Goal: Task Accomplishment & Management: Complete application form

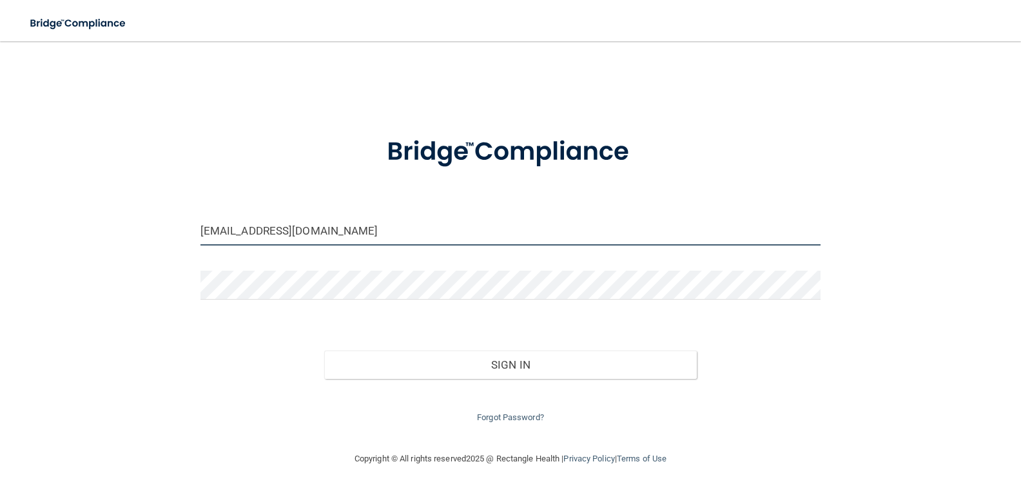
drag, startPoint x: 318, startPoint y: 235, endPoint x: 175, endPoint y: 228, distance: 143.9
click at [175, 228] on div "[EMAIL_ADDRESS][DOMAIN_NAME] Invalid email/password. You don't have permission …" at bounding box center [510, 246] width 969 height 384
type input "om"
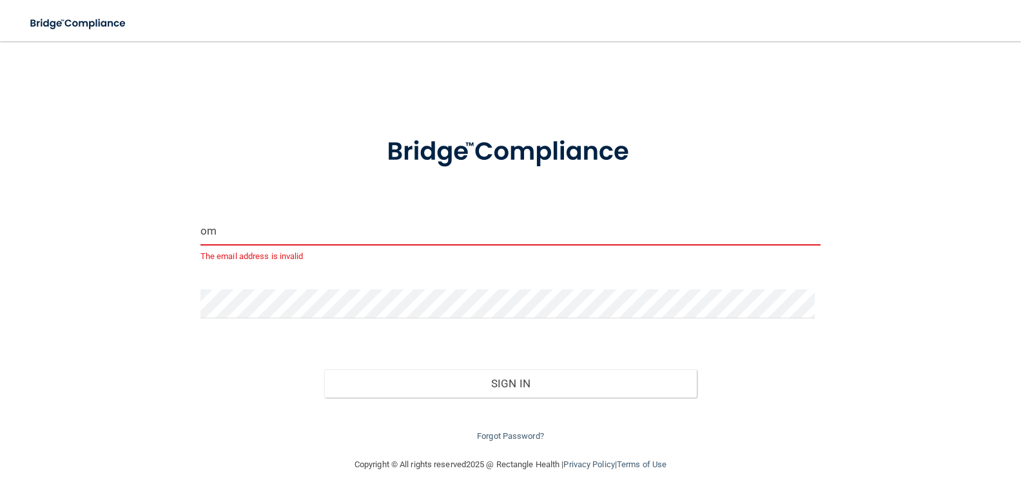
drag, startPoint x: 246, startPoint y: 233, endPoint x: 141, endPoint y: 226, distance: 105.2
click at [141, 226] on div "om The email address is invalid Invalid email/password. You don't have permissi…" at bounding box center [510, 249] width 969 height 390
type input "[EMAIL_ADDRESS][DOMAIN_NAME]"
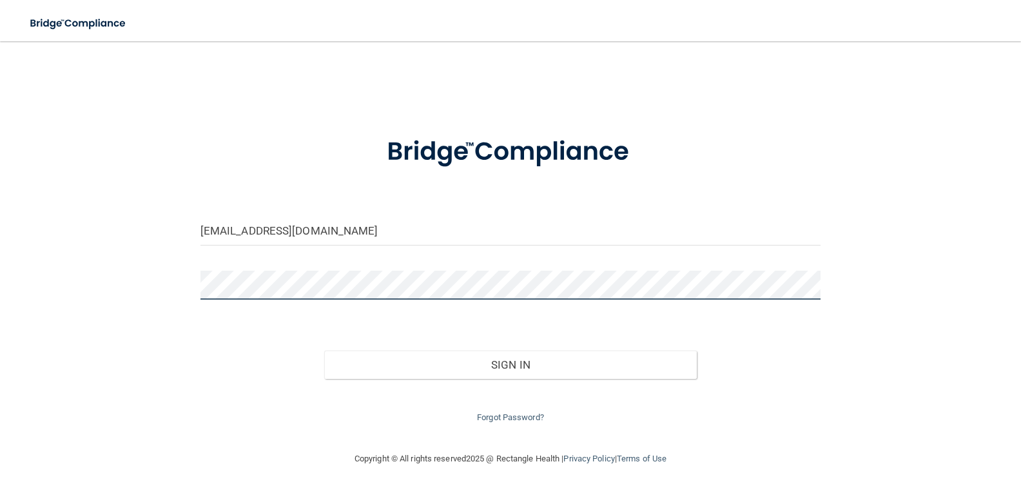
click at [170, 276] on div "jsschershey@gmail.com Invalid email/password. You don't have permission to acce…" at bounding box center [510, 246] width 969 height 384
click at [324, 351] on button "Sign In" at bounding box center [510, 365] width 372 height 28
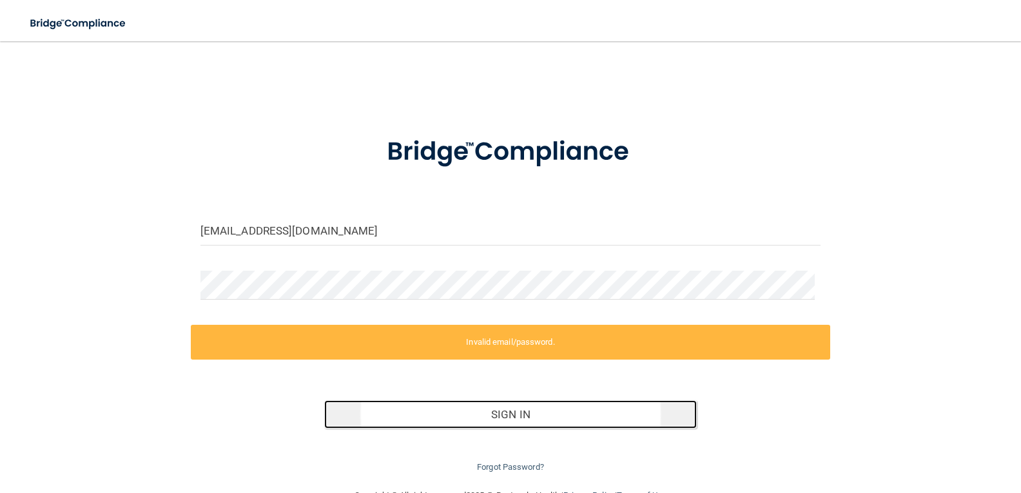
click at [523, 413] on button "Sign In" at bounding box center [510, 414] width 372 height 28
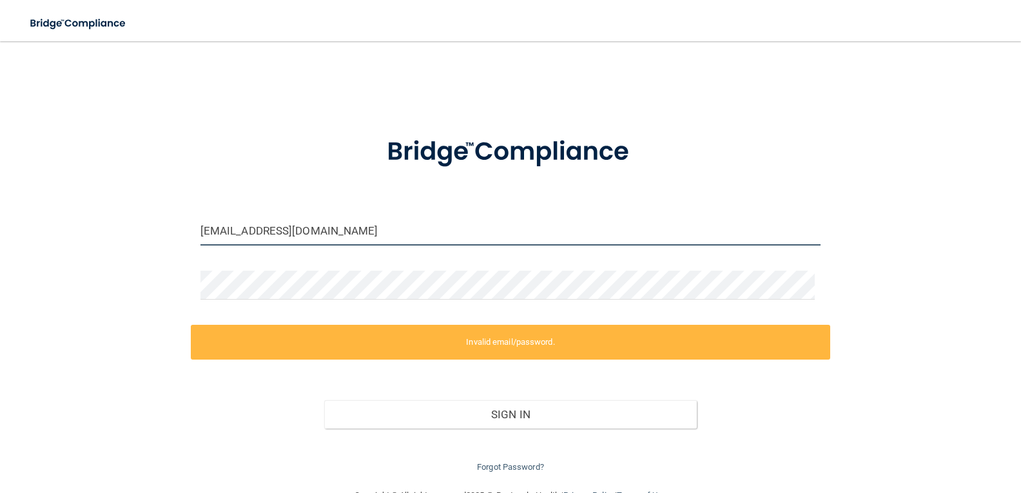
click at [347, 231] on input "[EMAIL_ADDRESS][DOMAIN_NAME]" at bounding box center [510, 230] width 620 height 29
click at [666, 313] on form "jsschershey@gmail.com Invalid email/password. You don't have permission to acce…" at bounding box center [510, 297] width 620 height 356
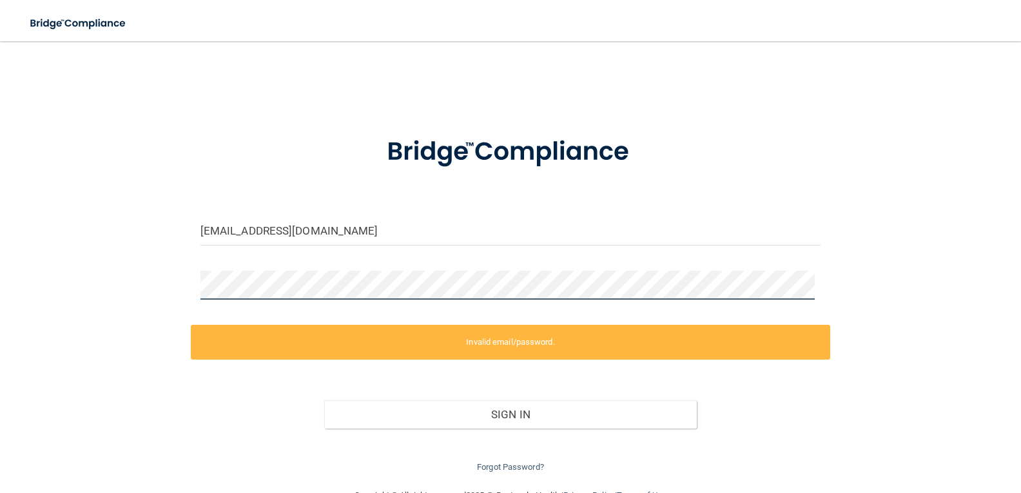
click at [167, 290] on div "jsschershey@gmail.com Invalid email/password. You don't have permission to acce…" at bounding box center [510, 264] width 969 height 421
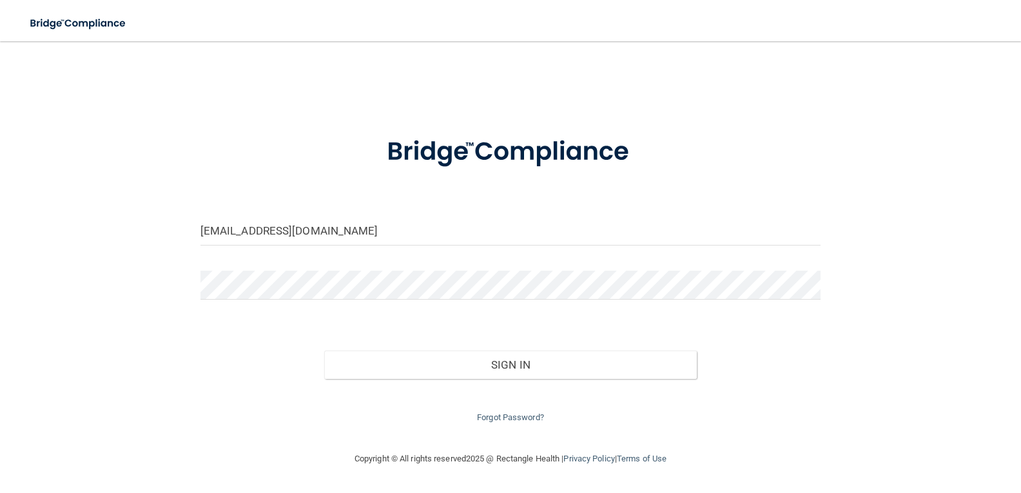
click at [677, 415] on div "Forgot Password?" at bounding box center [511, 402] width 640 height 46
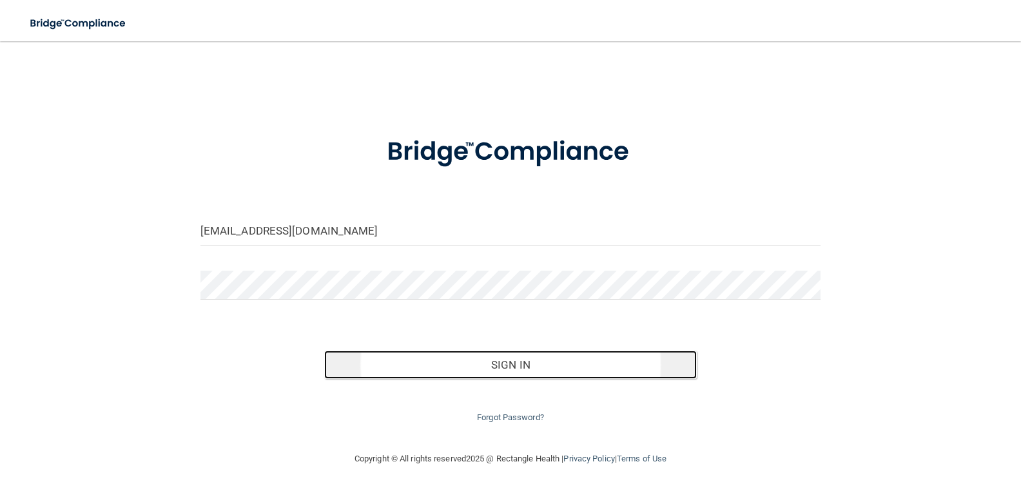
click at [526, 363] on button "Sign In" at bounding box center [510, 365] width 372 height 28
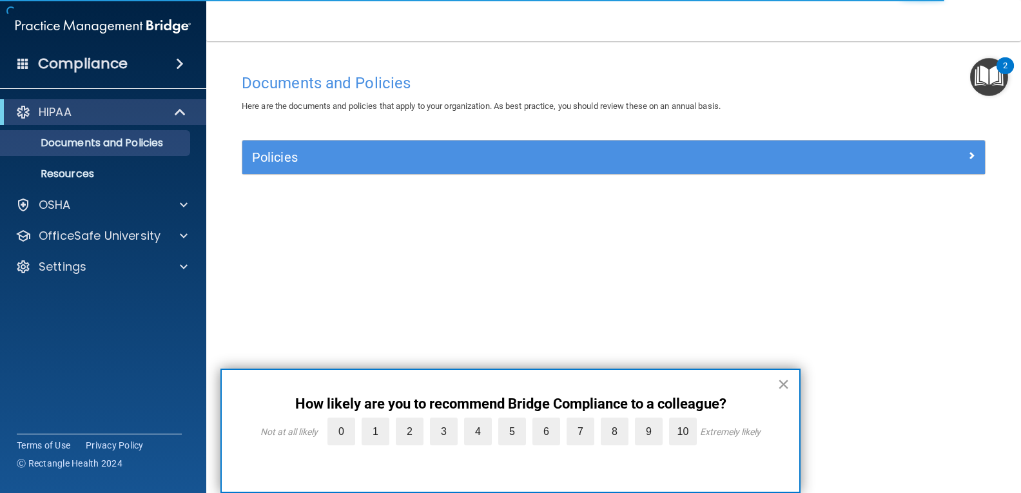
click at [778, 387] on button "×" at bounding box center [783, 384] width 12 height 21
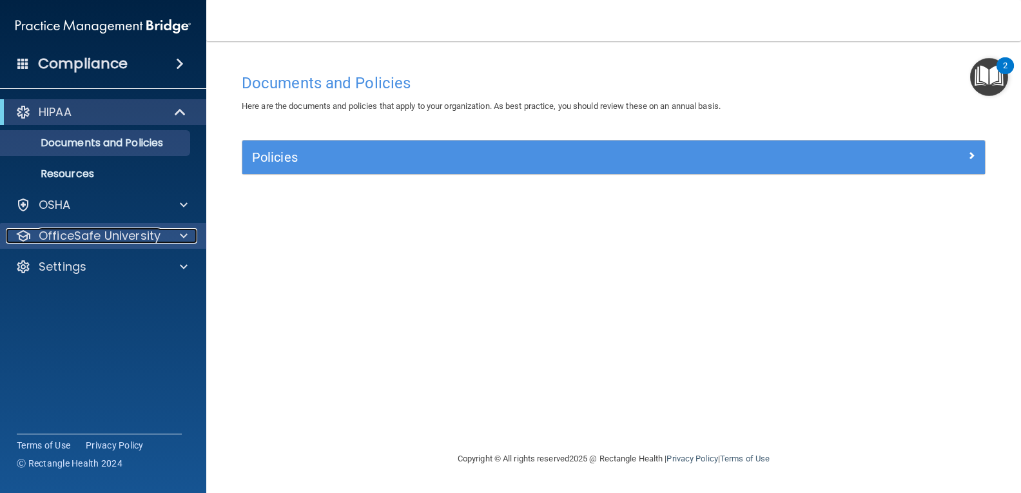
click at [183, 235] on span at bounding box center [184, 235] width 8 height 15
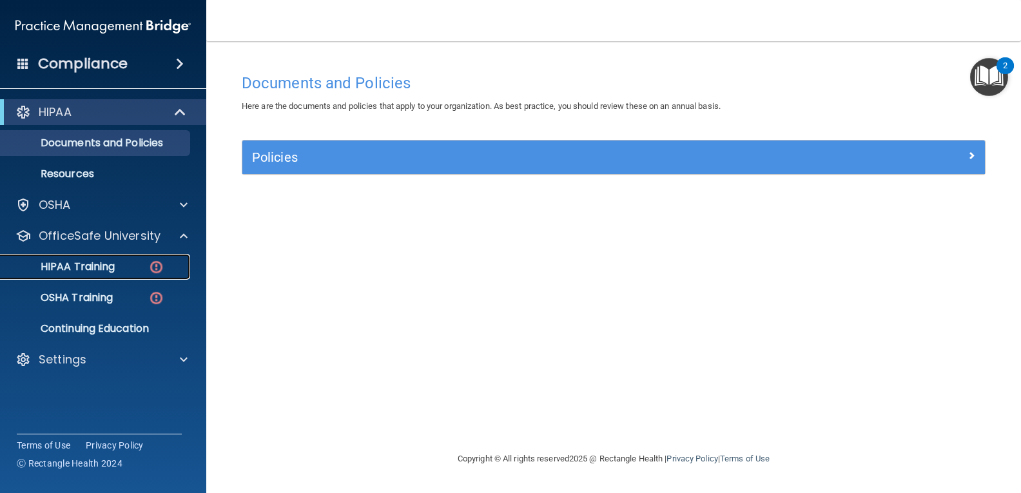
click at [113, 265] on p "HIPAA Training" at bounding box center [61, 266] width 106 height 13
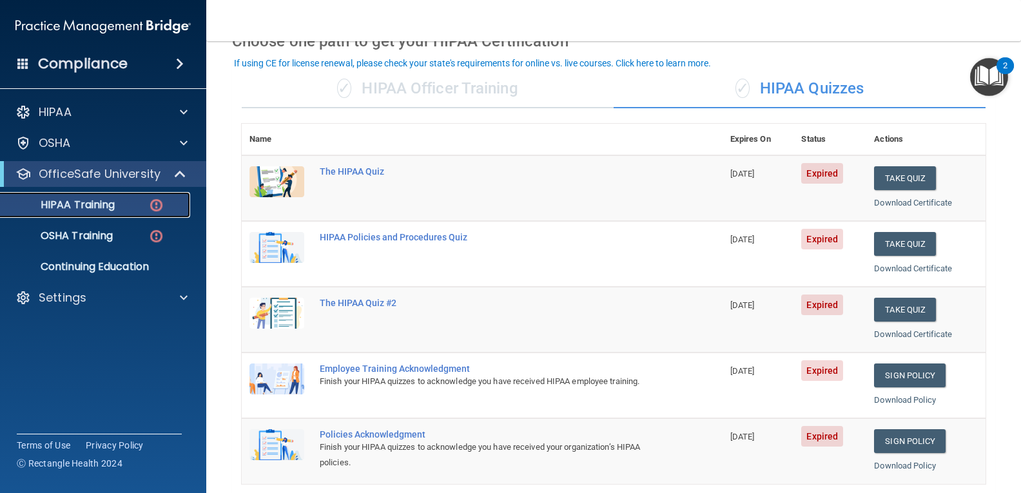
scroll to position [60, 0]
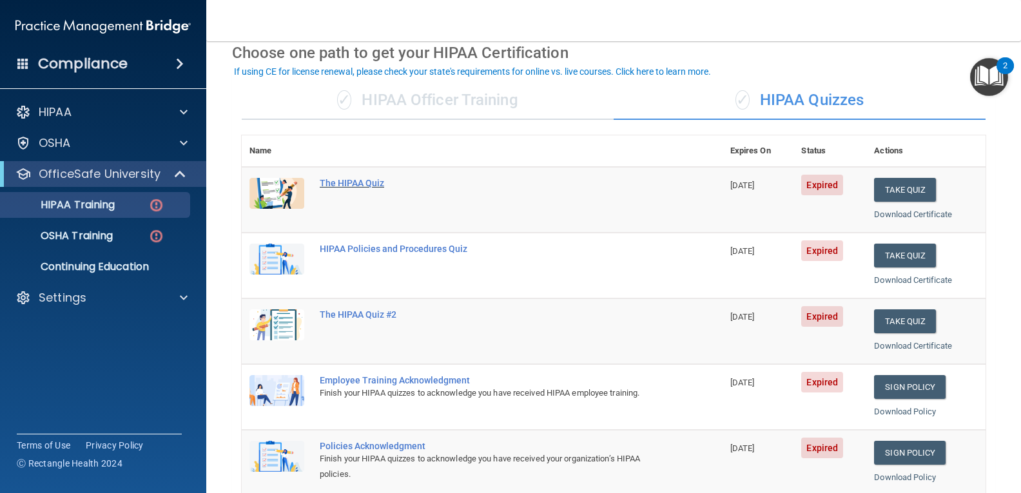
click at [340, 182] on div "The HIPAA Quiz" at bounding box center [489, 183] width 338 height 10
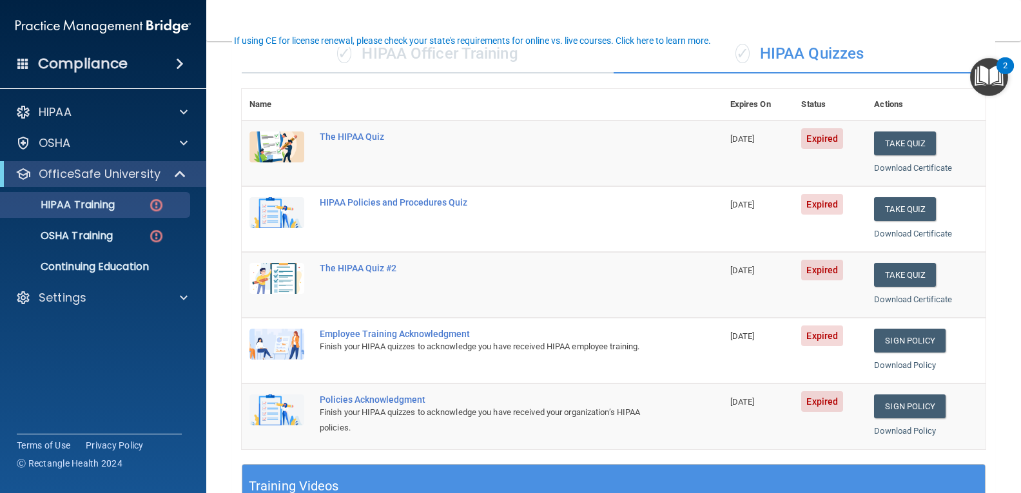
scroll to position [81, 0]
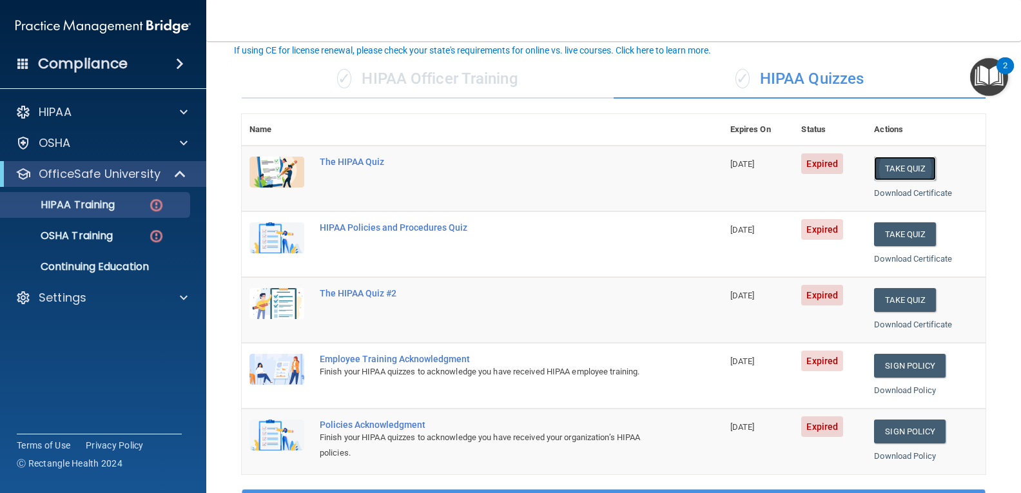
click at [887, 166] on button "Take Quiz" at bounding box center [905, 169] width 62 height 24
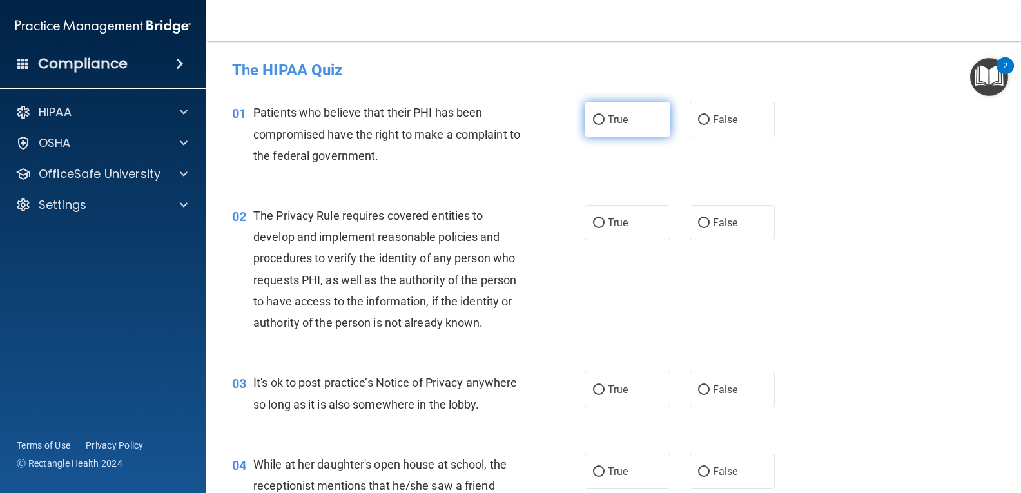
click at [593, 116] on input "True" at bounding box center [599, 120] width 12 height 10
radio input "true"
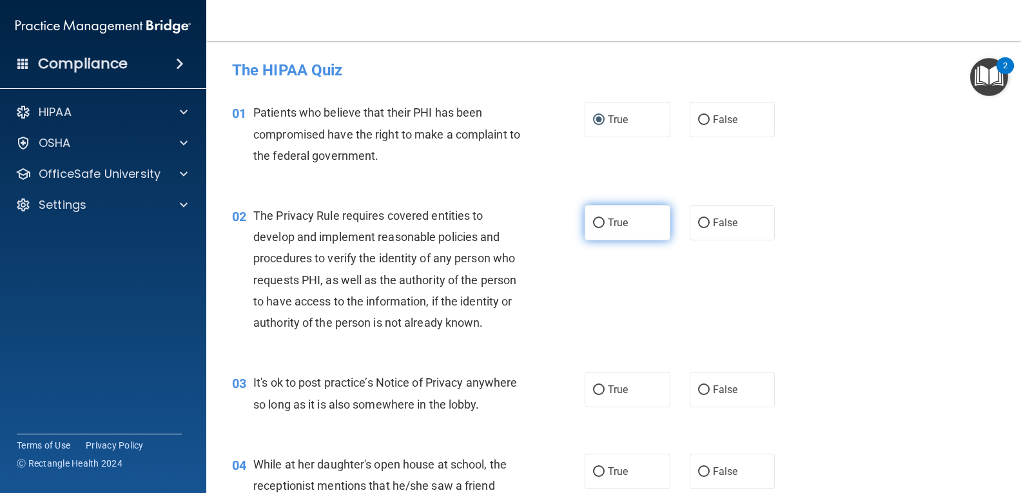
click at [597, 221] on input "True" at bounding box center [599, 223] width 12 height 10
radio input "true"
click at [593, 387] on input "True" at bounding box center [599, 390] width 12 height 10
radio input "true"
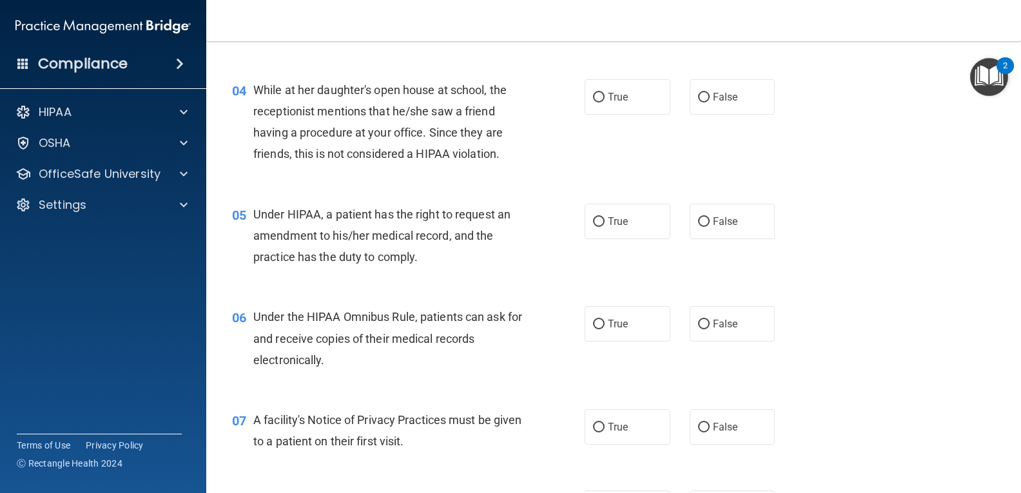
scroll to position [390, 0]
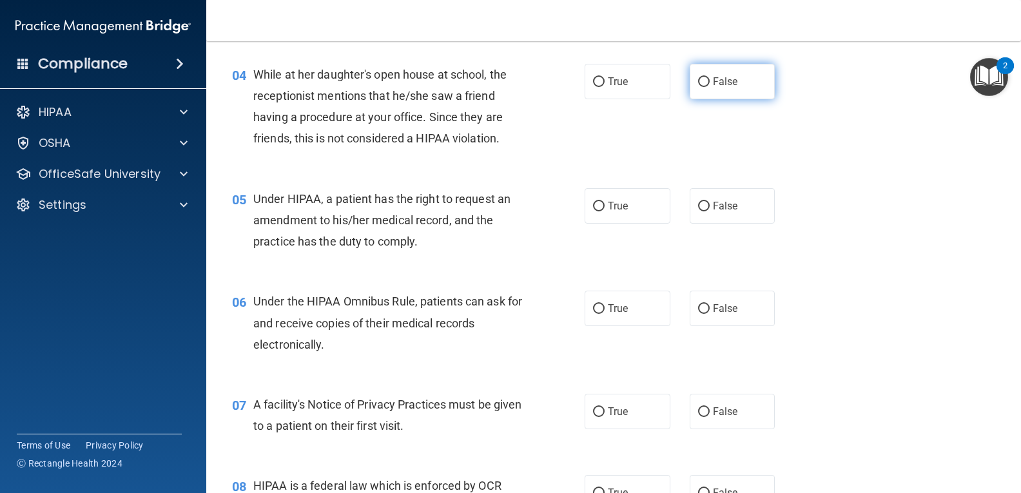
click at [700, 87] on input "False" at bounding box center [704, 82] width 12 height 10
radio input "true"
click at [698, 211] on input "False" at bounding box center [704, 207] width 12 height 10
radio input "true"
drag, startPoint x: 591, startPoint y: 329, endPoint x: 599, endPoint y: 326, distance: 8.4
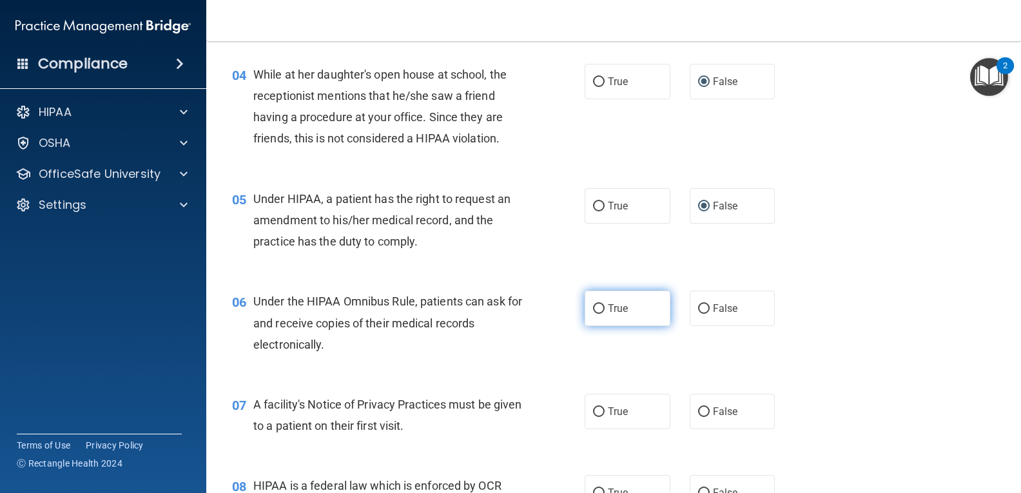
click at [593, 314] on input "True" at bounding box center [599, 309] width 12 height 10
radio input "true"
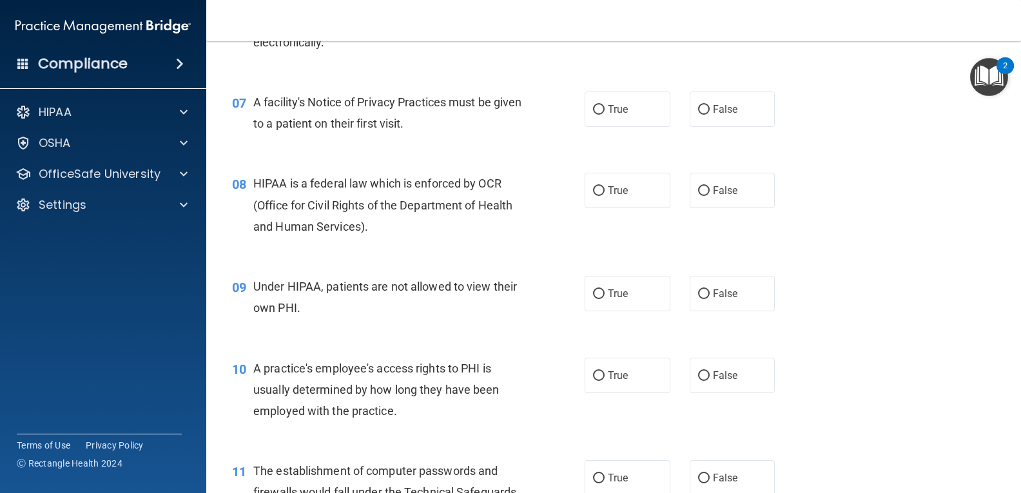
scroll to position [702, 0]
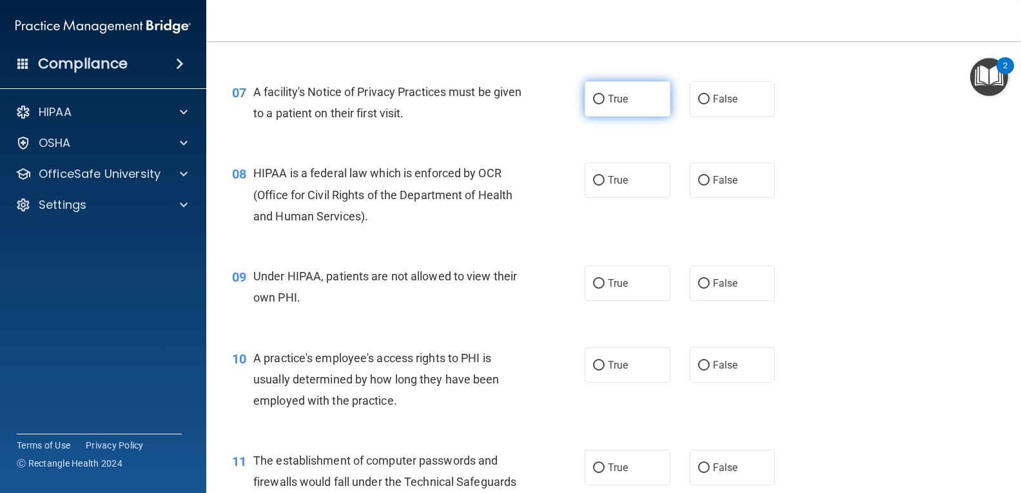
click at [593, 104] on input "True" at bounding box center [599, 100] width 12 height 10
radio input "true"
click at [594, 186] on input "True" at bounding box center [599, 181] width 12 height 10
radio input "true"
click at [700, 289] on input "False" at bounding box center [704, 284] width 12 height 10
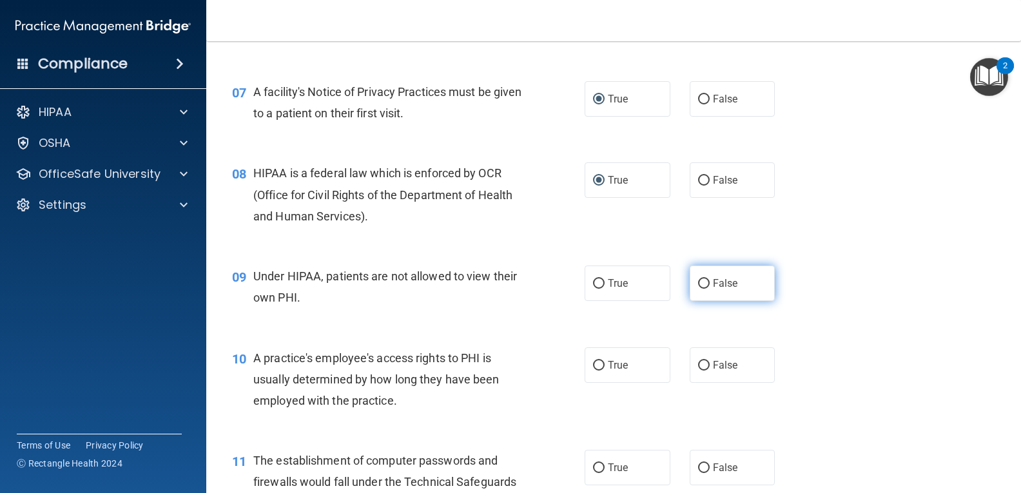
radio input "true"
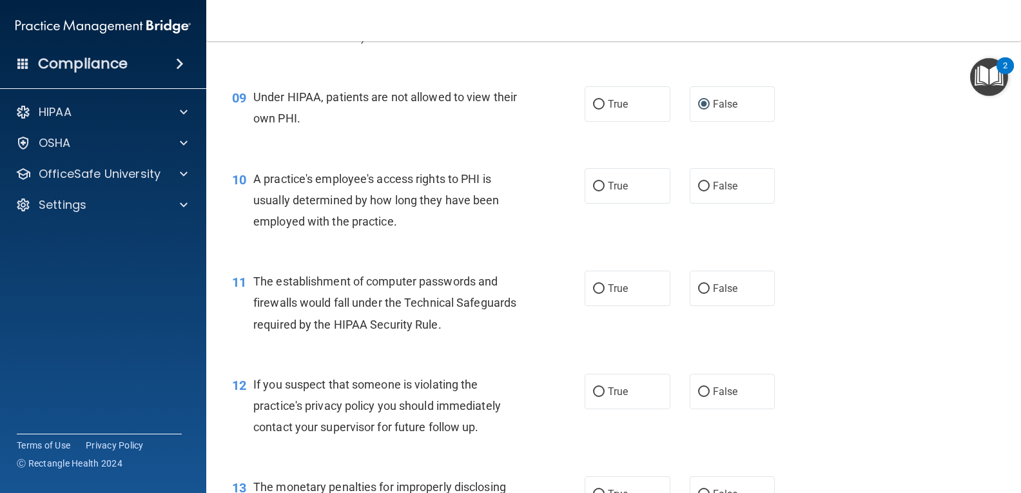
scroll to position [948, 0]
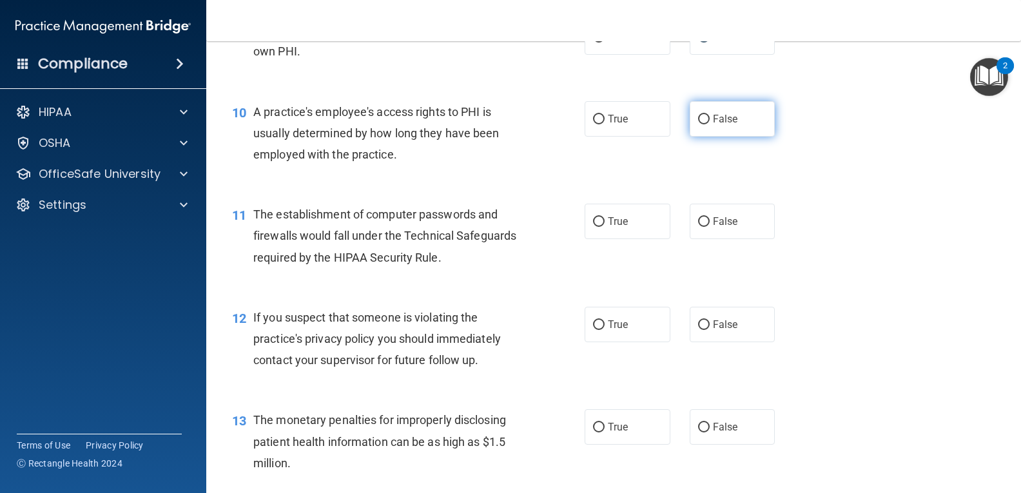
click at [698, 124] on input "False" at bounding box center [704, 120] width 12 height 10
radio input "true"
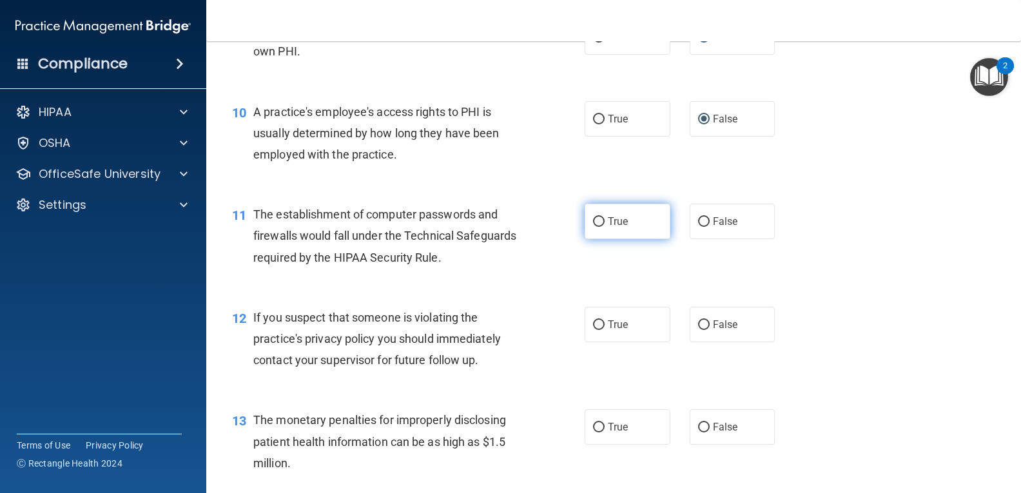
click at [595, 227] on input "True" at bounding box center [599, 222] width 12 height 10
radio input "true"
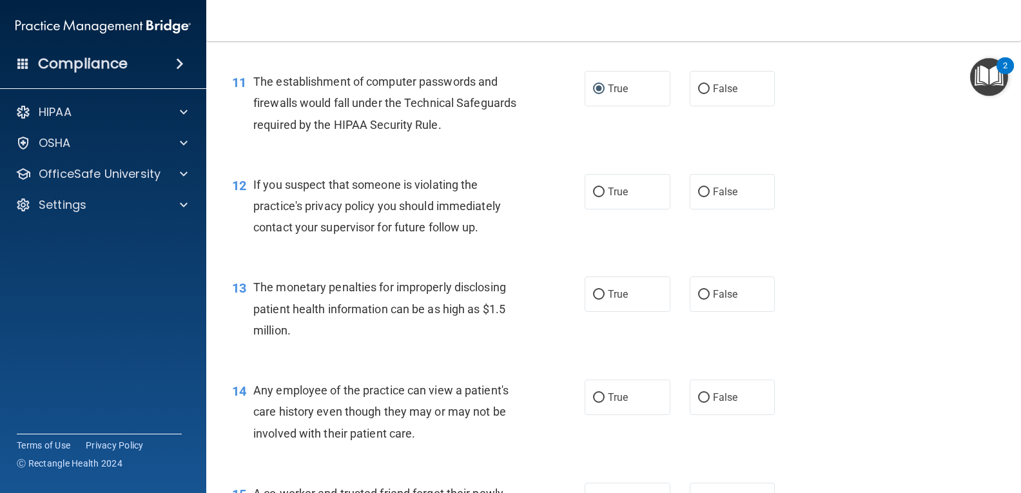
scroll to position [1199, 0]
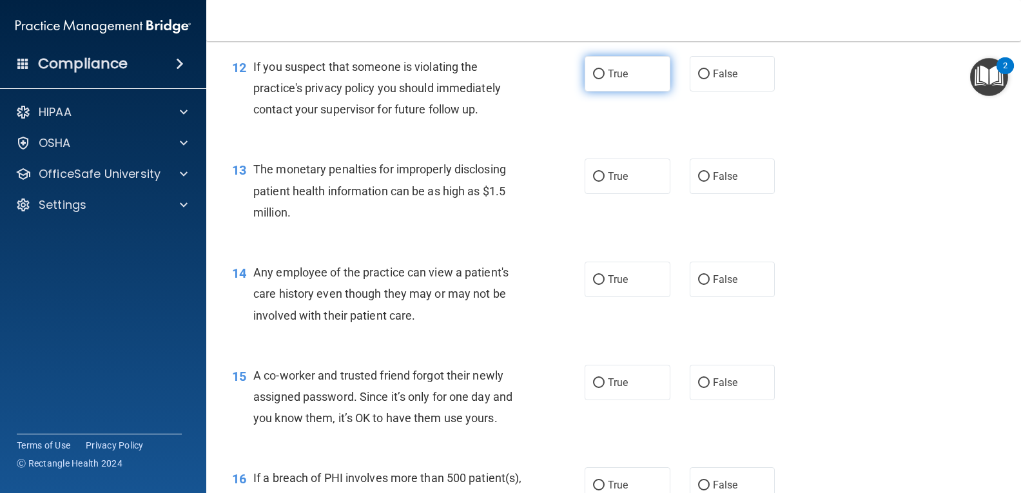
click at [595, 79] on input "True" at bounding box center [599, 75] width 12 height 10
radio input "true"
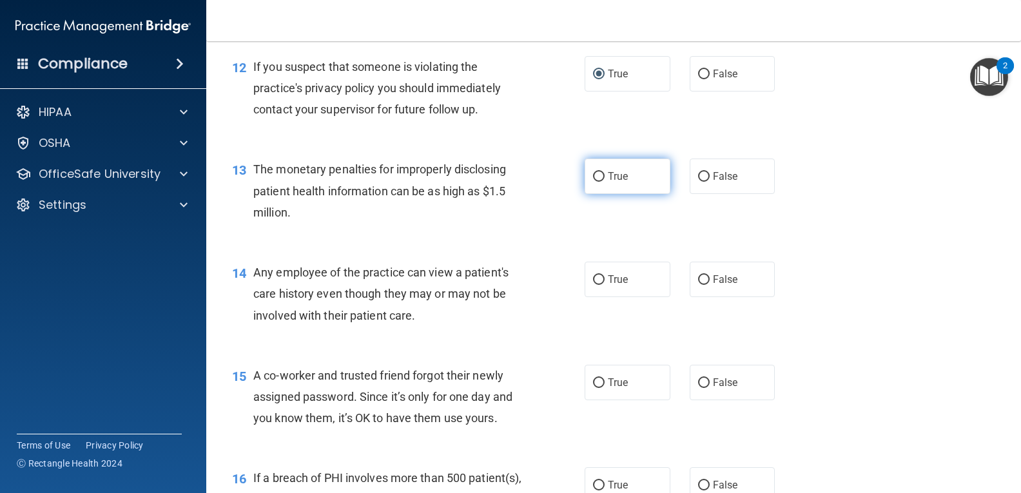
click at [597, 182] on input "True" at bounding box center [599, 177] width 12 height 10
radio input "true"
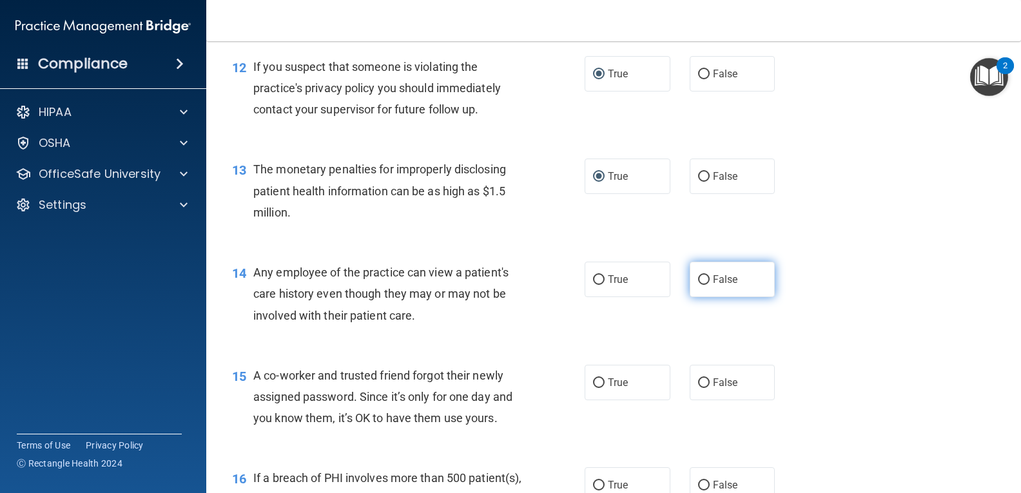
click at [698, 285] on input "False" at bounding box center [704, 280] width 12 height 10
radio input "true"
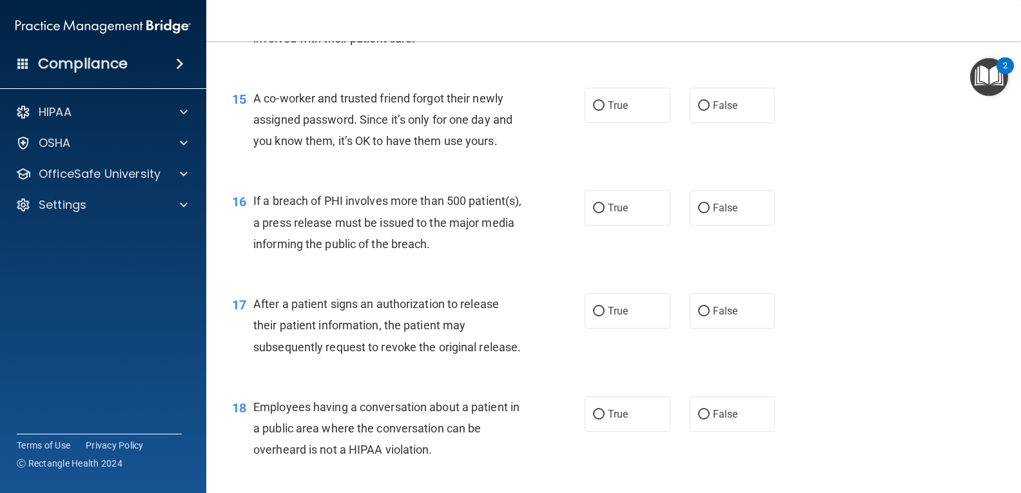
scroll to position [1481, 0]
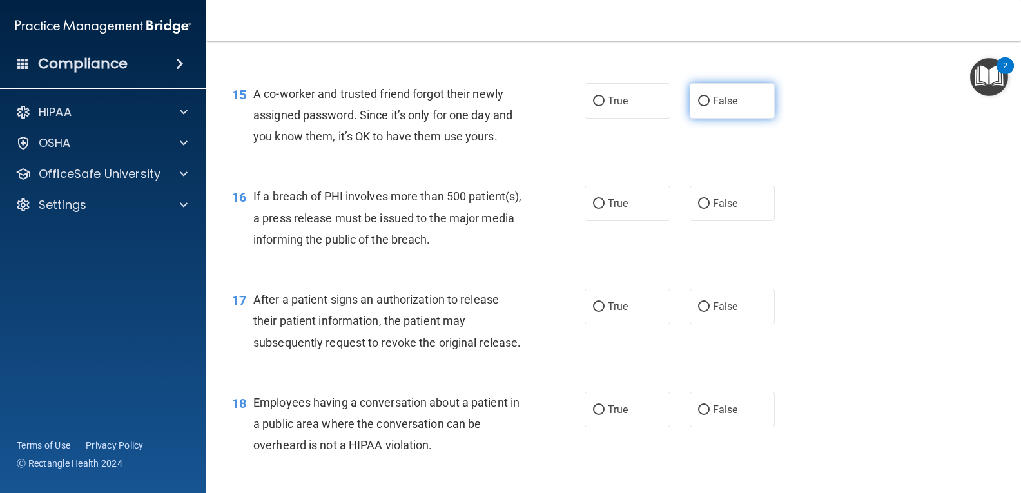
click at [700, 106] on input "False" at bounding box center [704, 102] width 12 height 10
radio input "true"
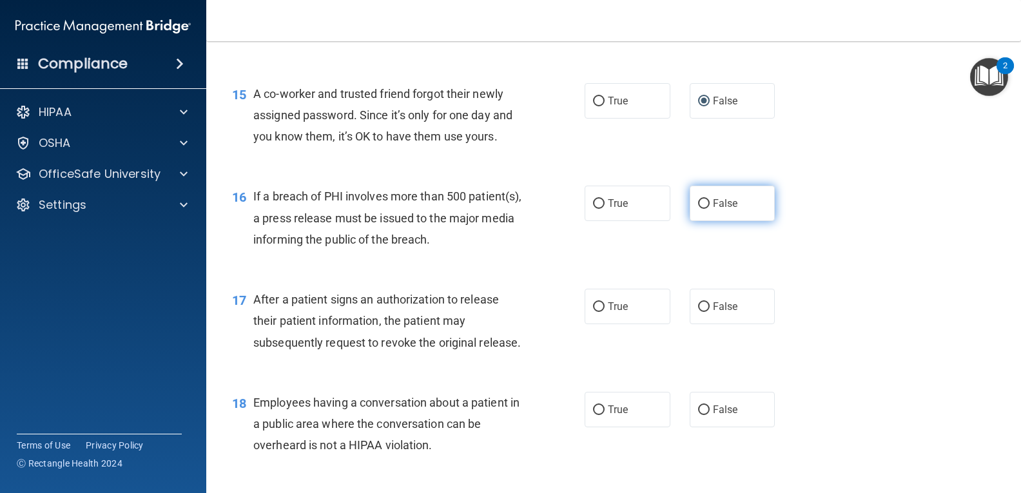
click at [698, 209] on input "False" at bounding box center [704, 204] width 12 height 10
radio input "true"
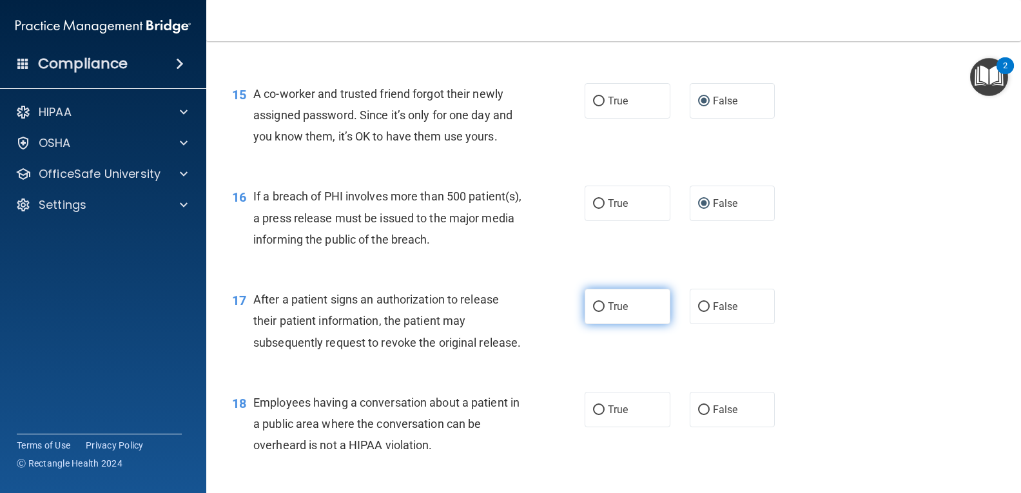
click at [593, 312] on input "True" at bounding box center [599, 307] width 12 height 10
radio input "true"
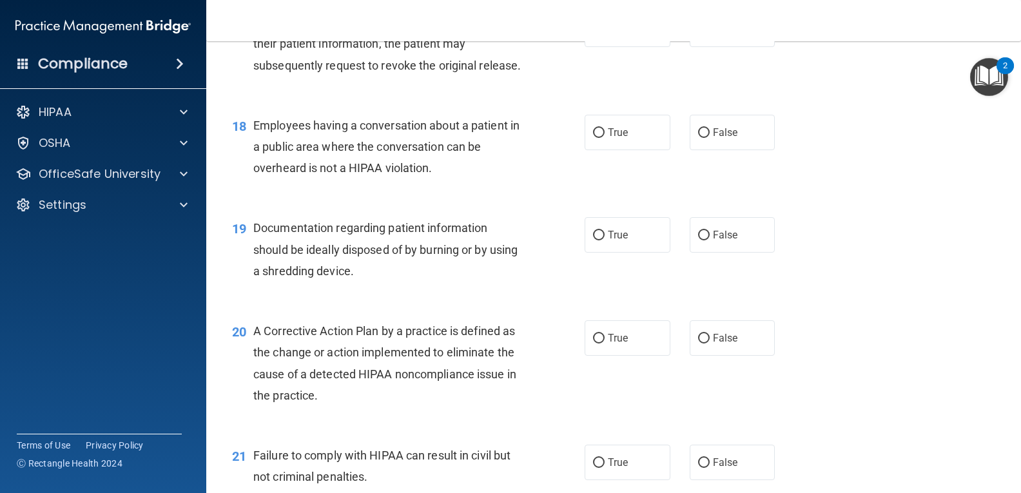
scroll to position [1773, 0]
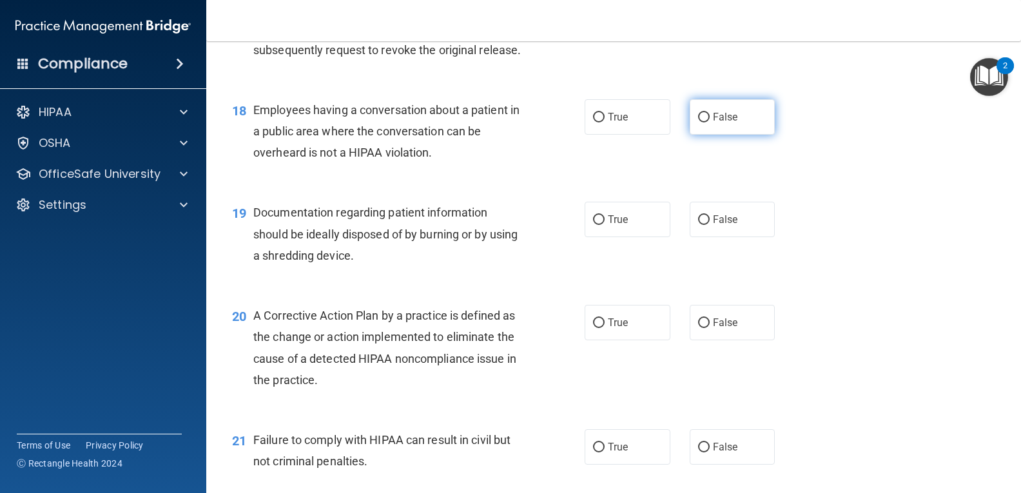
click at [698, 122] on input "False" at bounding box center [704, 118] width 12 height 10
radio input "true"
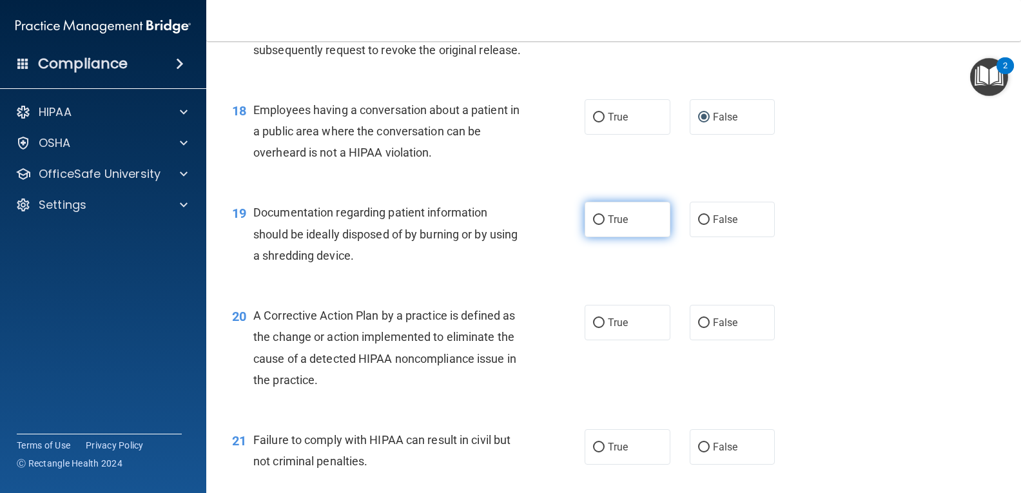
click at [598, 225] on input "True" at bounding box center [599, 220] width 12 height 10
radio input "true"
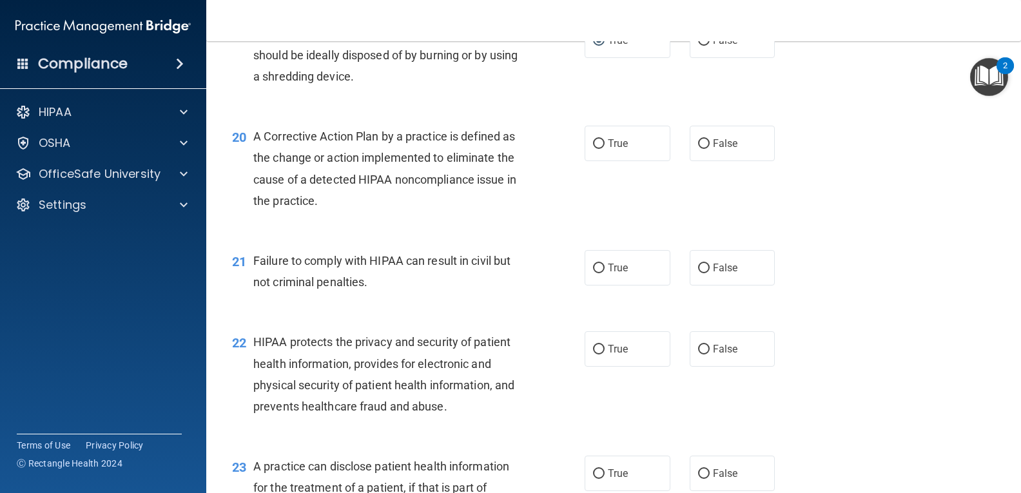
scroll to position [1957, 0]
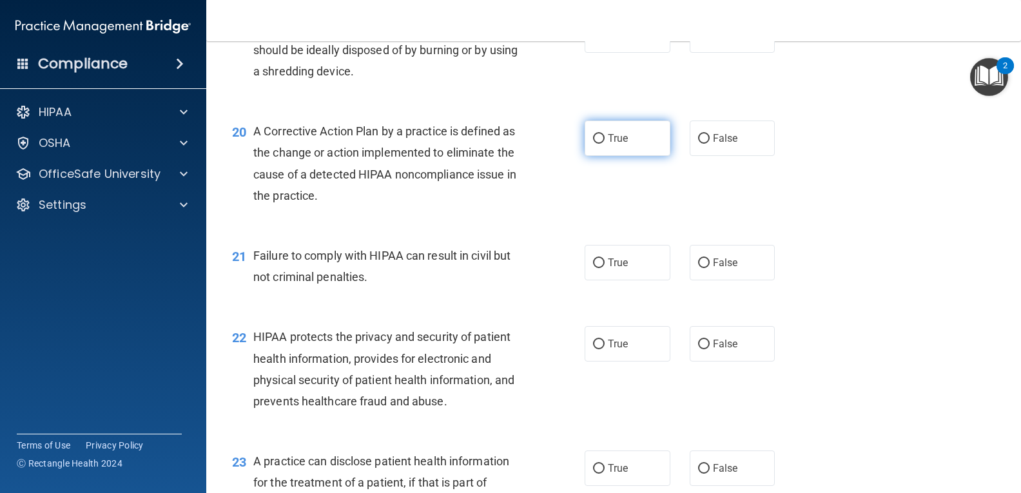
click at [593, 144] on input "True" at bounding box center [599, 139] width 12 height 10
radio input "true"
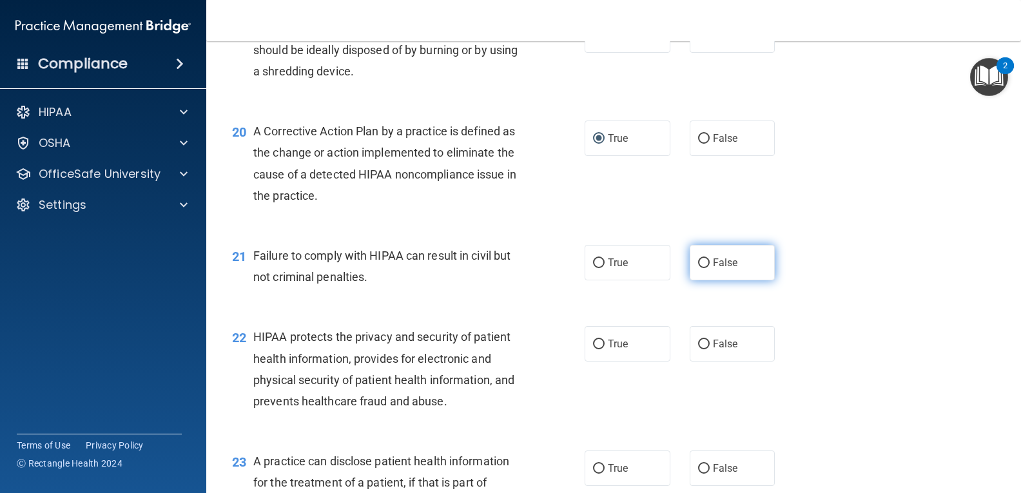
click at [698, 268] on input "False" at bounding box center [704, 263] width 12 height 10
radio input "true"
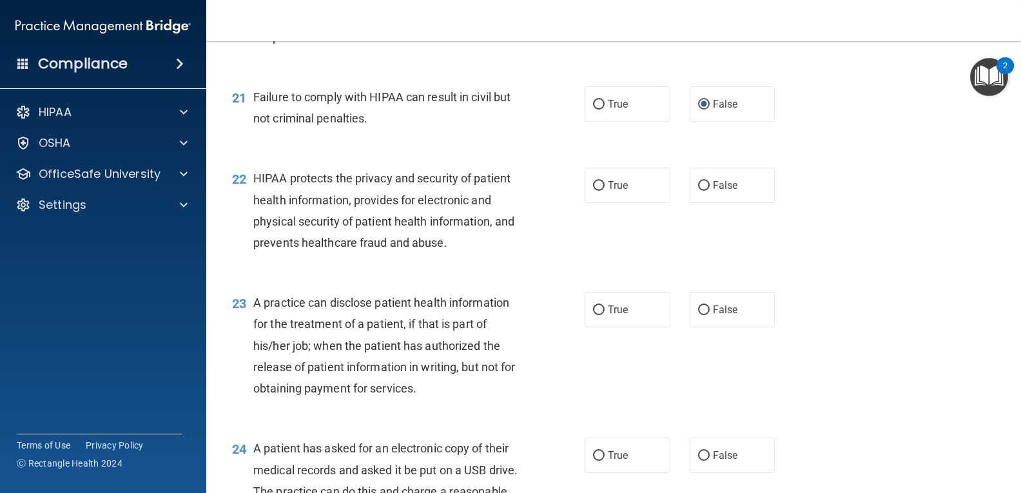
scroll to position [2137, 0]
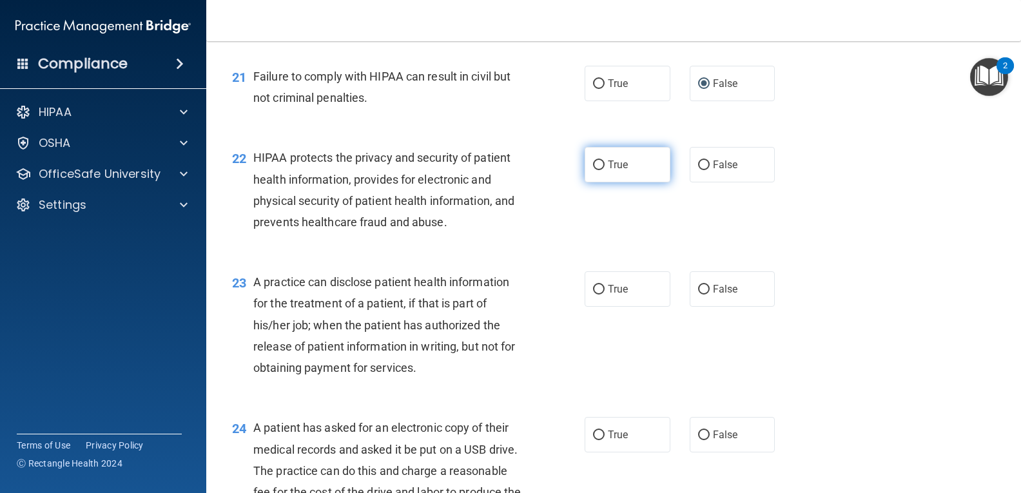
click at [595, 170] on input "True" at bounding box center [599, 165] width 12 height 10
radio input "true"
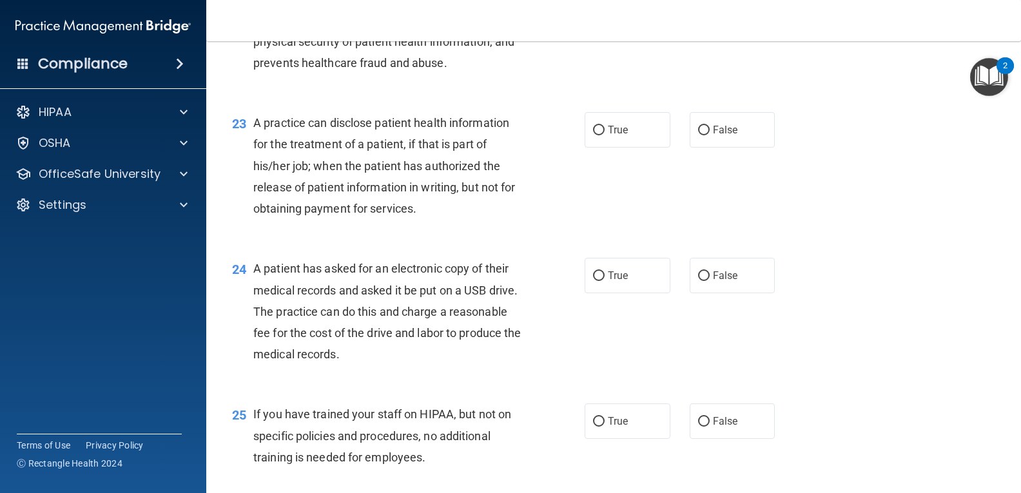
scroll to position [2311, 0]
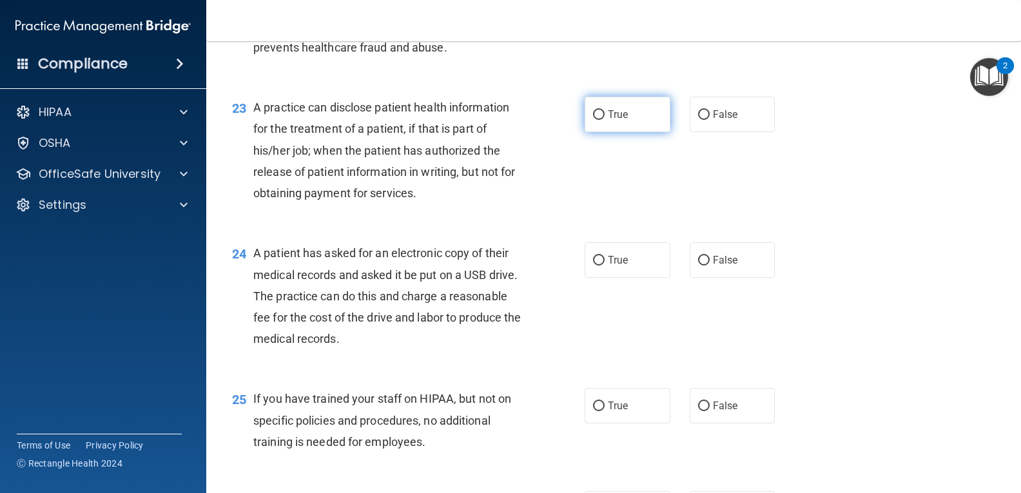
click at [593, 120] on input "True" at bounding box center [599, 115] width 12 height 10
radio input "true"
click at [595, 265] on input "True" at bounding box center [599, 261] width 12 height 10
radio input "true"
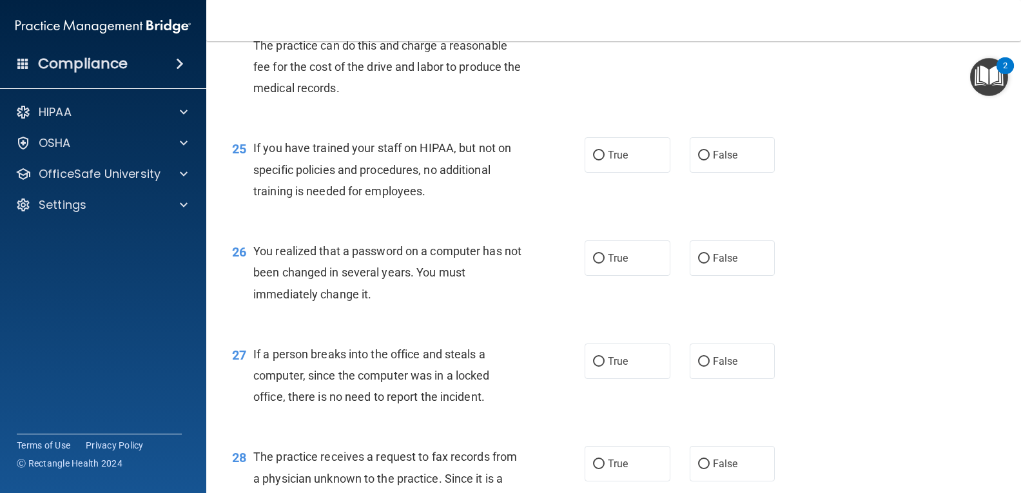
scroll to position [2598, 0]
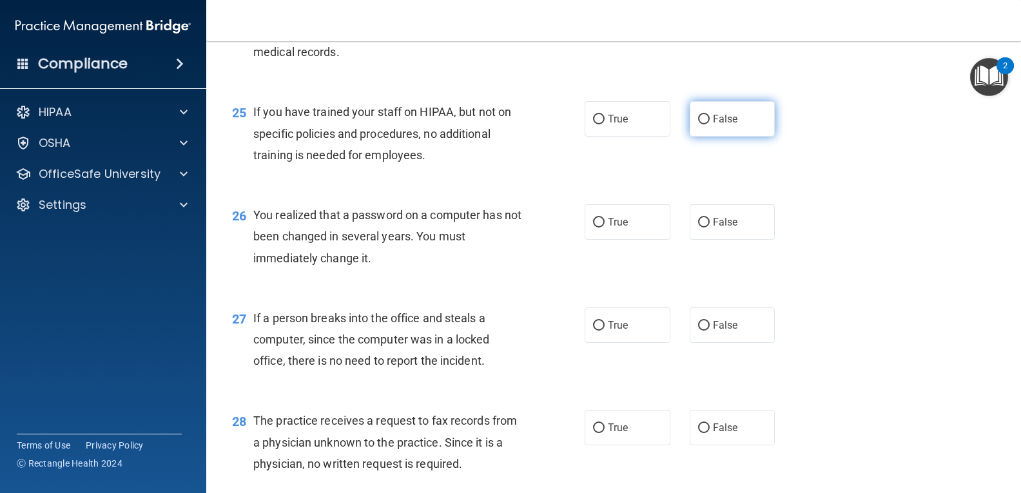
click at [701, 124] on input "False" at bounding box center [704, 120] width 12 height 10
radio input "true"
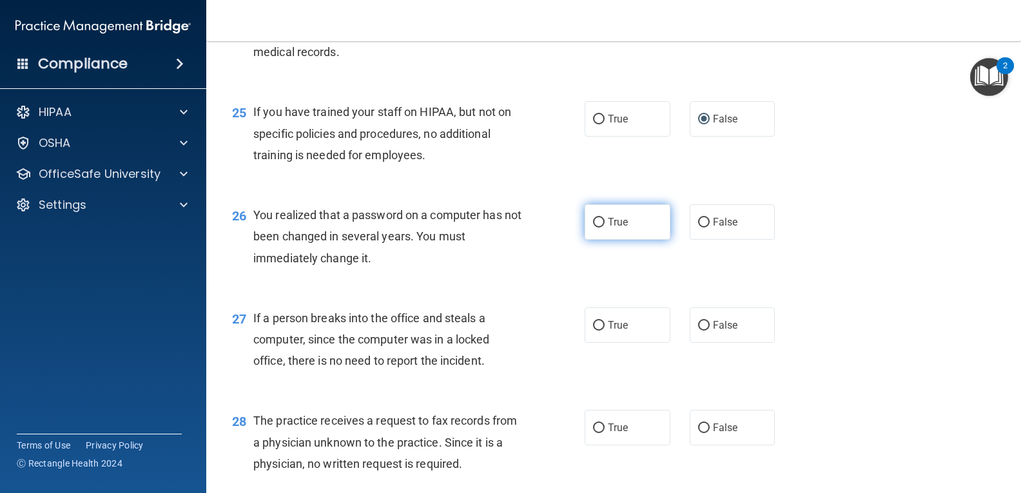
click at [594, 227] on input "True" at bounding box center [599, 223] width 12 height 10
radio input "true"
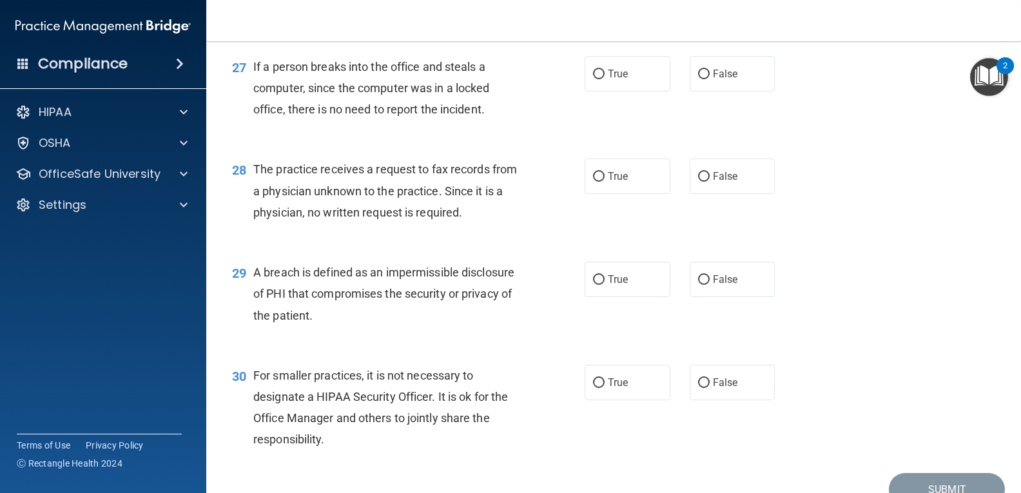
scroll to position [2854, 0]
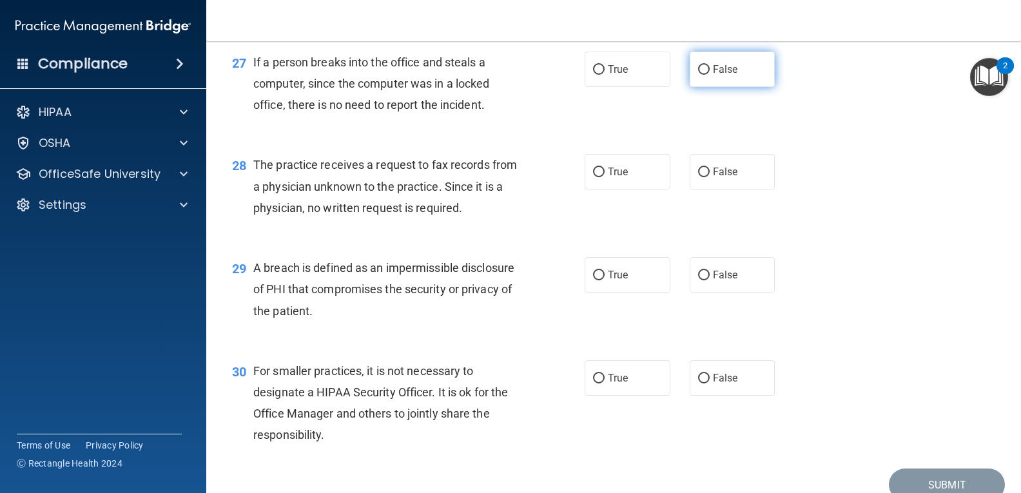
click at [698, 75] on input "False" at bounding box center [704, 70] width 12 height 10
radio input "true"
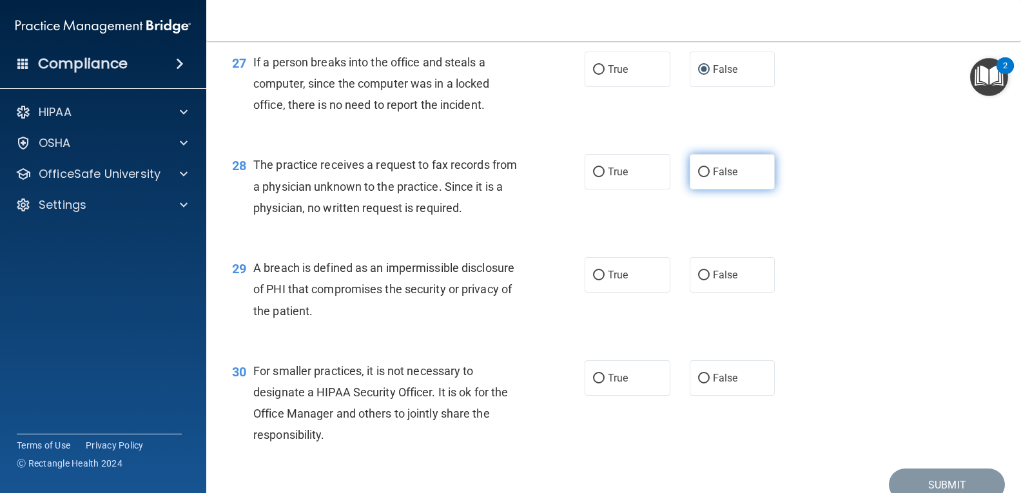
click at [698, 177] on input "False" at bounding box center [704, 173] width 12 height 10
radio input "true"
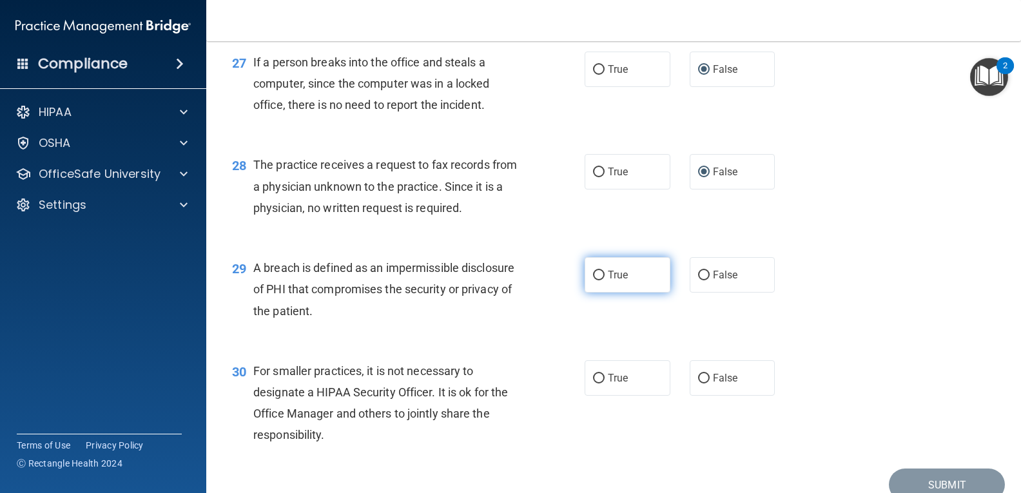
click at [593, 280] on input "True" at bounding box center [599, 276] width 12 height 10
radio input "true"
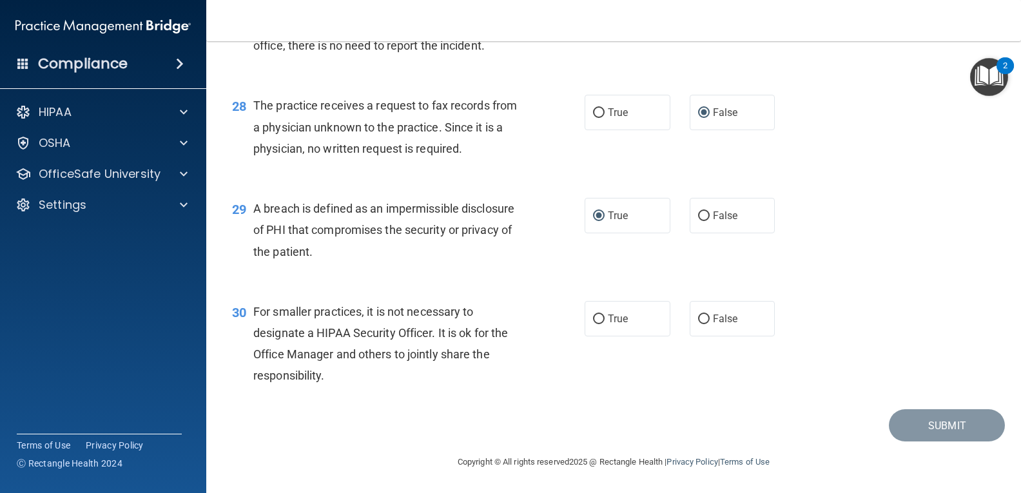
scroll to position [2956, 0]
click at [698, 315] on input "False" at bounding box center [704, 319] width 12 height 10
radio input "true"
click at [926, 421] on button "Submit" at bounding box center [947, 425] width 116 height 33
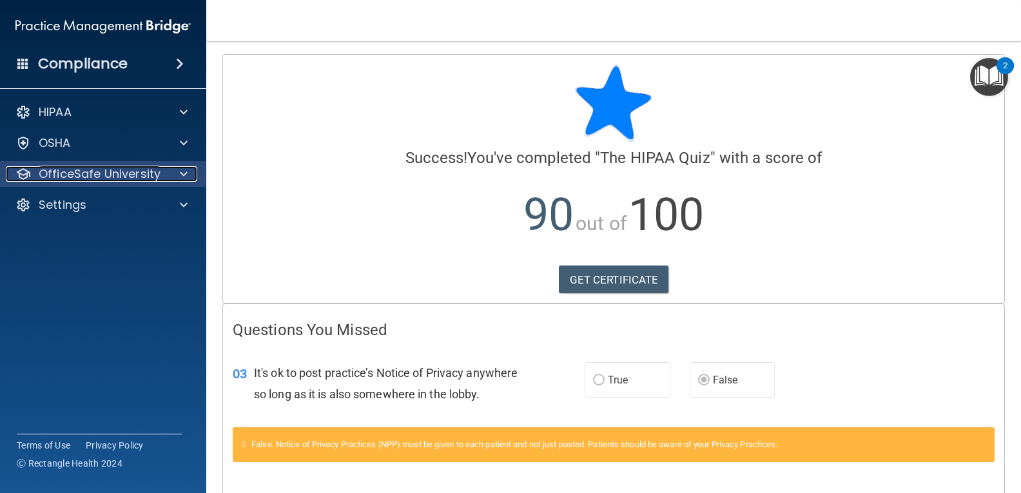
click at [174, 166] on div at bounding box center [182, 173] width 32 height 15
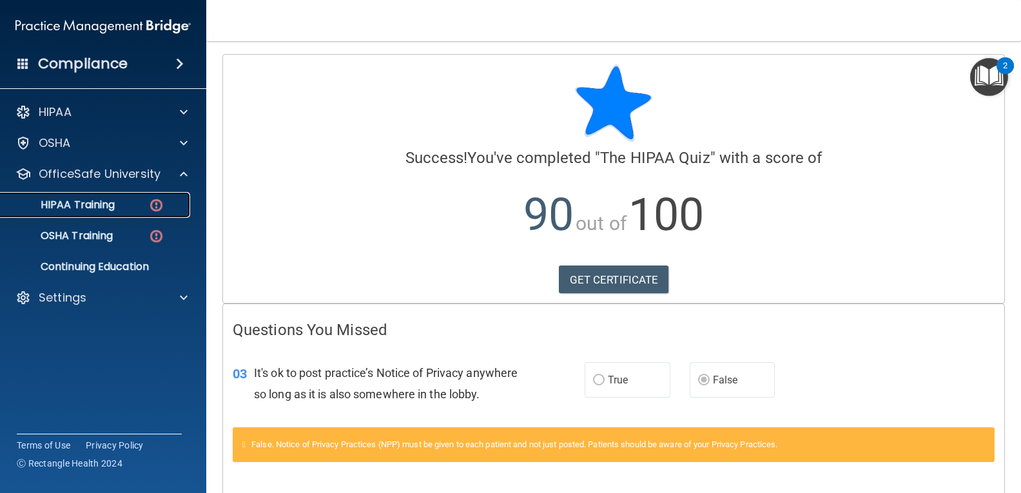
click at [93, 203] on p "HIPAA Training" at bounding box center [61, 204] width 106 height 13
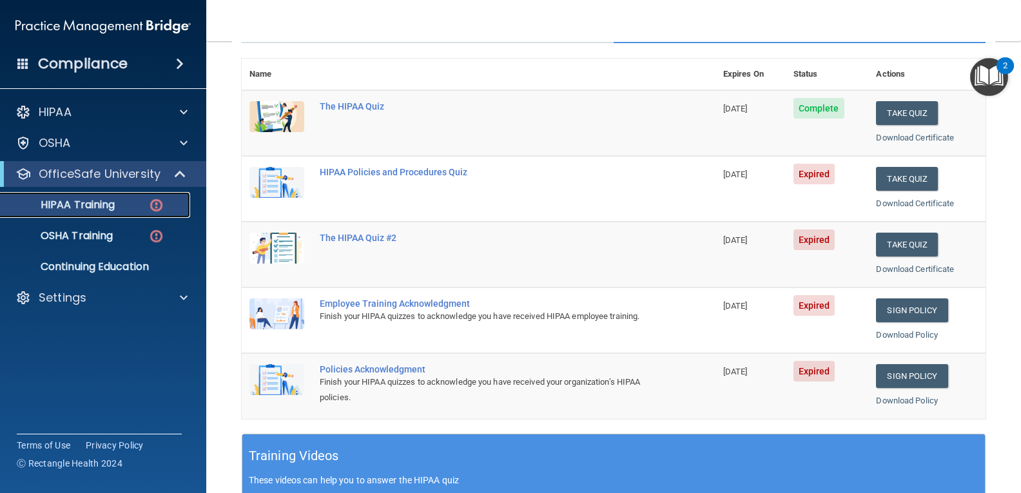
scroll to position [139, 0]
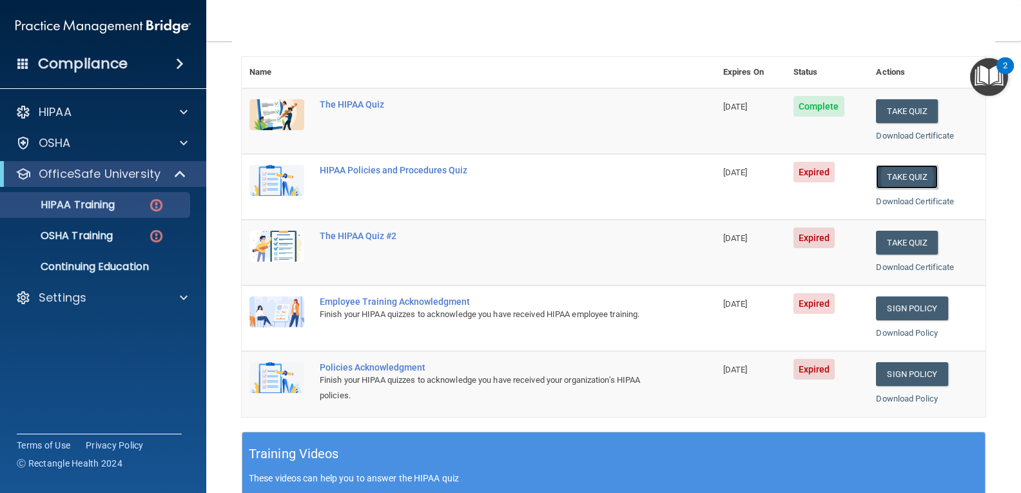
click at [891, 174] on button "Take Quiz" at bounding box center [907, 177] width 62 height 24
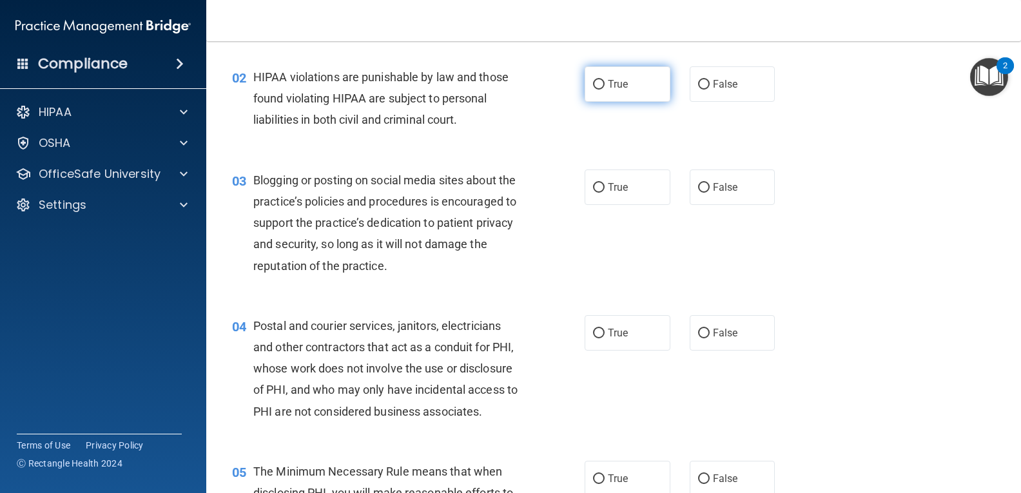
drag, startPoint x: 596, startPoint y: 80, endPoint x: 628, endPoint y: 81, distance: 31.6
click at [596, 81] on input "True" at bounding box center [599, 85] width 12 height 10
radio input "true"
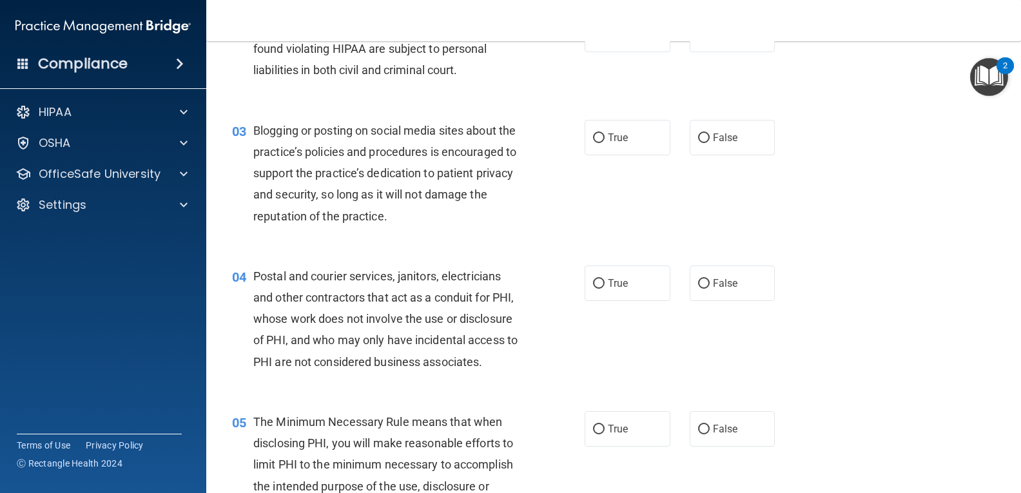
scroll to position [238, 0]
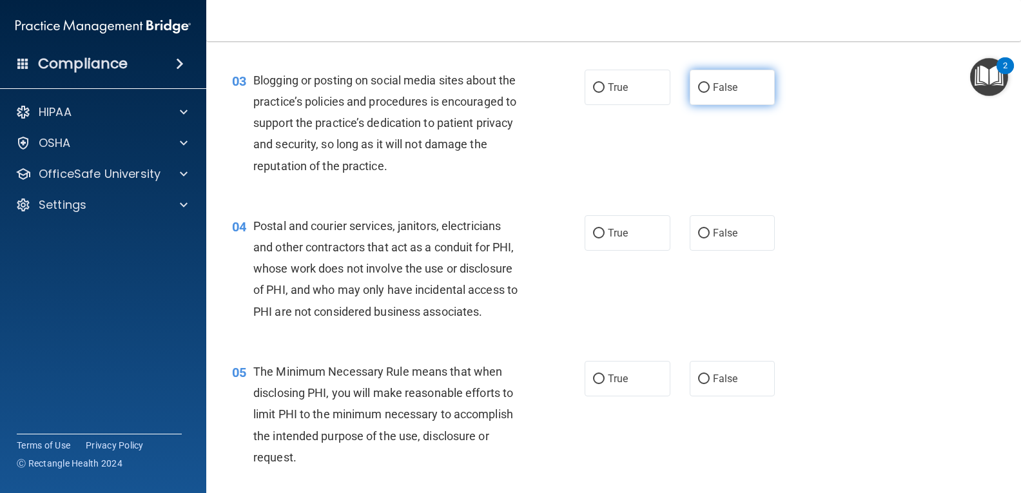
click at [700, 86] on input "False" at bounding box center [704, 88] width 12 height 10
radio input "true"
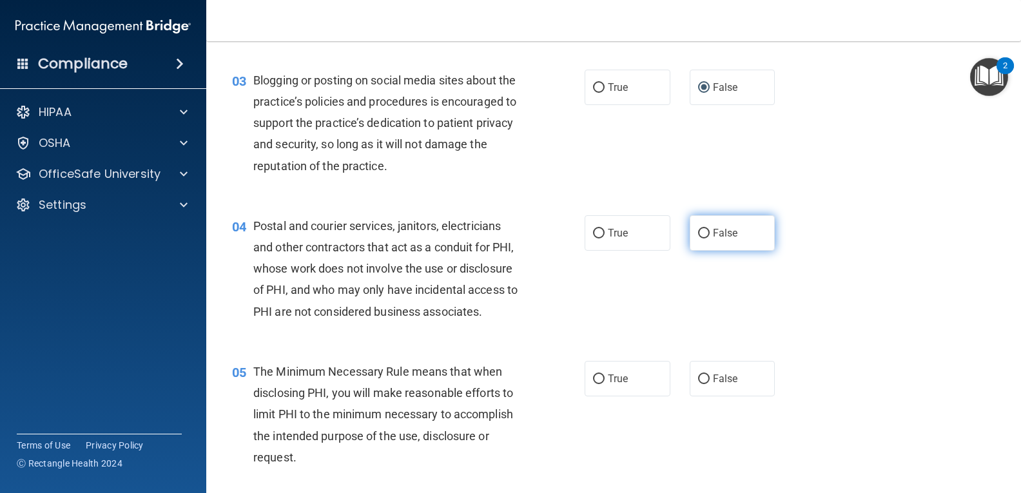
click at [698, 233] on input "False" at bounding box center [704, 234] width 12 height 10
radio input "true"
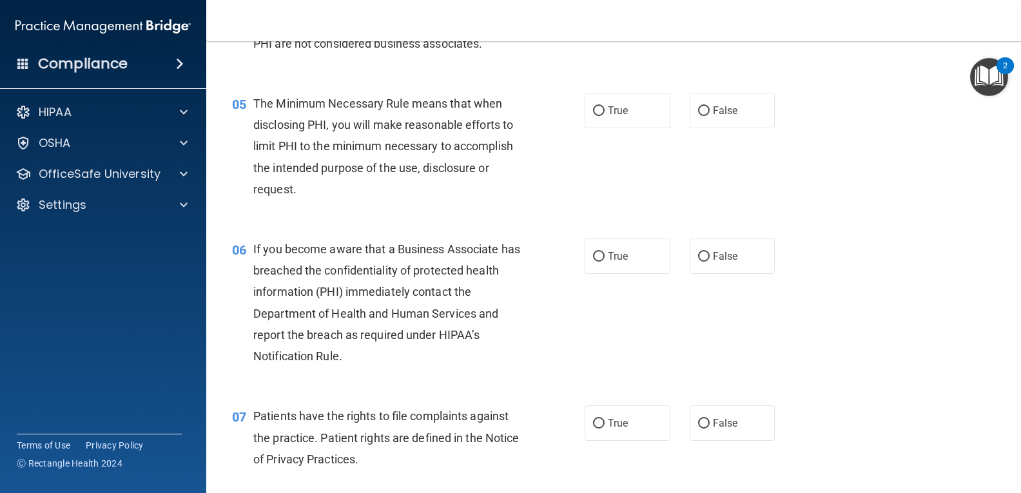
scroll to position [534, 0]
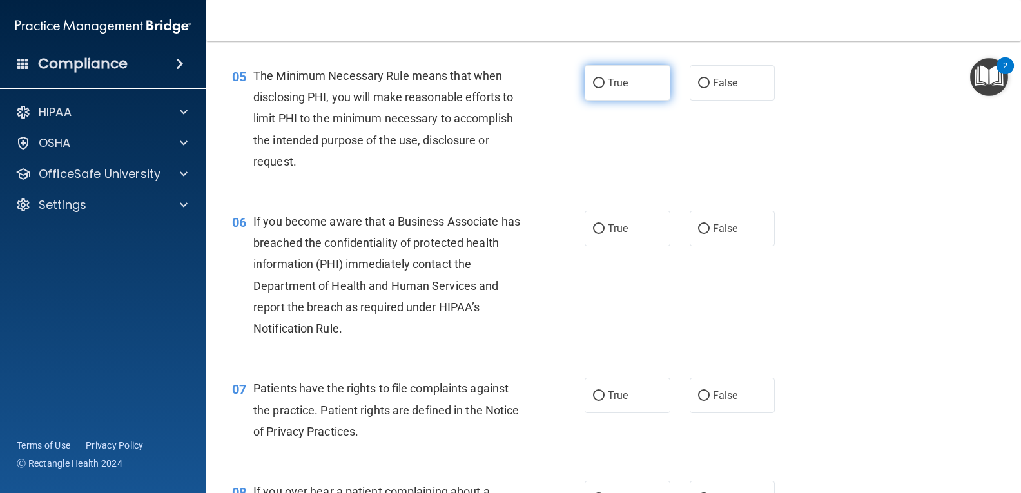
click at [593, 82] on input "True" at bounding box center [599, 84] width 12 height 10
radio input "true"
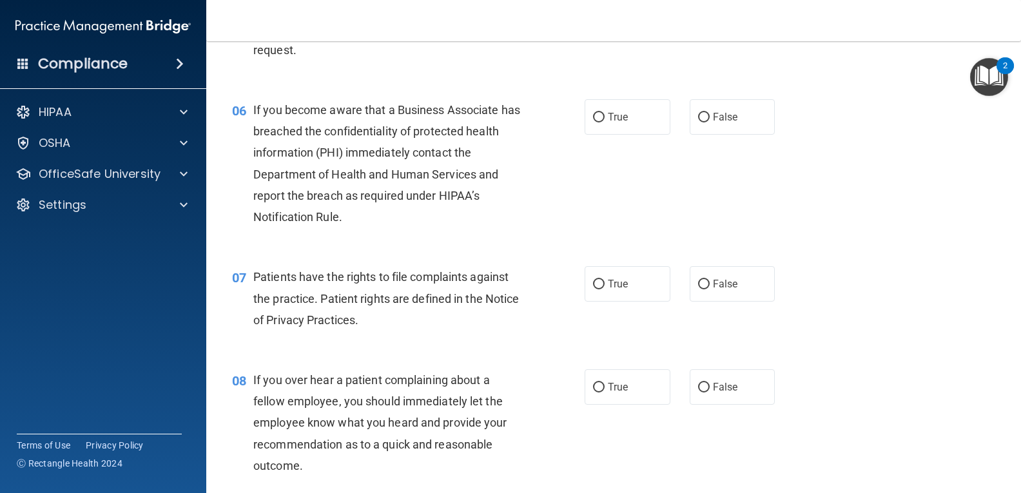
scroll to position [662, 0]
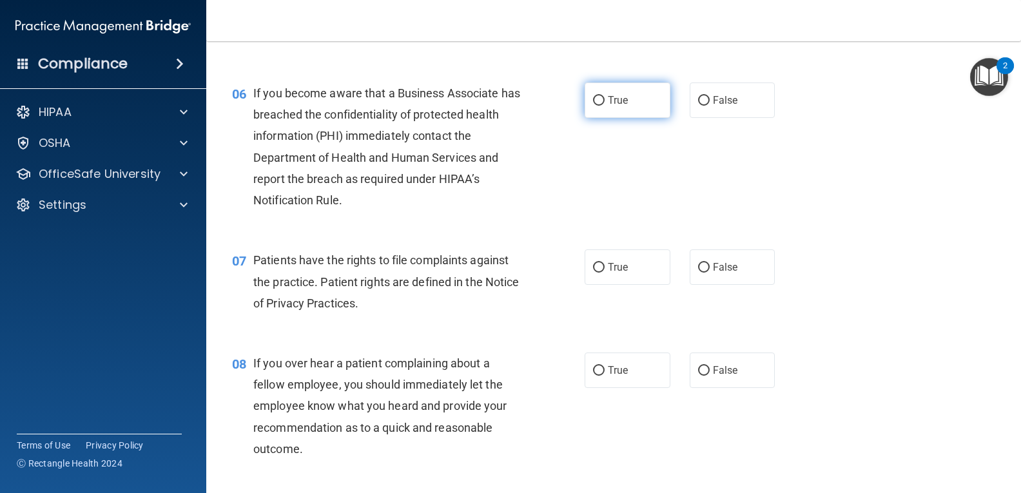
click at [593, 98] on input "True" at bounding box center [599, 101] width 12 height 10
radio input "true"
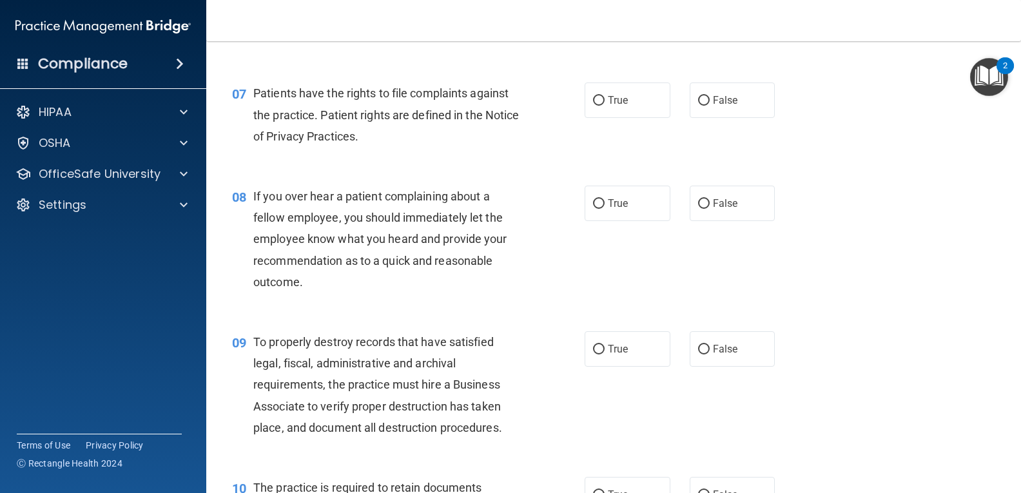
scroll to position [812, 0]
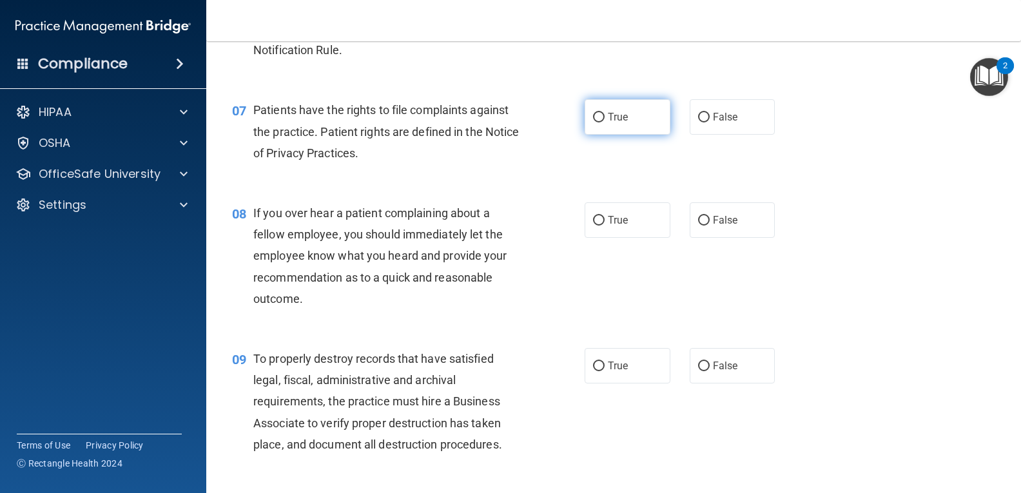
click at [593, 119] on input "True" at bounding box center [599, 118] width 12 height 10
radio input "true"
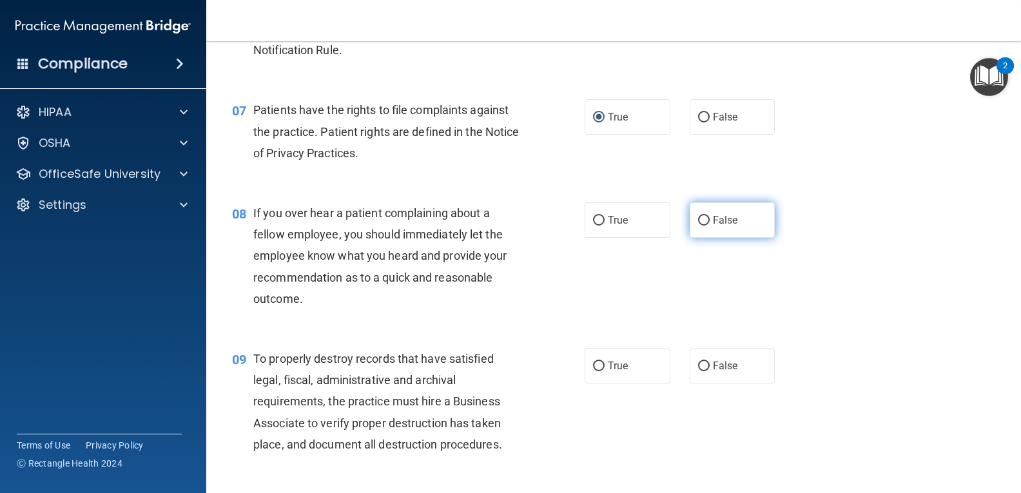
click at [698, 218] on input "False" at bounding box center [704, 221] width 12 height 10
radio input "true"
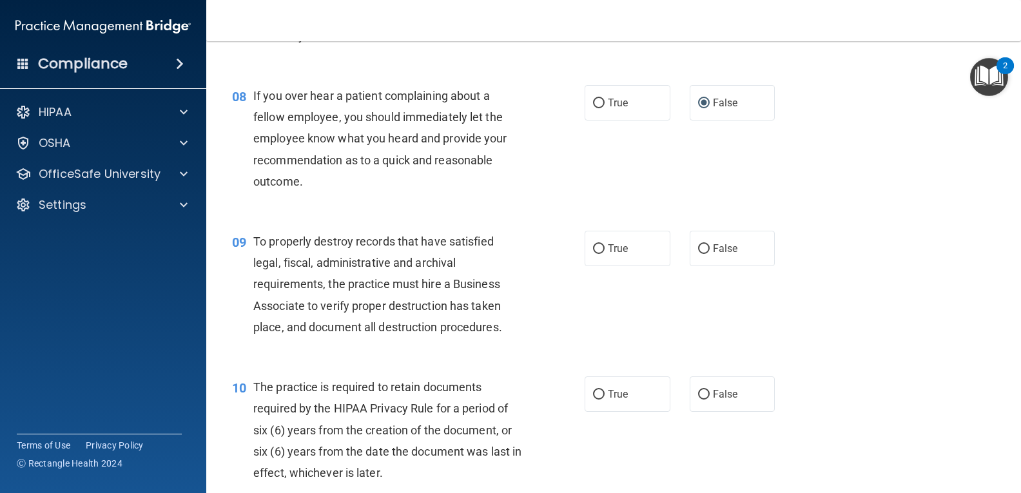
scroll to position [1086, 0]
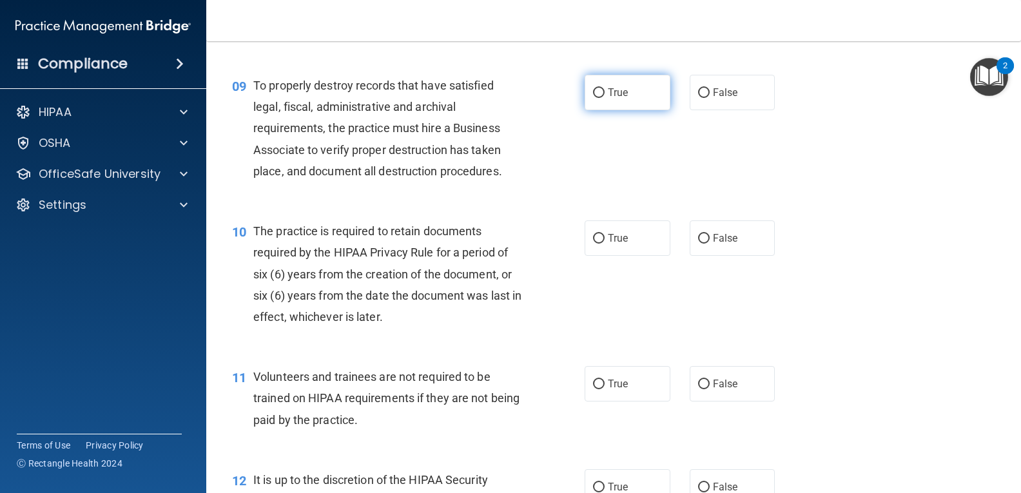
click at [593, 90] on input "True" at bounding box center [599, 93] width 12 height 10
radio input "true"
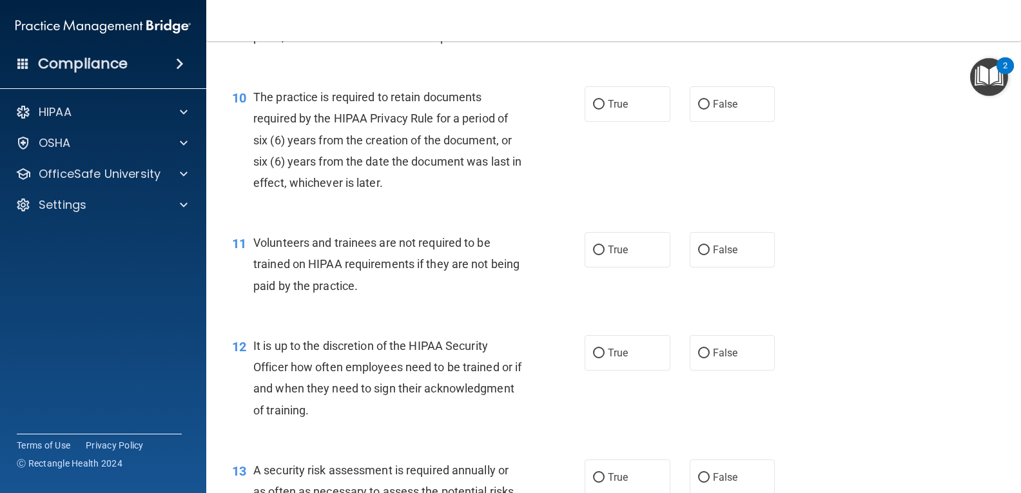
scroll to position [1225, 0]
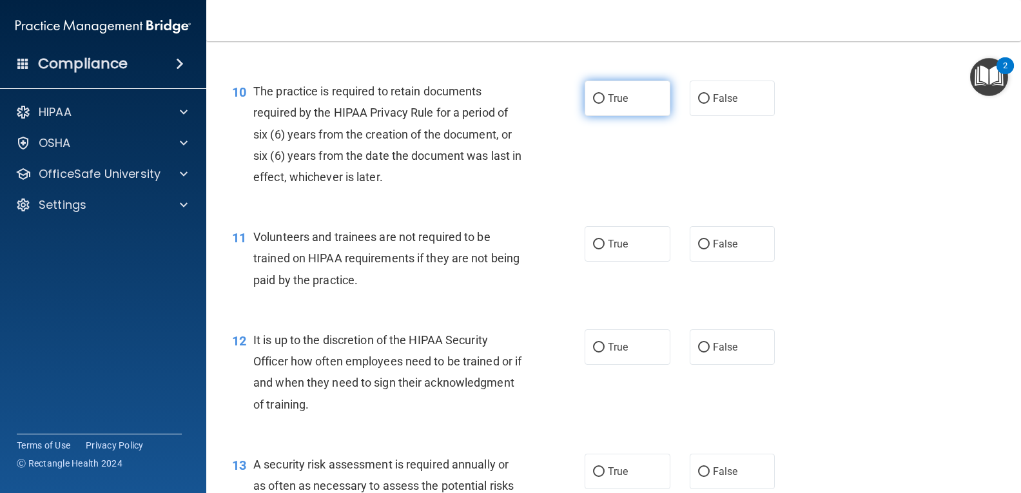
click at [593, 98] on input "True" at bounding box center [599, 99] width 12 height 10
radio input "true"
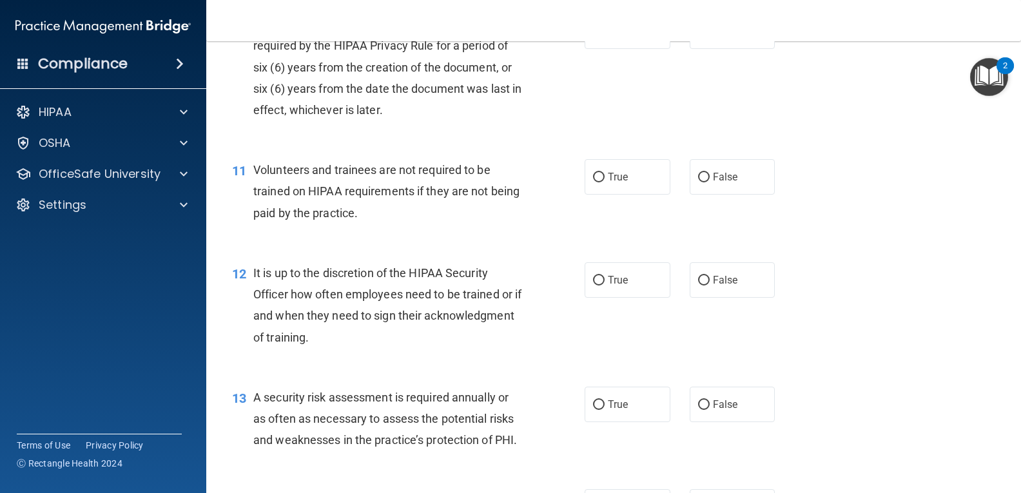
scroll to position [1309, 0]
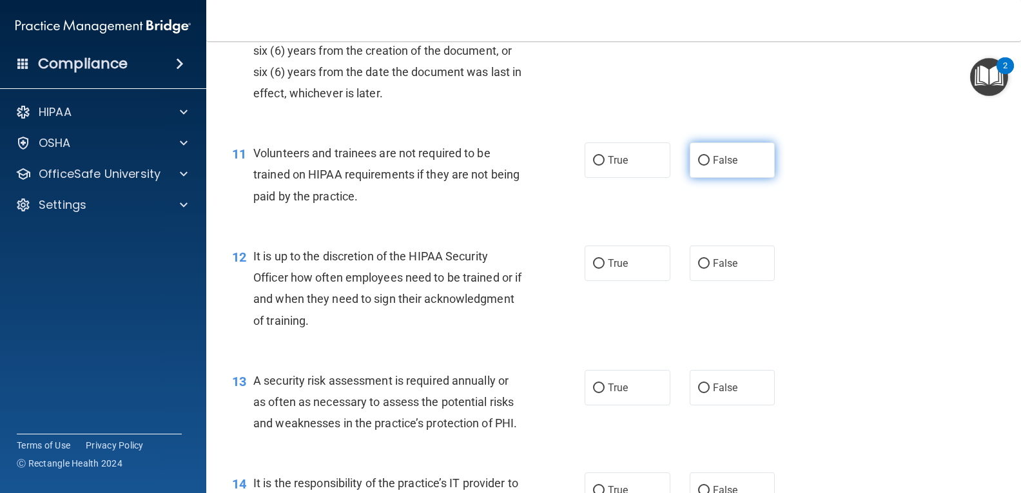
click at [698, 156] on input "False" at bounding box center [704, 161] width 12 height 10
radio input "true"
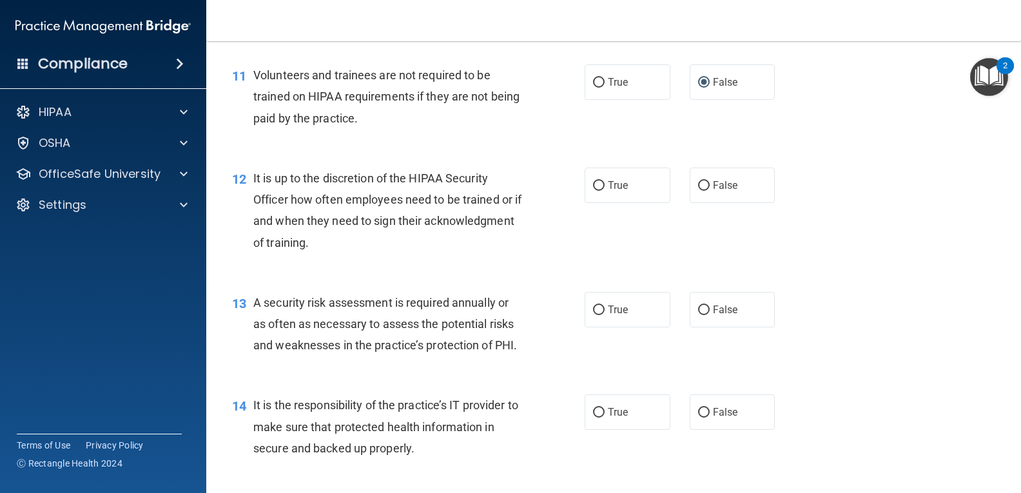
scroll to position [1392, 0]
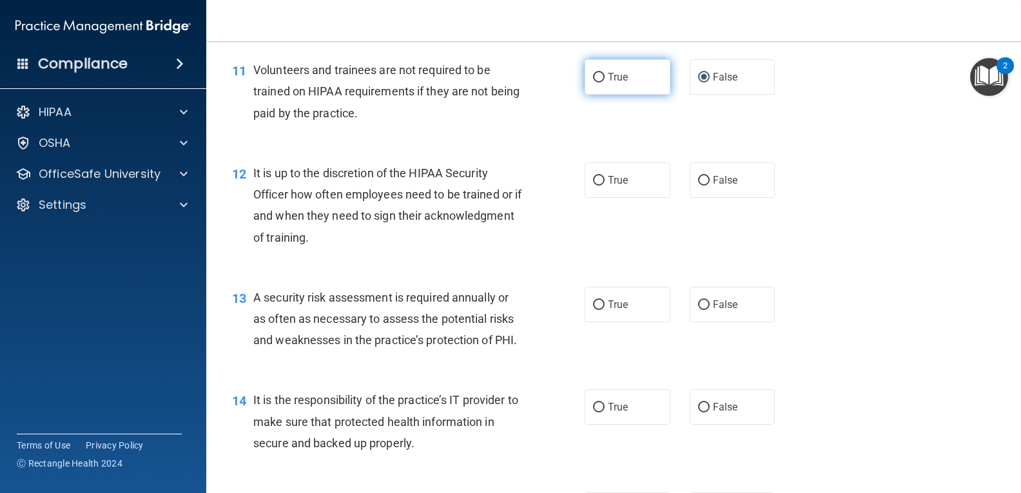
click at [593, 76] on input "True" at bounding box center [599, 78] width 12 height 10
radio input "true"
radio input "false"
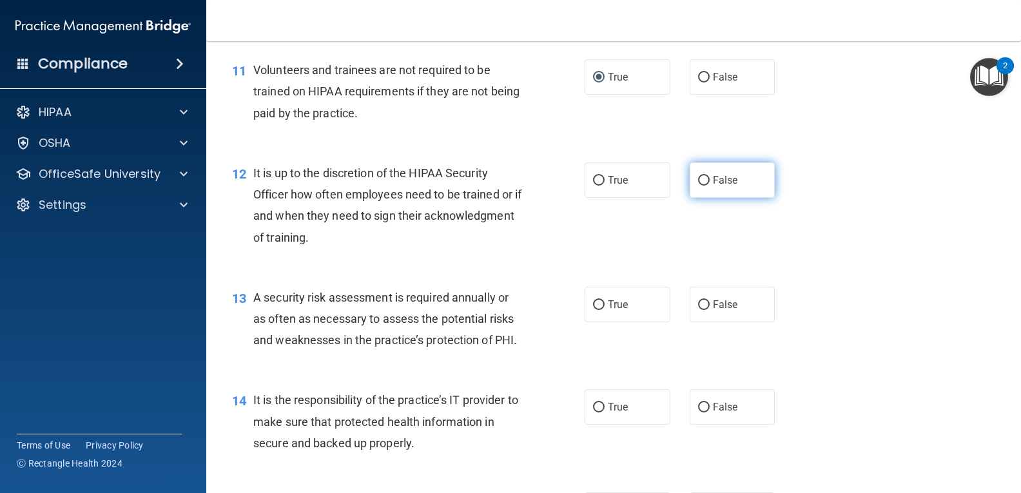
click at [698, 178] on input "False" at bounding box center [704, 181] width 12 height 10
radio input "true"
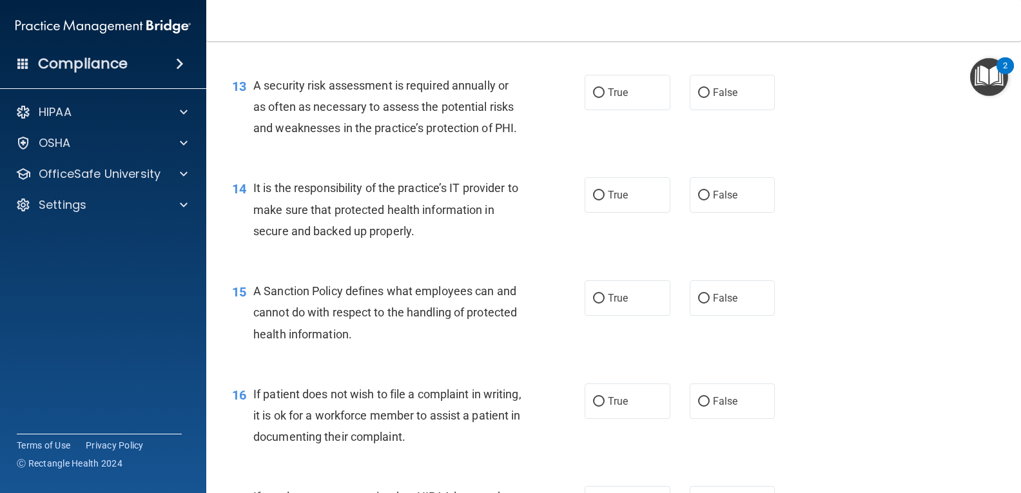
scroll to position [1621, 0]
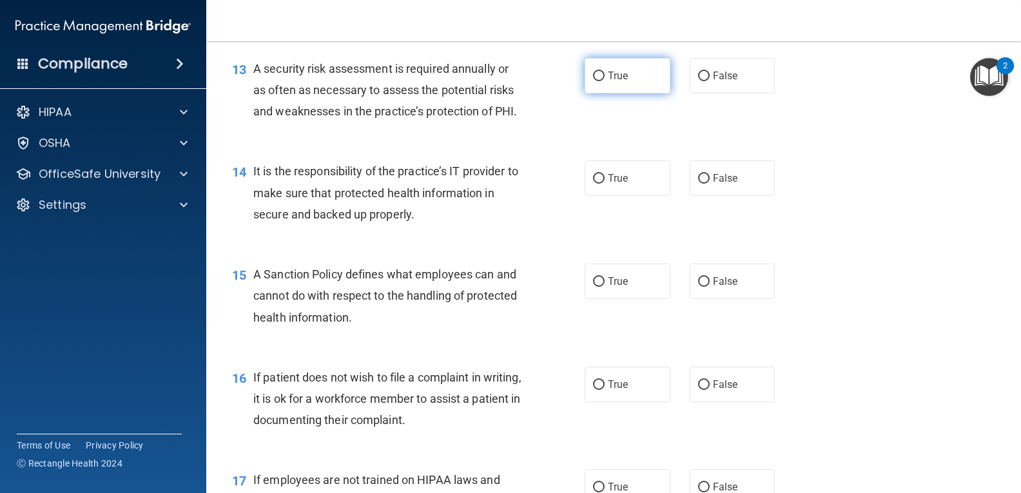
click at [595, 75] on input "True" at bounding box center [599, 77] width 12 height 10
radio input "true"
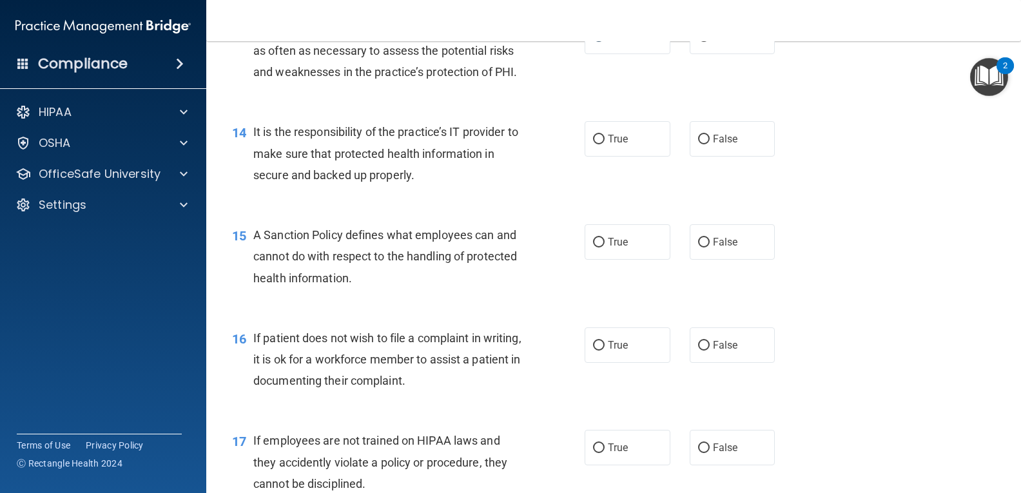
scroll to position [1666, 0]
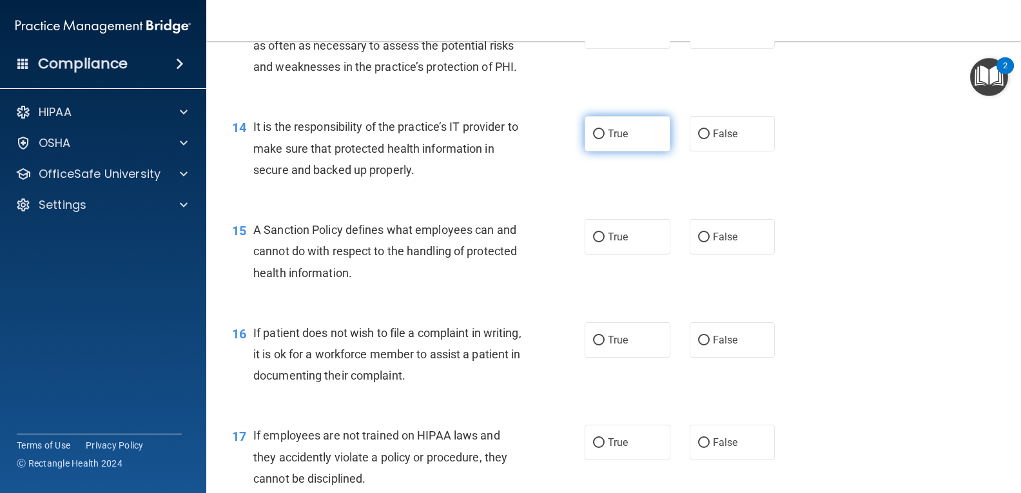
click at [595, 139] on input "True" at bounding box center [599, 135] width 12 height 10
radio input "true"
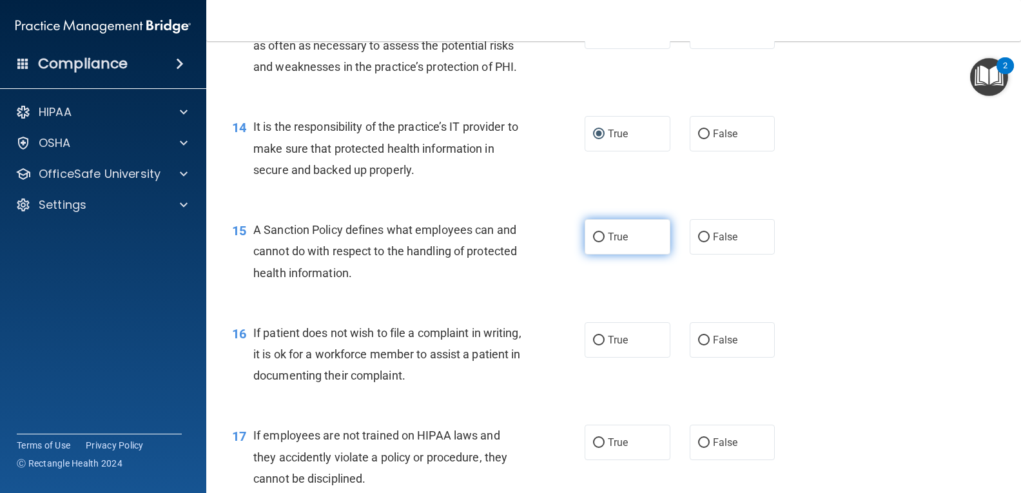
drag, startPoint x: 595, startPoint y: 256, endPoint x: 602, endPoint y: 257, distance: 7.1
click at [595, 242] on input "True" at bounding box center [599, 238] width 12 height 10
radio input "true"
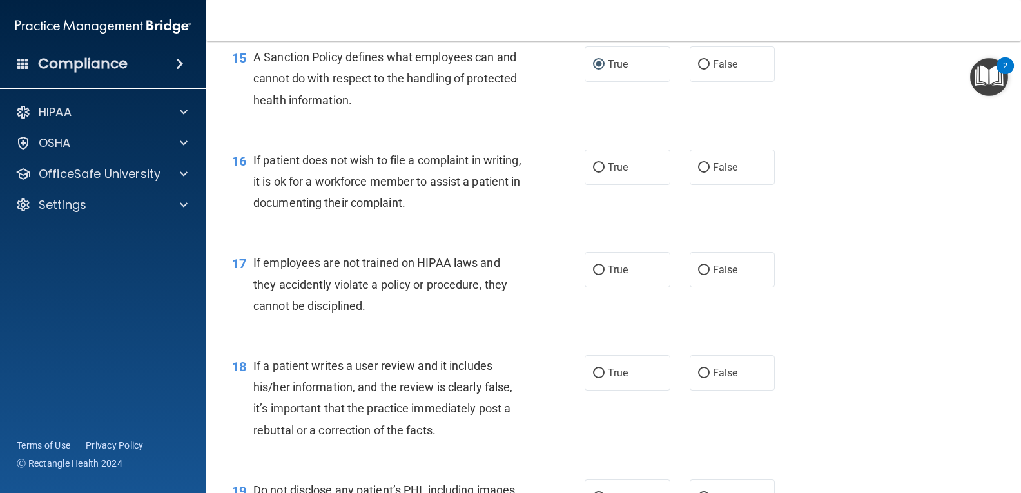
scroll to position [1850, 0]
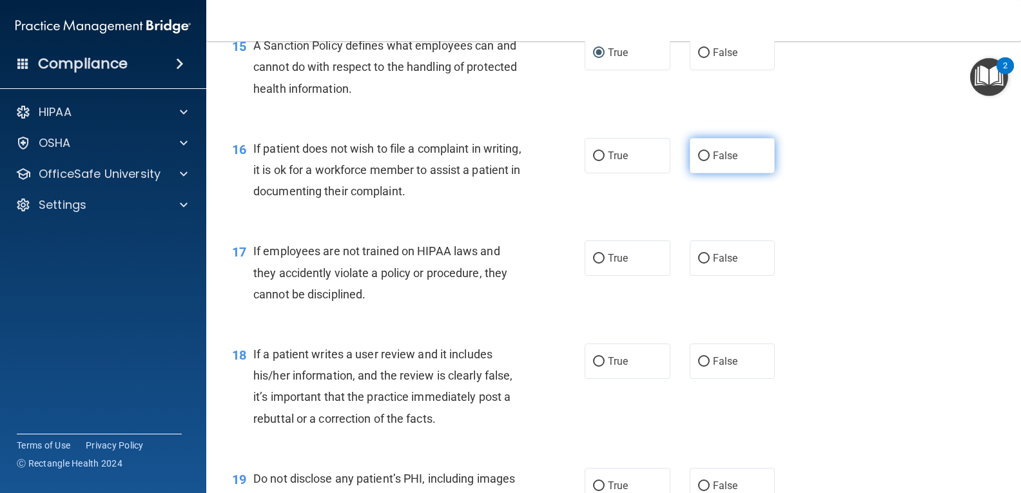
click at [699, 161] on input "False" at bounding box center [704, 156] width 12 height 10
radio input "true"
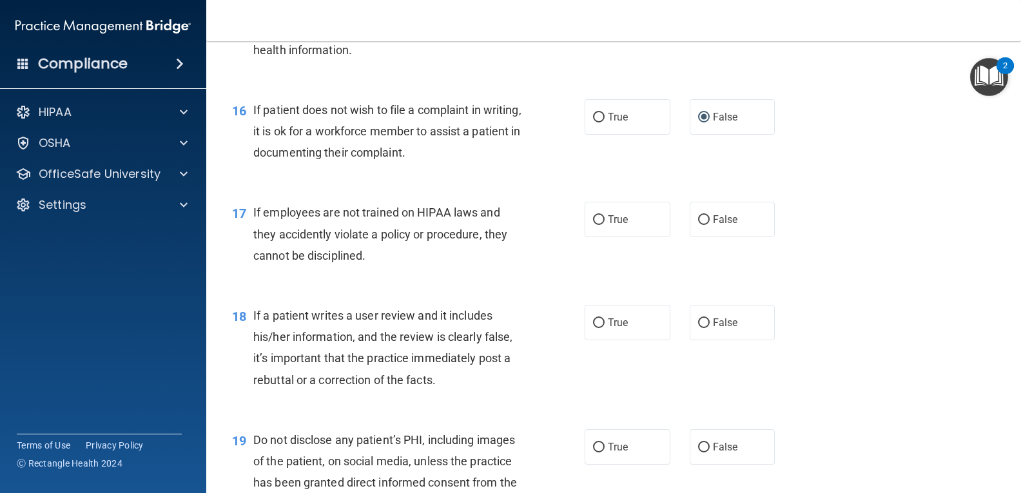
scroll to position [1911, 0]
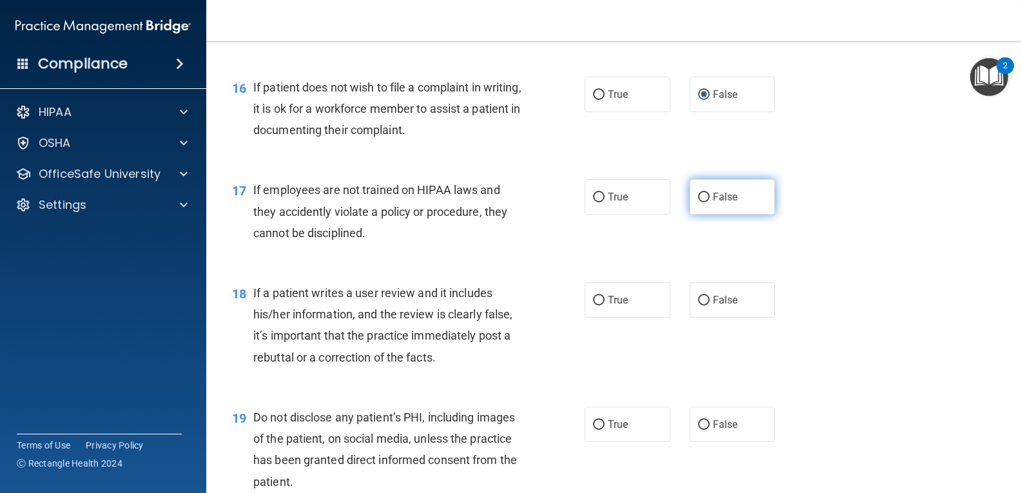
click at [698, 202] on input "False" at bounding box center [704, 198] width 12 height 10
radio input "true"
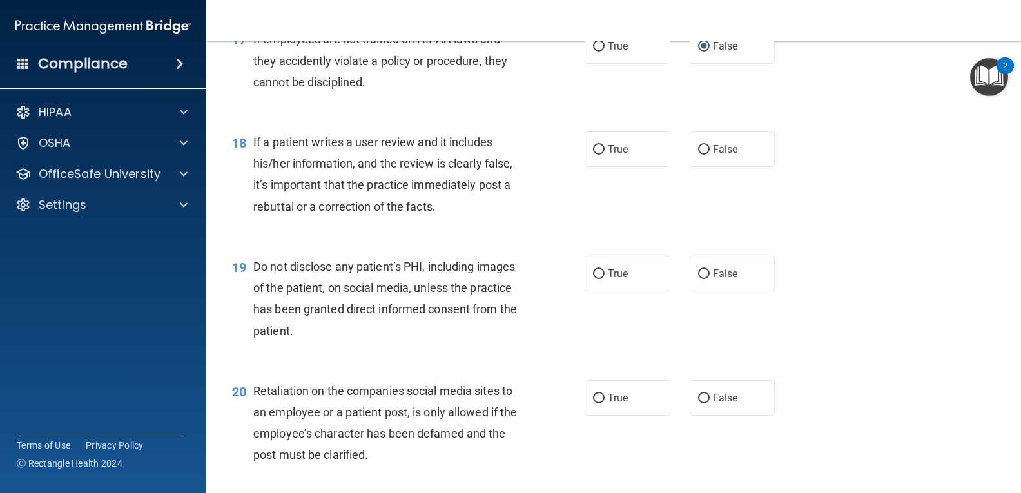
scroll to position [2073, 0]
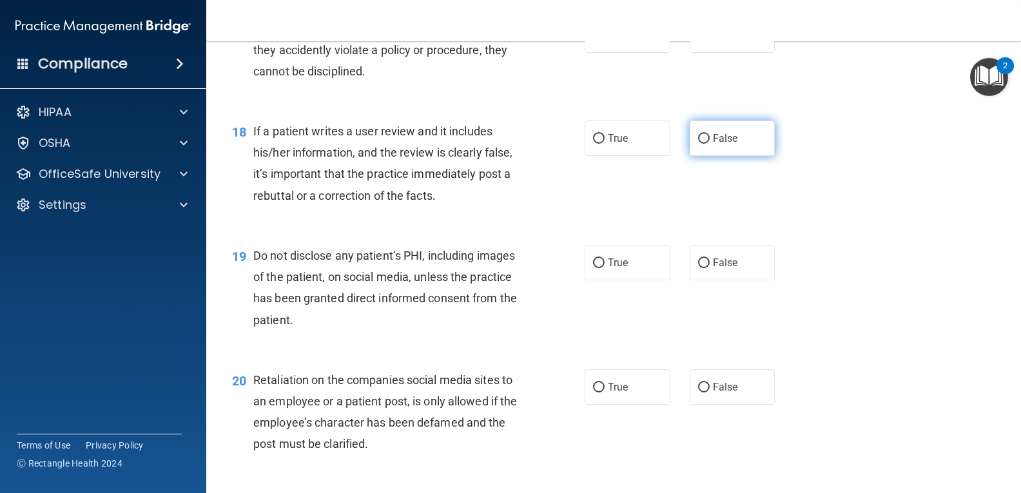
click at [693, 155] on label "False" at bounding box center [732, 137] width 86 height 35
click at [698, 144] on input "False" at bounding box center [704, 139] width 12 height 10
radio input "true"
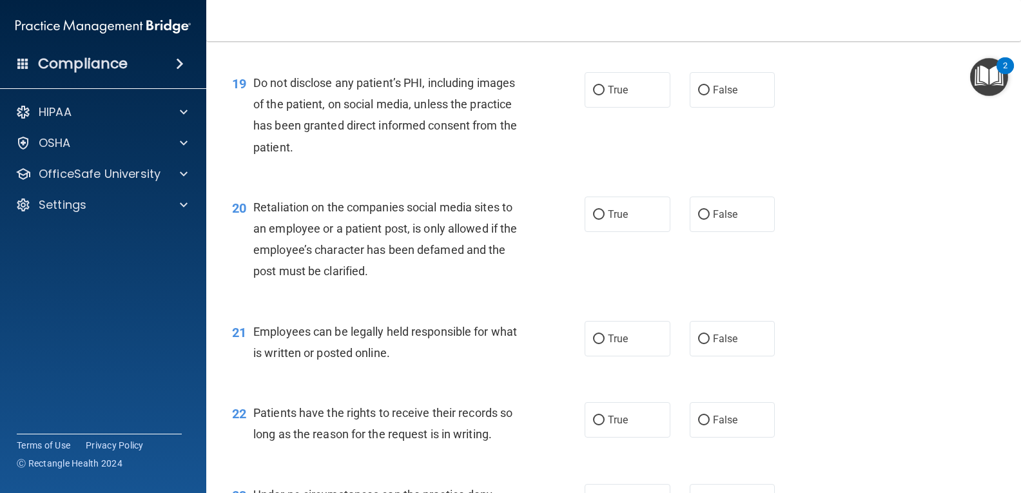
scroll to position [2262, 0]
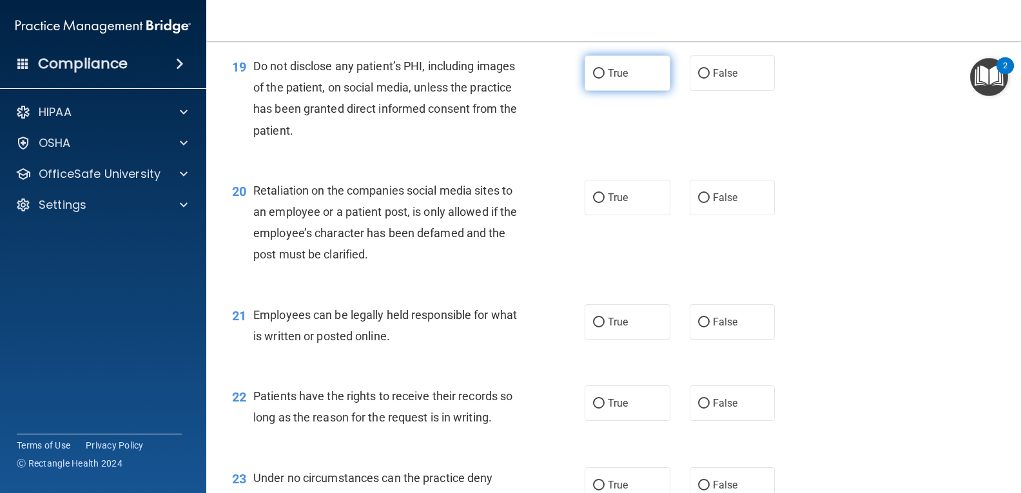
click at [595, 79] on input "True" at bounding box center [599, 74] width 12 height 10
radio input "true"
click at [698, 203] on input "False" at bounding box center [704, 198] width 12 height 10
radio input "true"
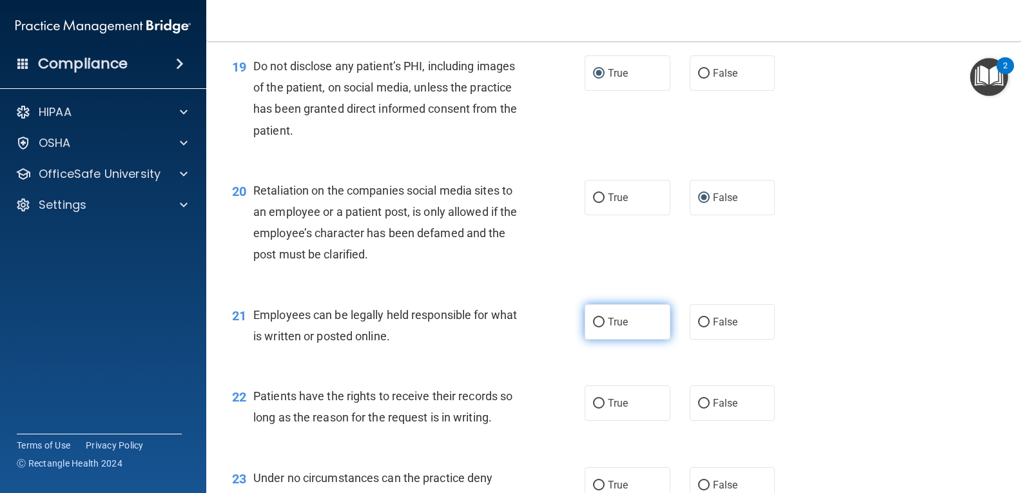
click at [593, 327] on input "True" at bounding box center [599, 323] width 12 height 10
radio input "true"
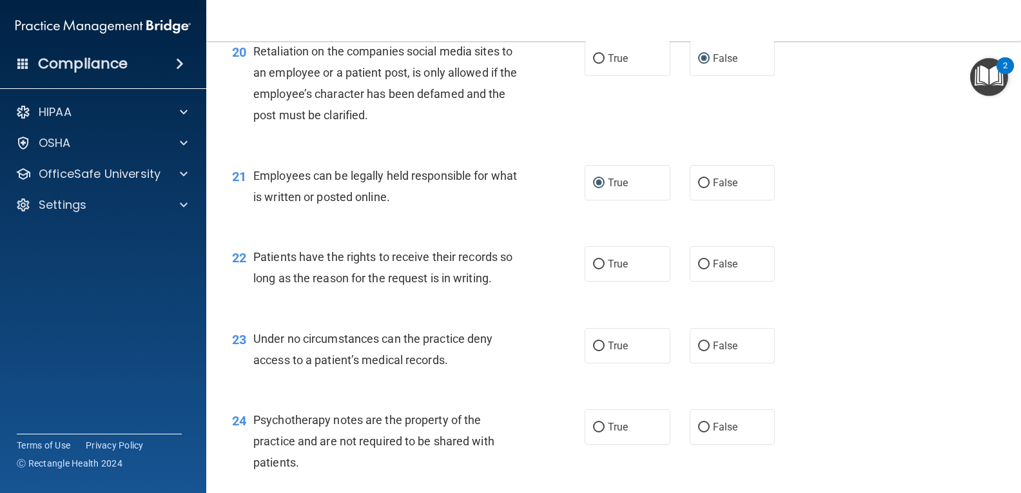
scroll to position [2485, 0]
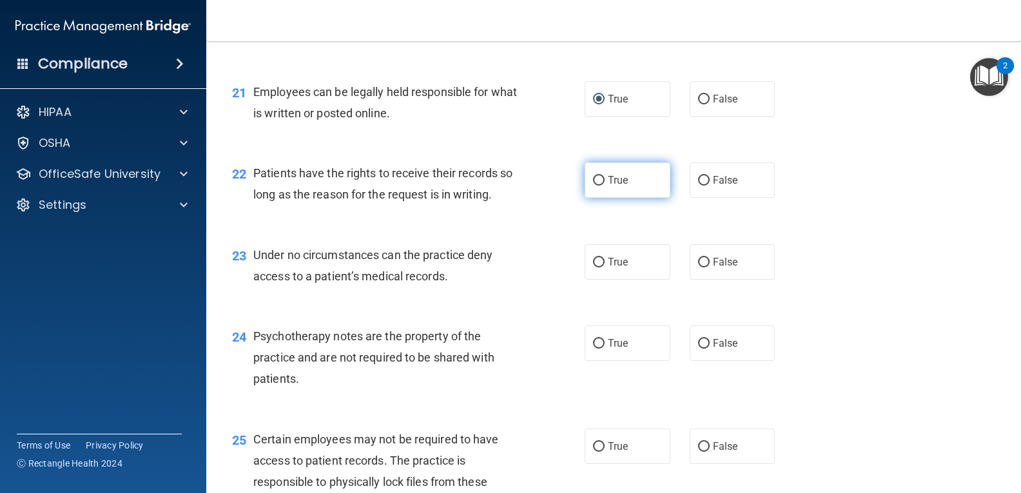
click at [593, 186] on input "True" at bounding box center [599, 181] width 12 height 10
radio input "true"
click at [698, 267] on input "False" at bounding box center [704, 263] width 12 height 10
radio input "true"
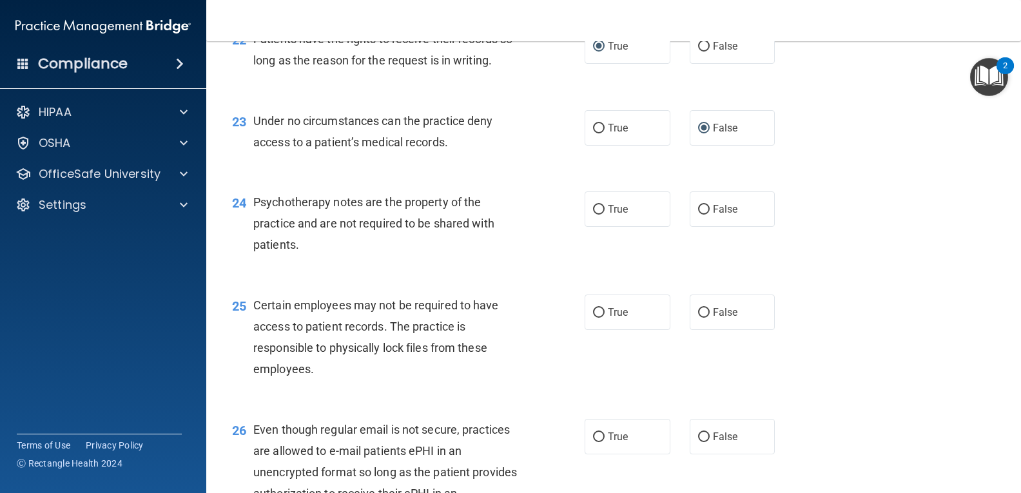
scroll to position [2641, 0]
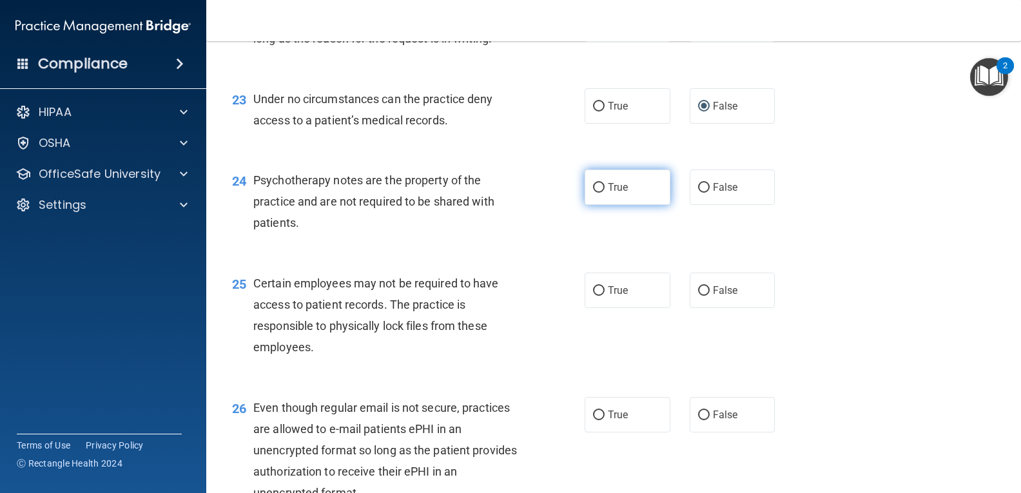
click at [593, 193] on input "True" at bounding box center [599, 188] width 12 height 10
radio input "true"
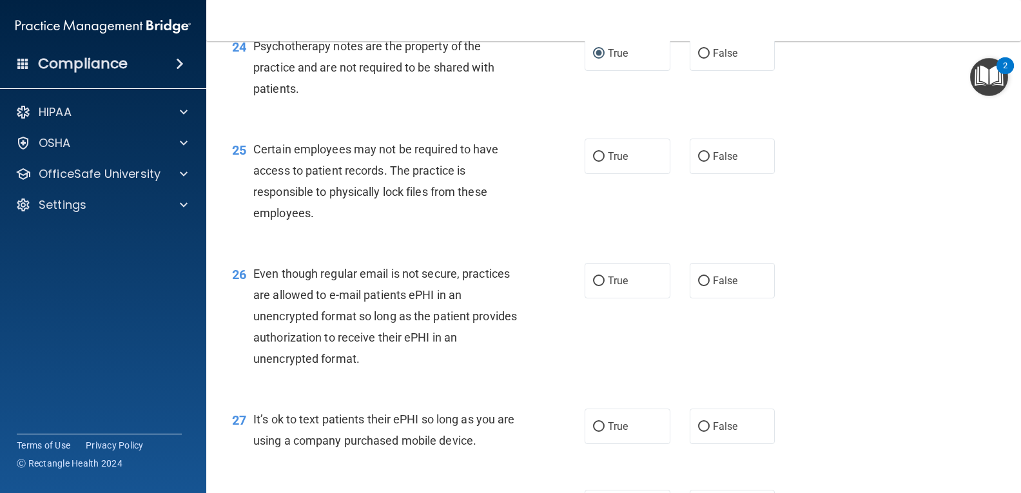
scroll to position [2825, 0]
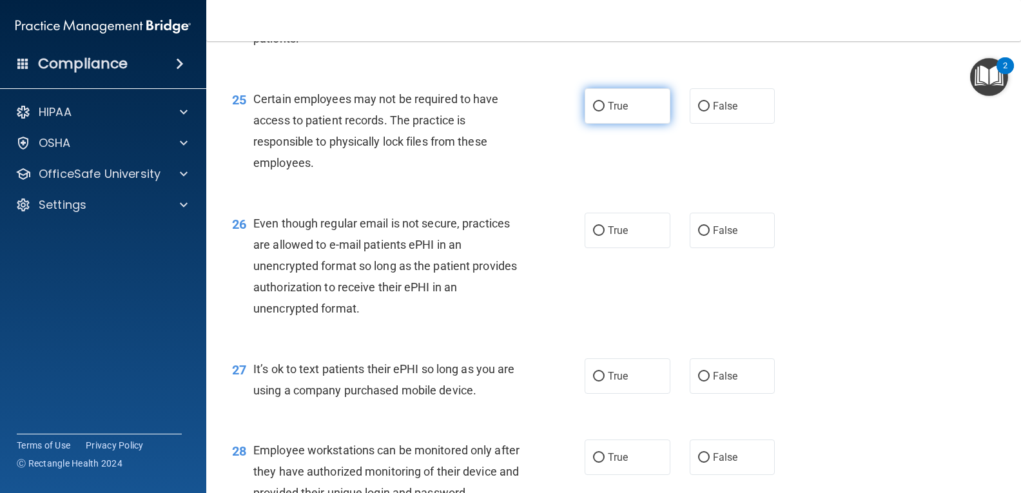
click at [593, 111] on input "True" at bounding box center [599, 107] width 12 height 10
radio input "true"
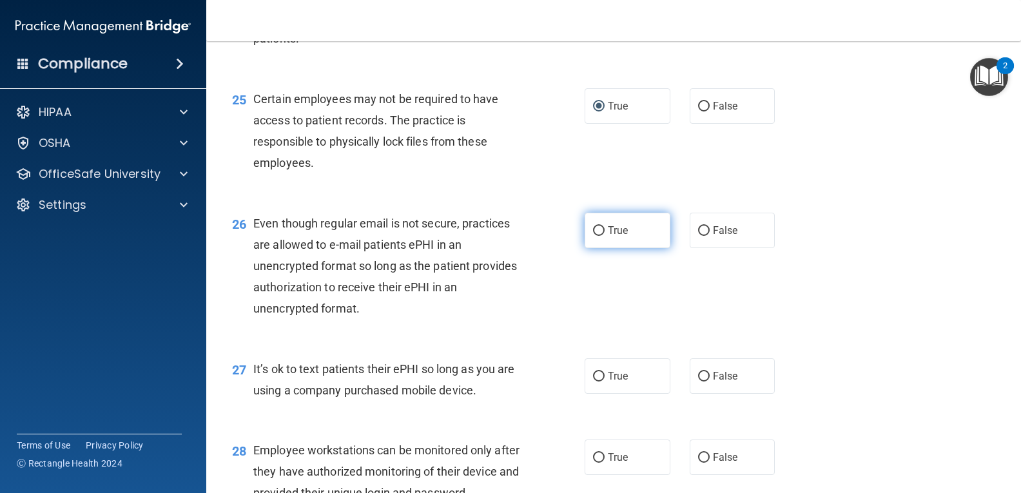
click at [593, 236] on input "True" at bounding box center [599, 231] width 12 height 10
radio input "true"
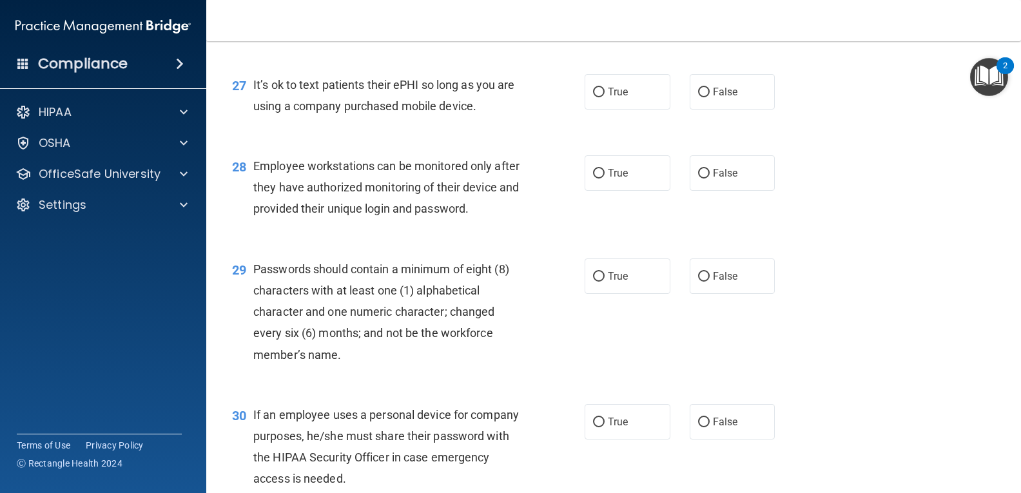
scroll to position [3154, 0]
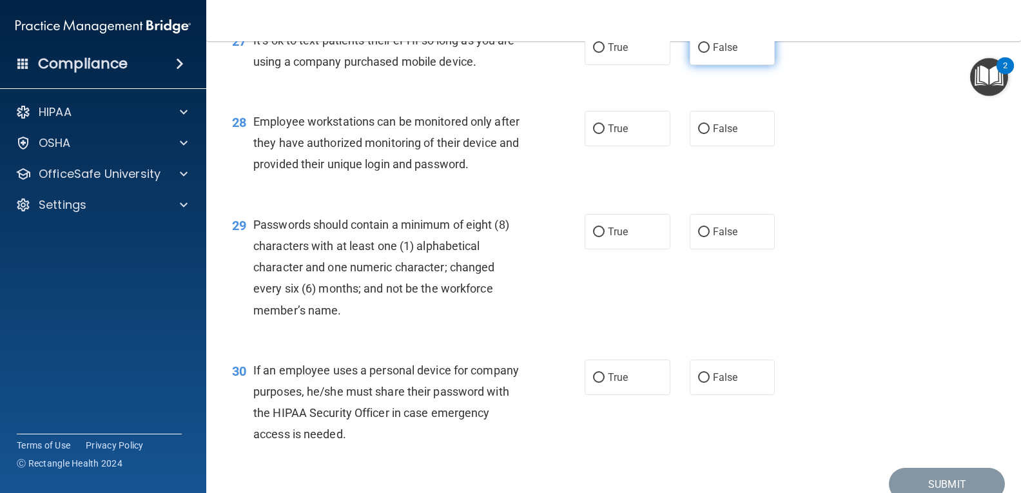
click at [698, 53] on input "False" at bounding box center [704, 48] width 12 height 10
radio input "true"
click at [700, 134] on input "False" at bounding box center [704, 129] width 12 height 10
radio input "true"
click at [593, 237] on input "True" at bounding box center [599, 232] width 12 height 10
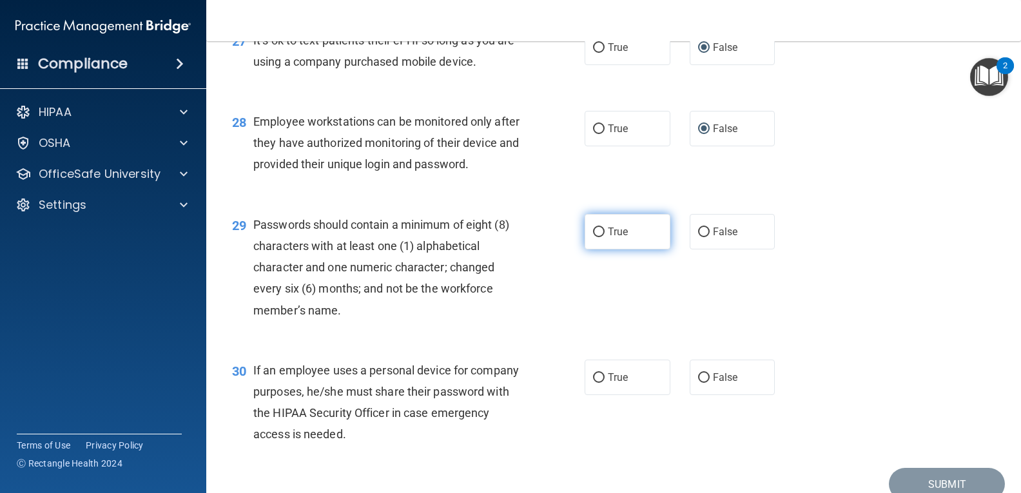
radio input "true"
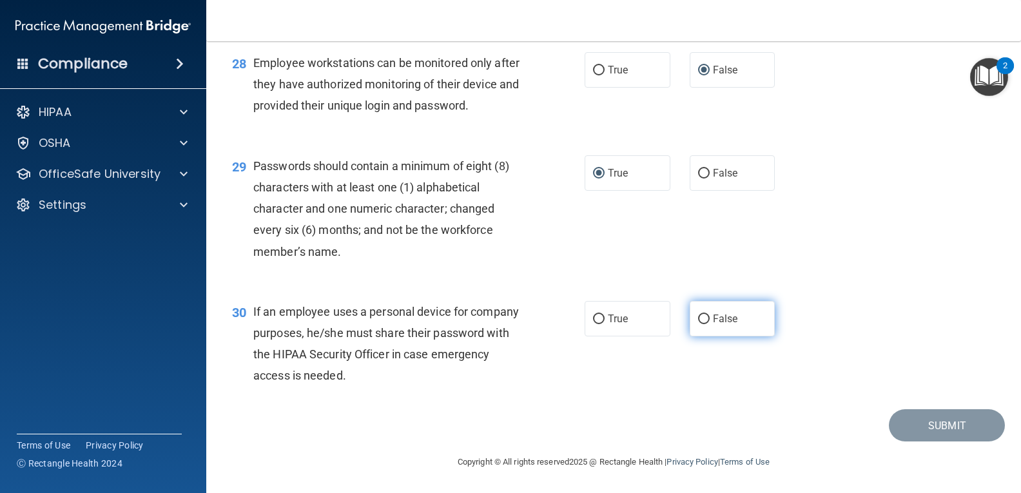
click at [698, 316] on input "False" at bounding box center [704, 319] width 12 height 10
radio input "true"
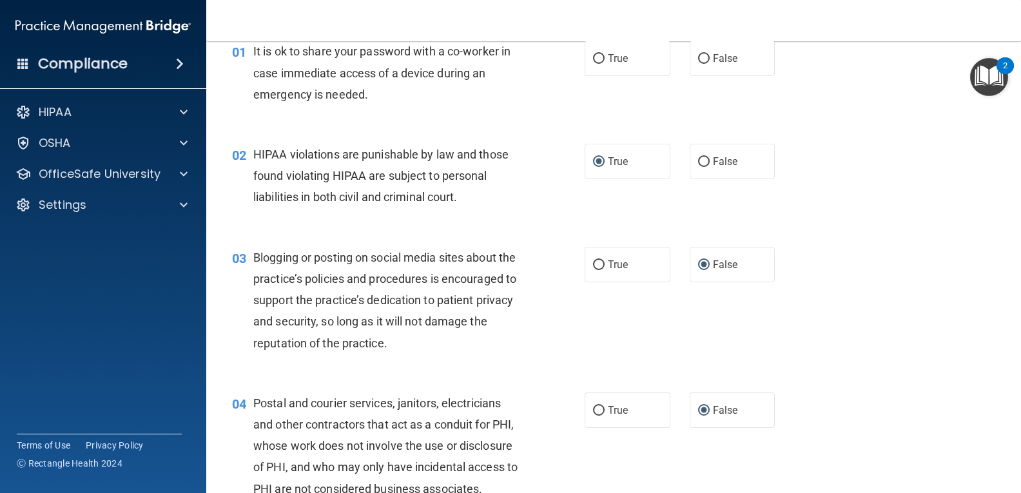
scroll to position [0, 0]
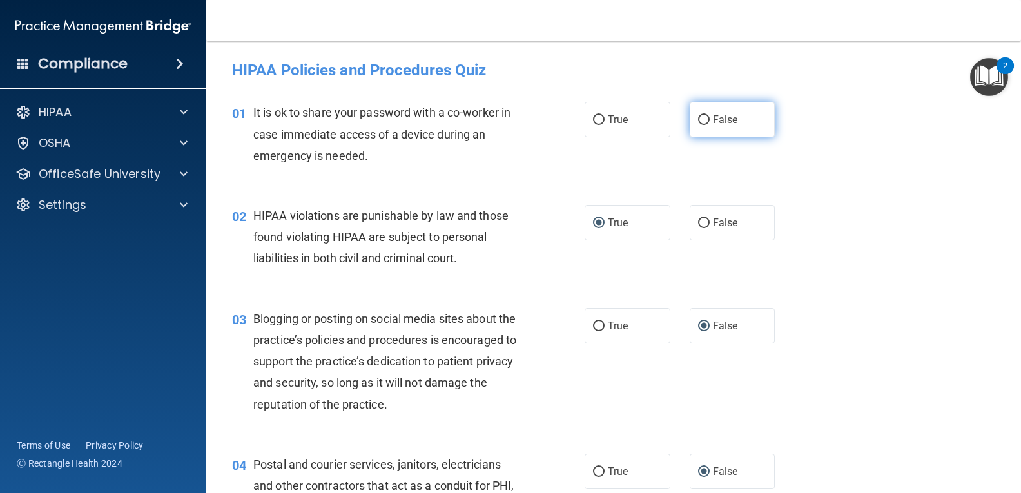
click at [698, 117] on input "False" at bounding box center [704, 120] width 12 height 10
radio input "true"
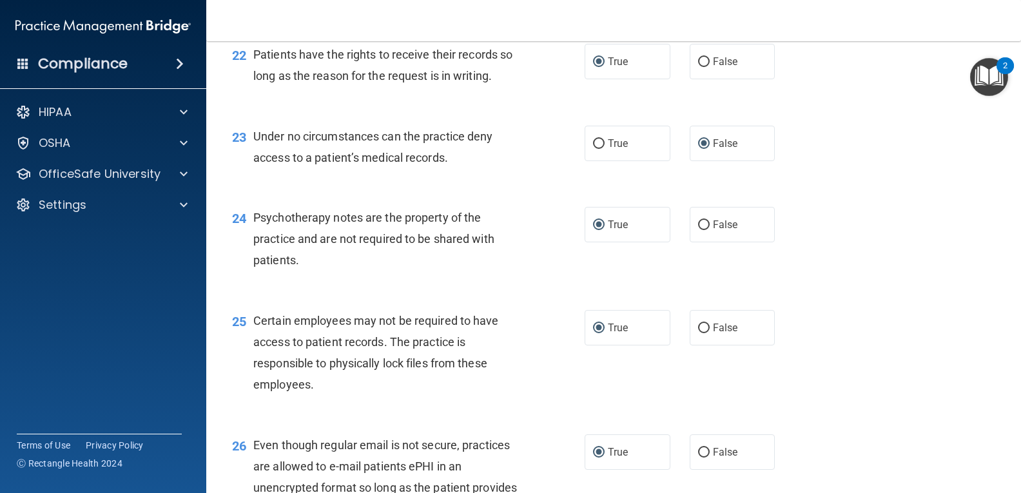
scroll to position [3256, 0]
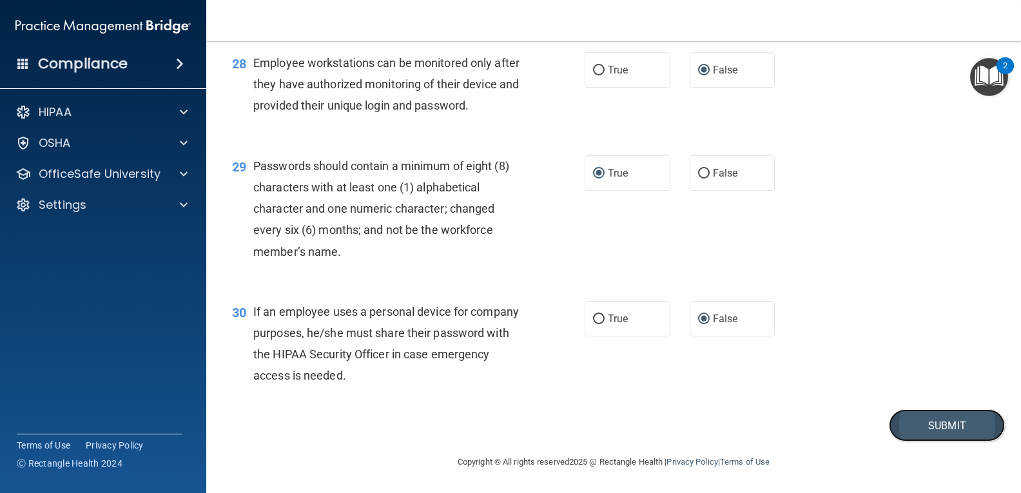
click at [933, 420] on button "Submit" at bounding box center [947, 425] width 116 height 33
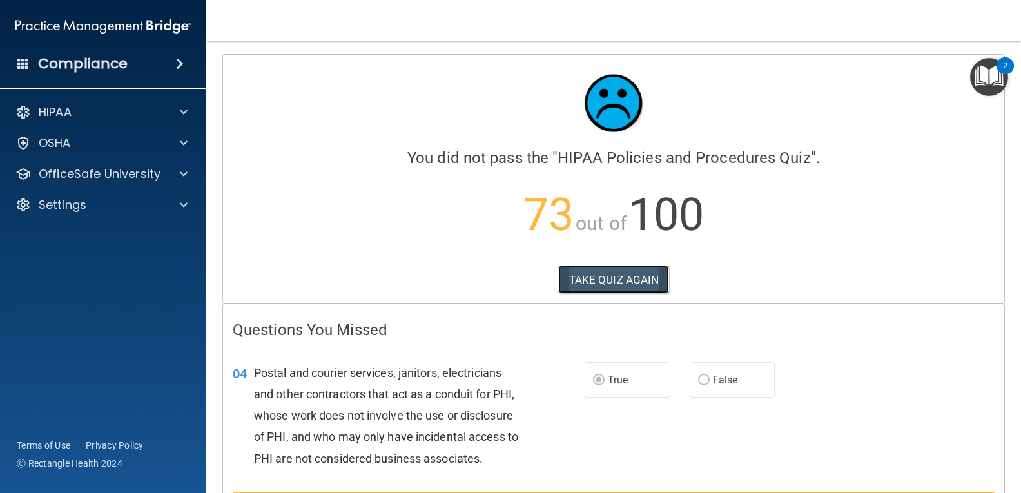
click at [598, 275] on button "TAKE QUIZ AGAIN" at bounding box center [613, 279] width 111 height 28
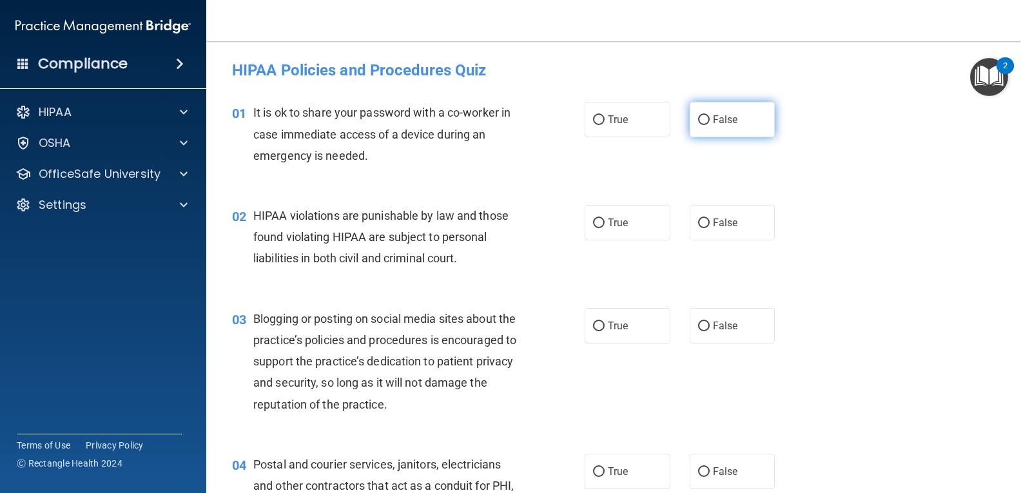
click at [698, 116] on input "False" at bounding box center [704, 120] width 12 height 10
radio input "true"
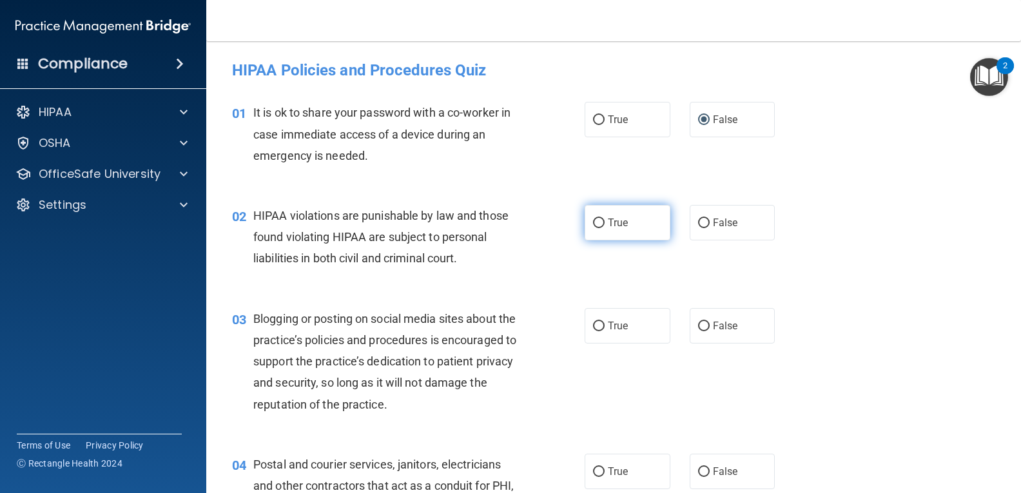
click at [593, 220] on input "True" at bounding box center [599, 223] width 12 height 10
radio input "true"
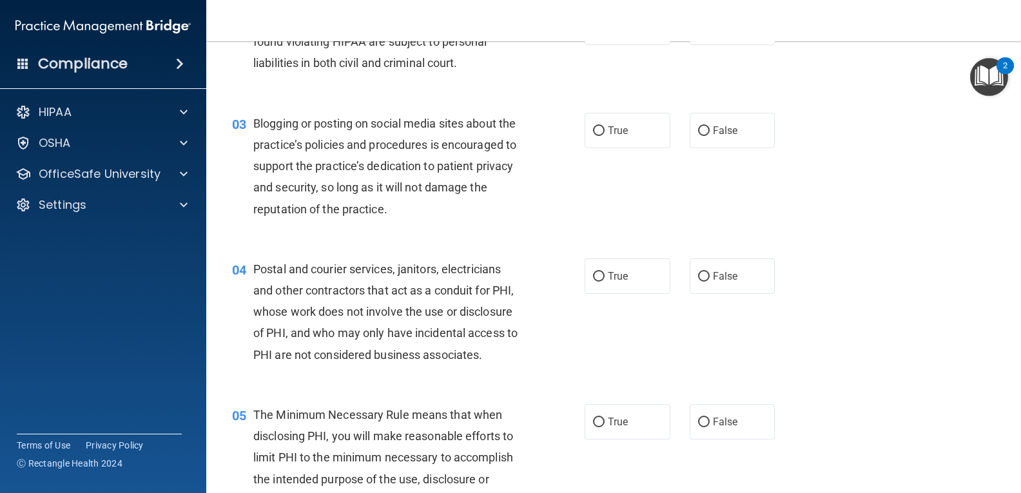
scroll to position [200, 0]
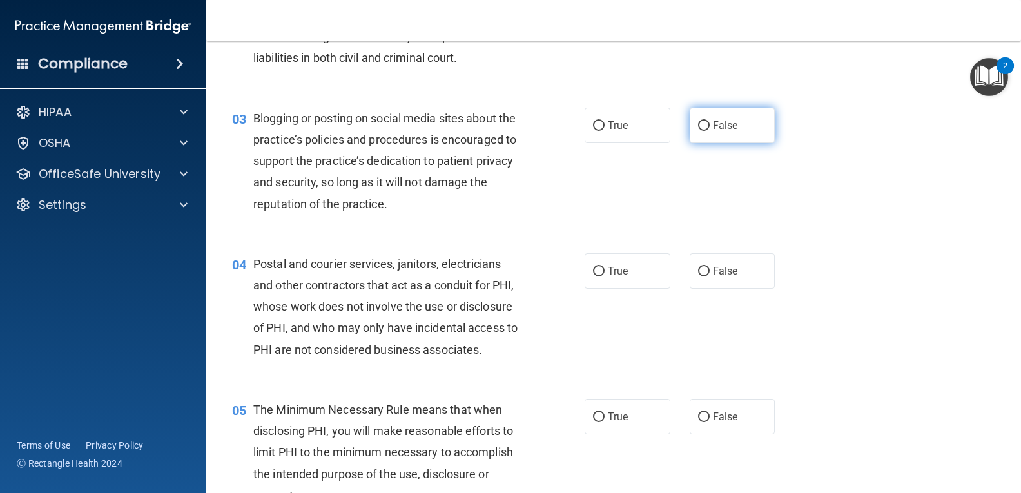
click at [698, 124] on input "False" at bounding box center [704, 126] width 12 height 10
radio input "true"
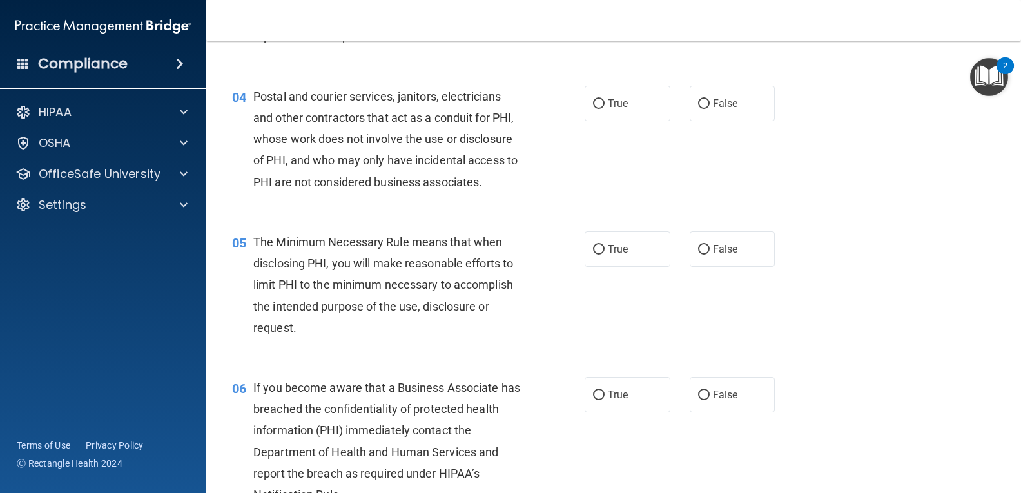
scroll to position [351, 0]
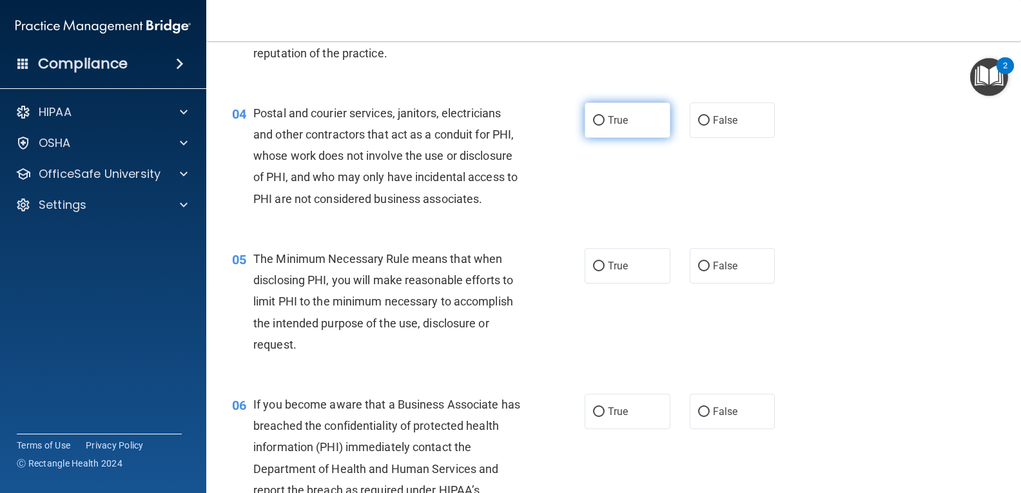
click at [593, 118] on input "True" at bounding box center [599, 121] width 12 height 10
radio input "true"
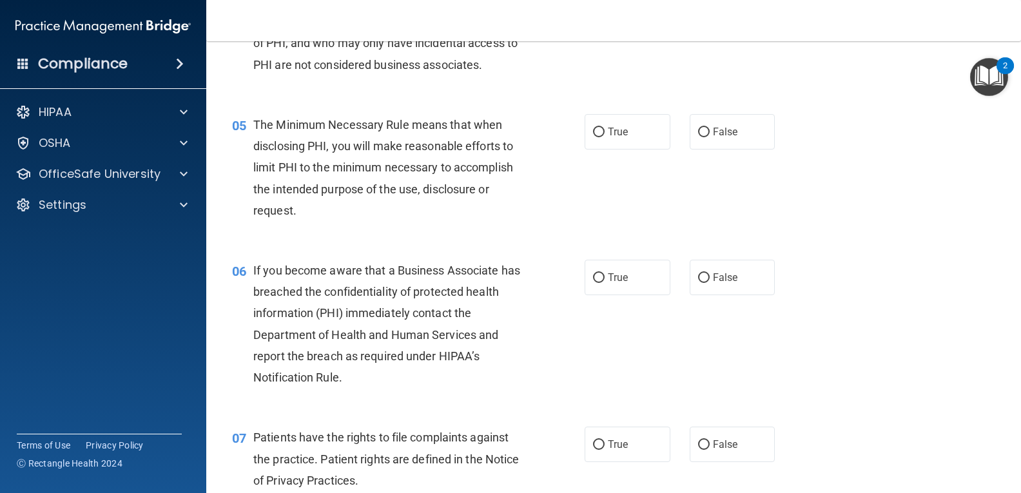
scroll to position [496, 0]
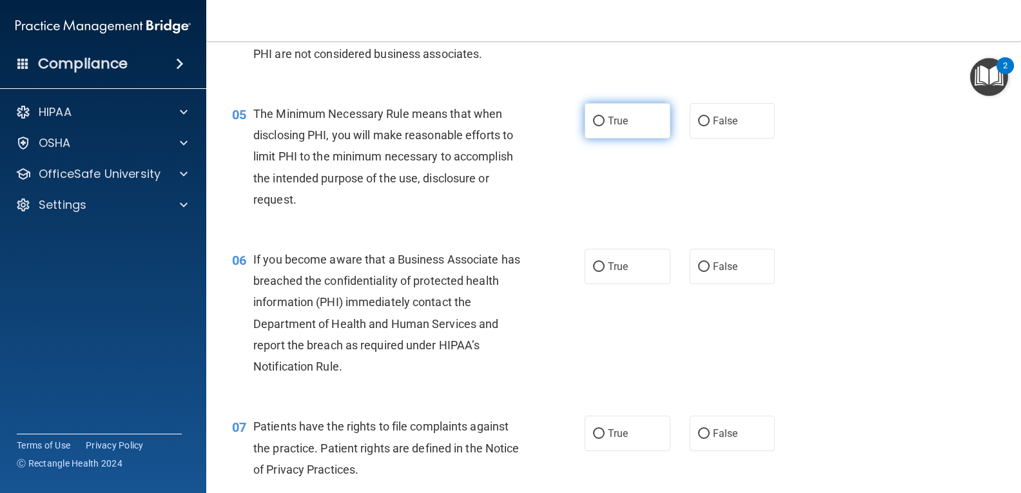
click at [597, 117] on input "True" at bounding box center [599, 122] width 12 height 10
radio input "true"
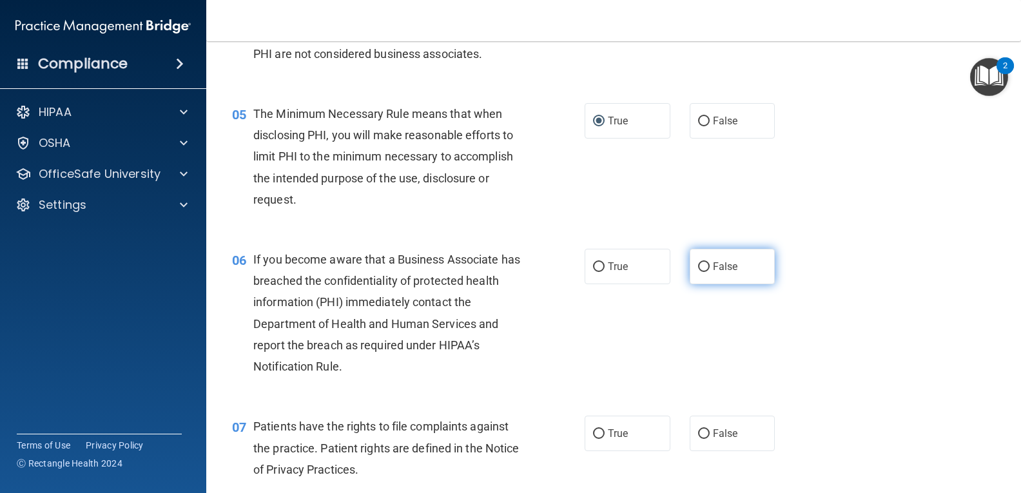
click at [701, 262] on input "False" at bounding box center [704, 267] width 12 height 10
radio input "true"
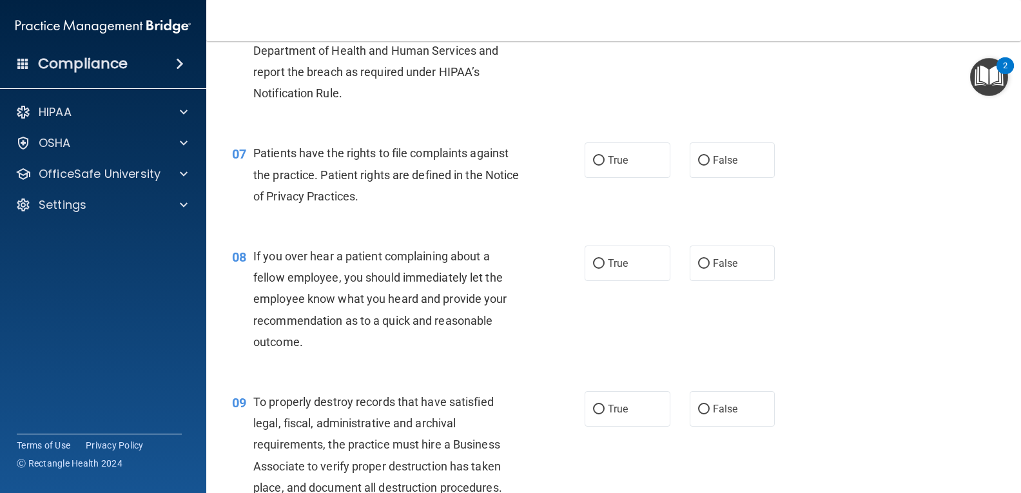
scroll to position [775, 0]
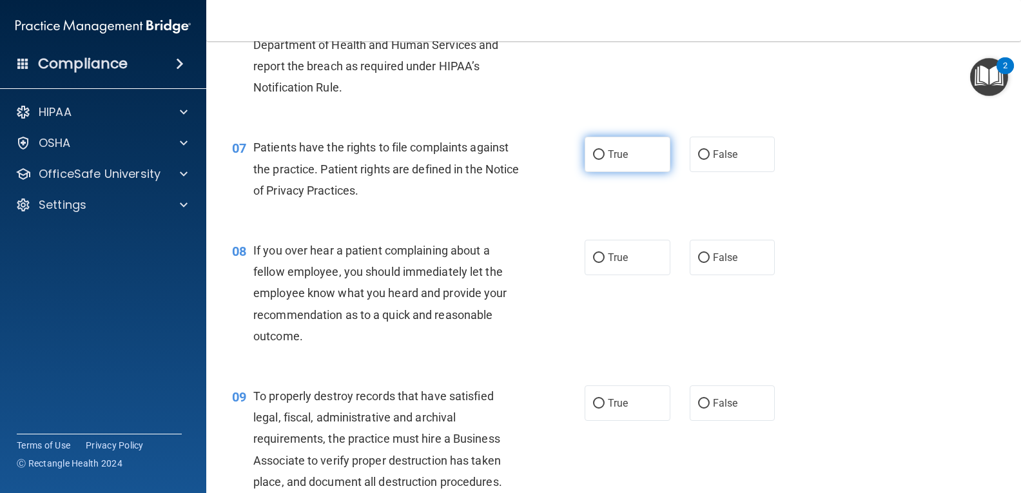
click at [596, 153] on input "True" at bounding box center [599, 155] width 12 height 10
radio input "true"
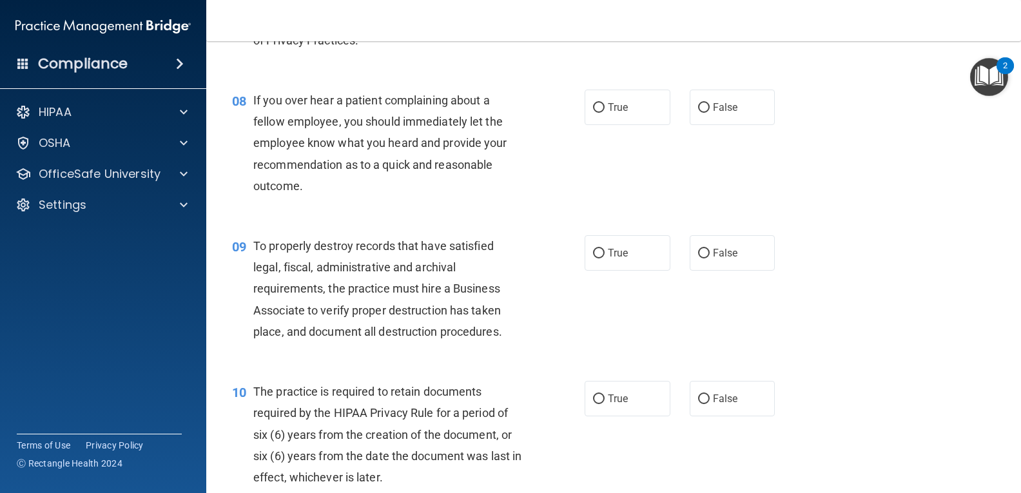
scroll to position [954, 0]
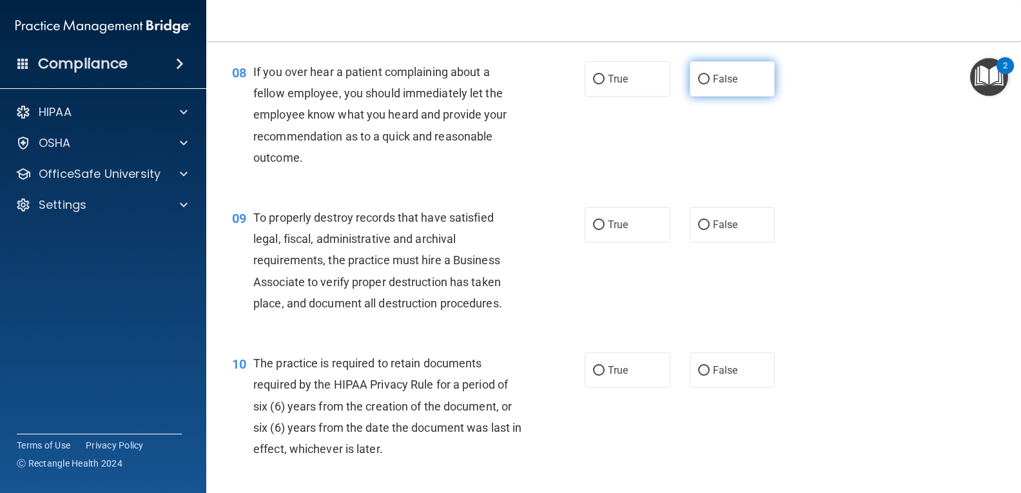
click at [698, 77] on input "False" at bounding box center [704, 80] width 12 height 10
radio input "true"
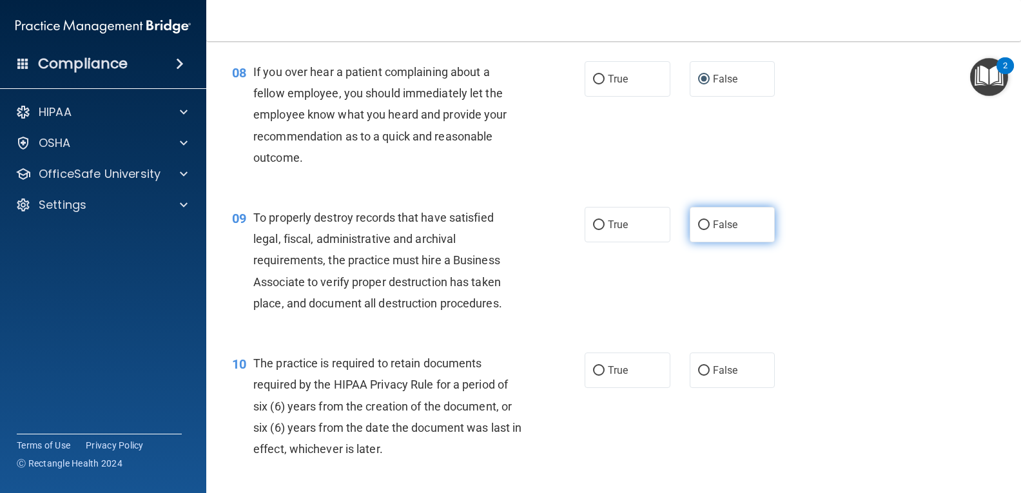
click at [698, 224] on input "False" at bounding box center [704, 225] width 12 height 10
radio input "true"
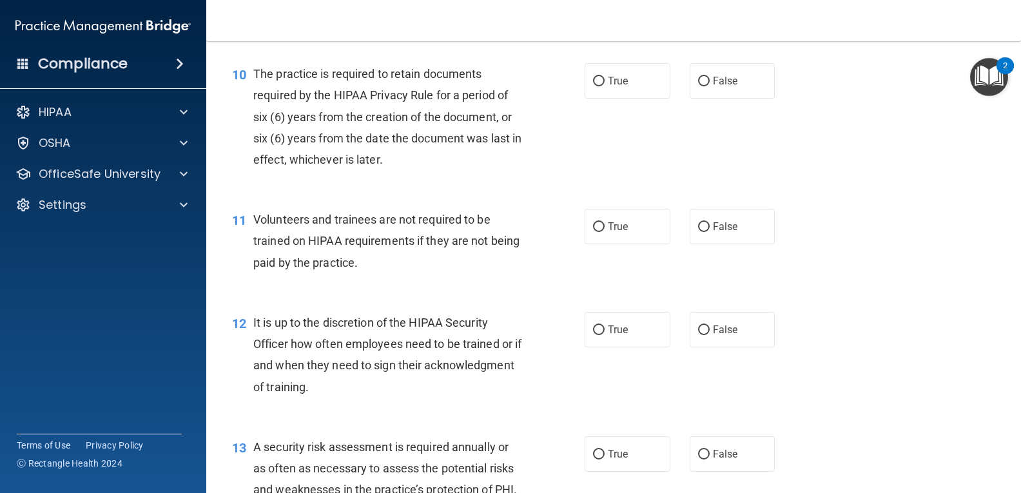
scroll to position [1249, 0]
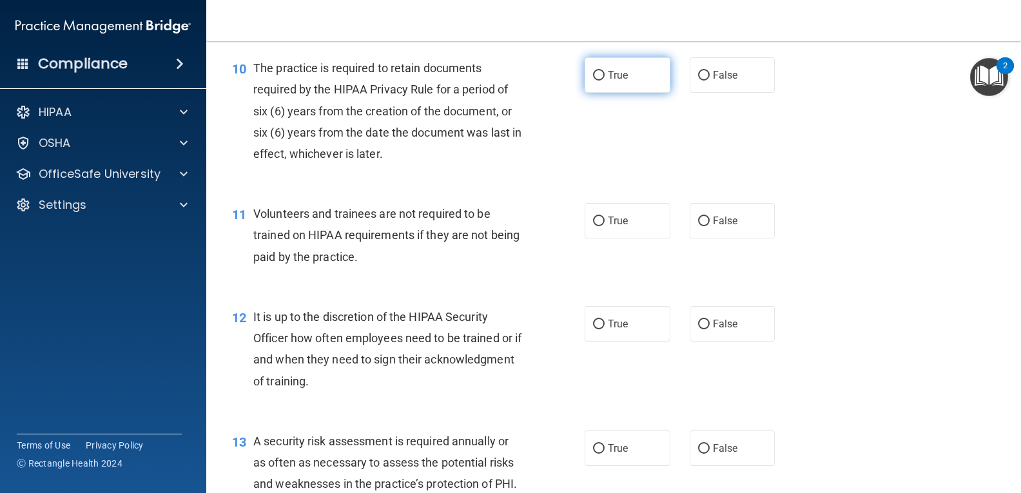
click at [593, 73] on input "True" at bounding box center [599, 76] width 12 height 10
radio input "true"
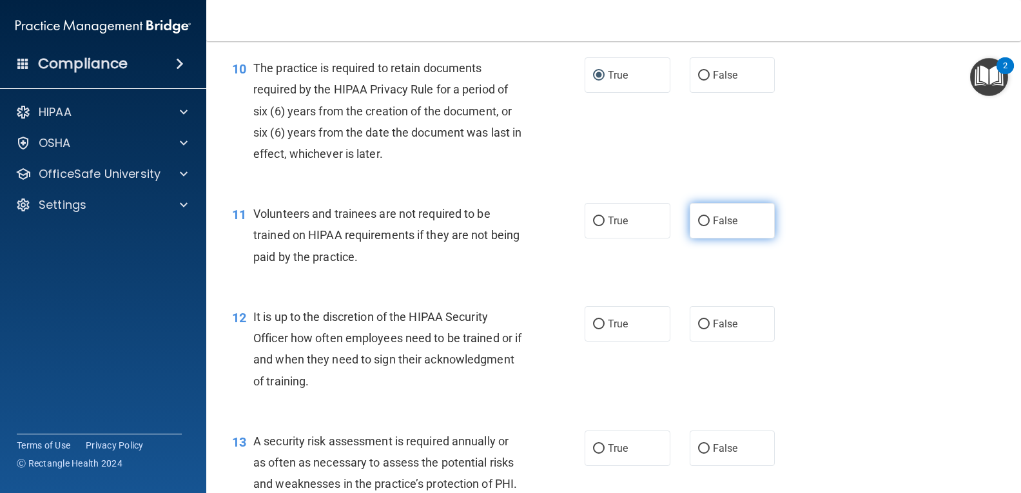
click at [698, 216] on input "False" at bounding box center [704, 221] width 12 height 10
radio input "true"
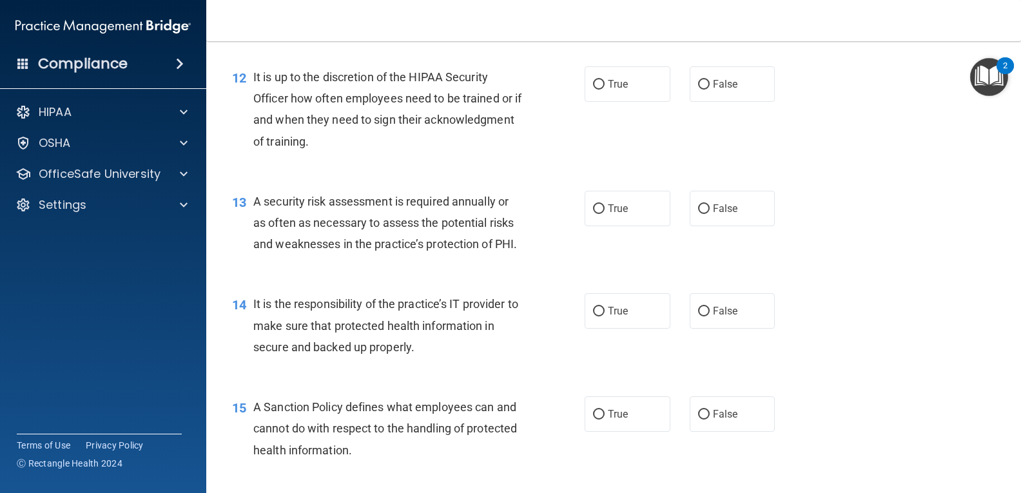
scroll to position [1494, 0]
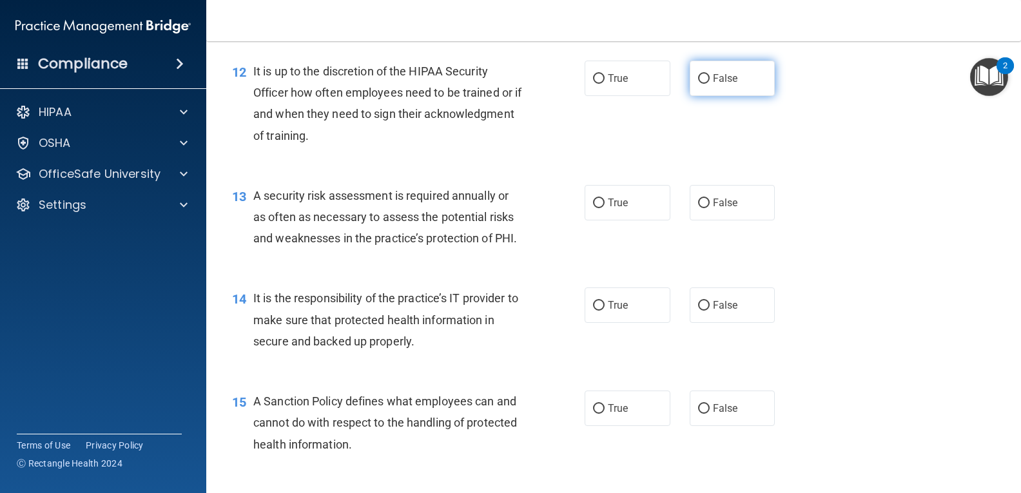
click at [698, 79] on input "False" at bounding box center [704, 79] width 12 height 10
radio input "true"
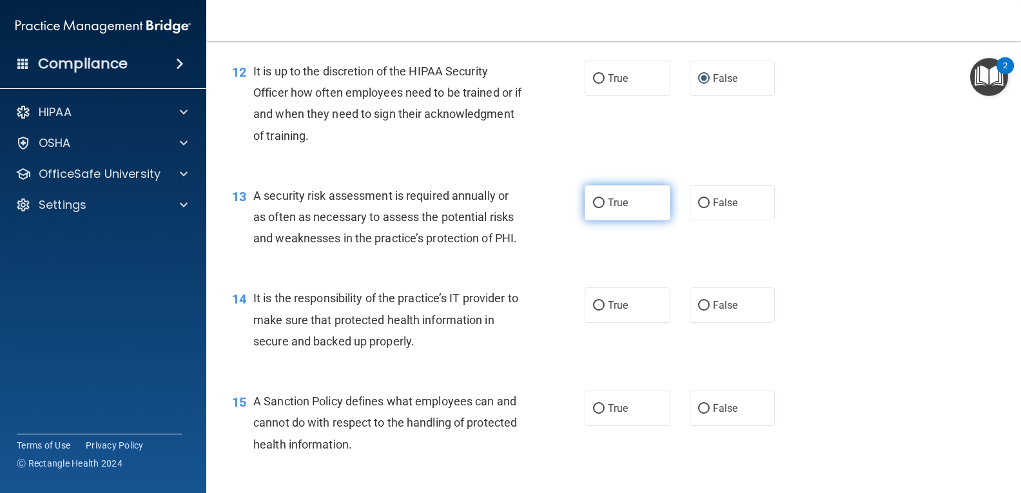
click at [593, 199] on input "True" at bounding box center [599, 203] width 12 height 10
radio input "true"
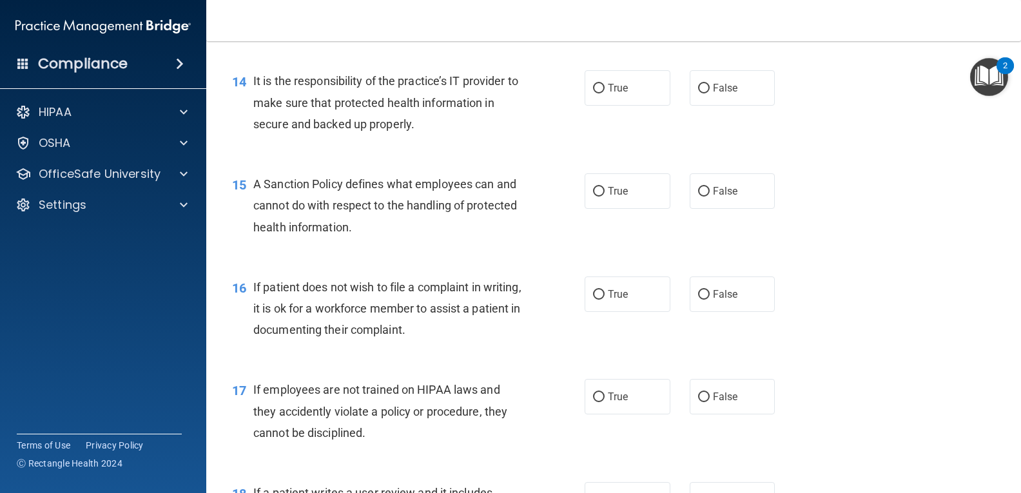
scroll to position [1740, 0]
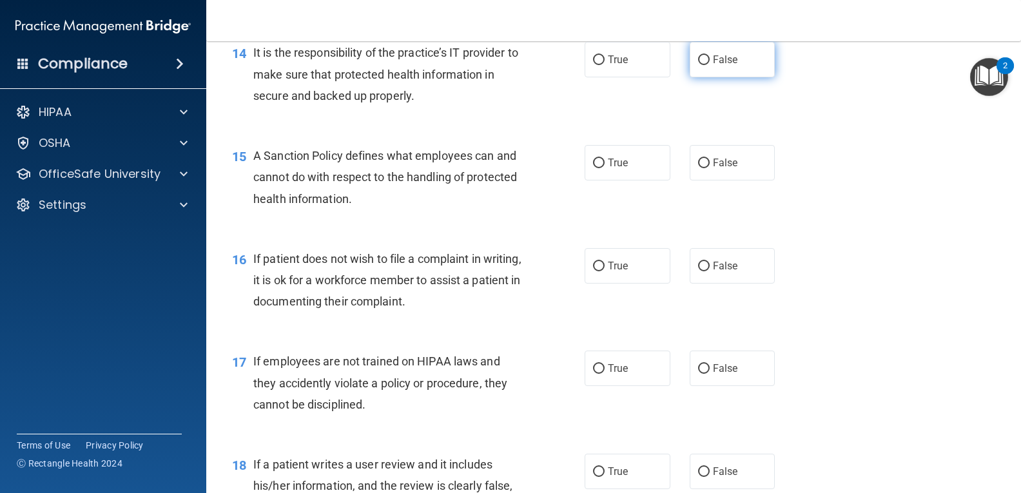
click at [698, 65] on input "False" at bounding box center [704, 60] width 12 height 10
radio input "true"
click at [698, 168] on input "False" at bounding box center [704, 164] width 12 height 10
radio input "true"
click at [595, 271] on input "True" at bounding box center [599, 267] width 12 height 10
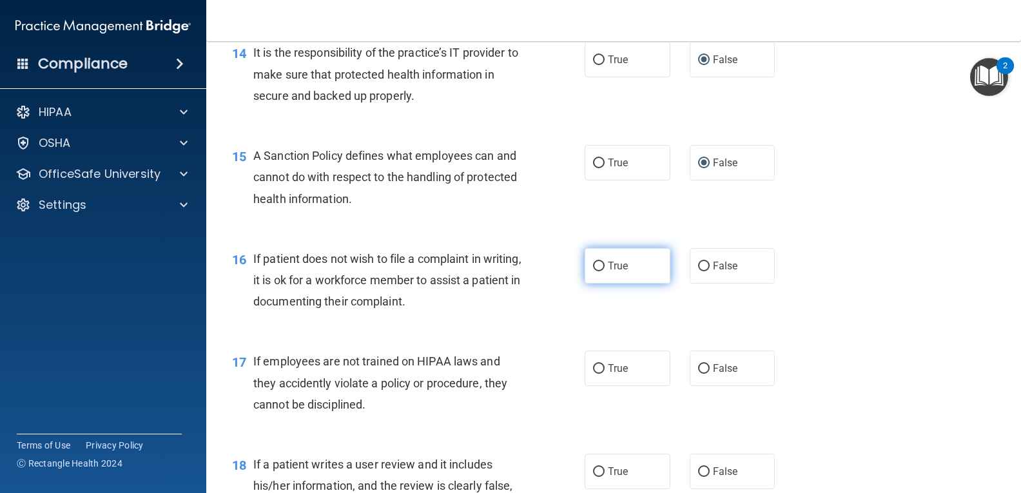
radio input "true"
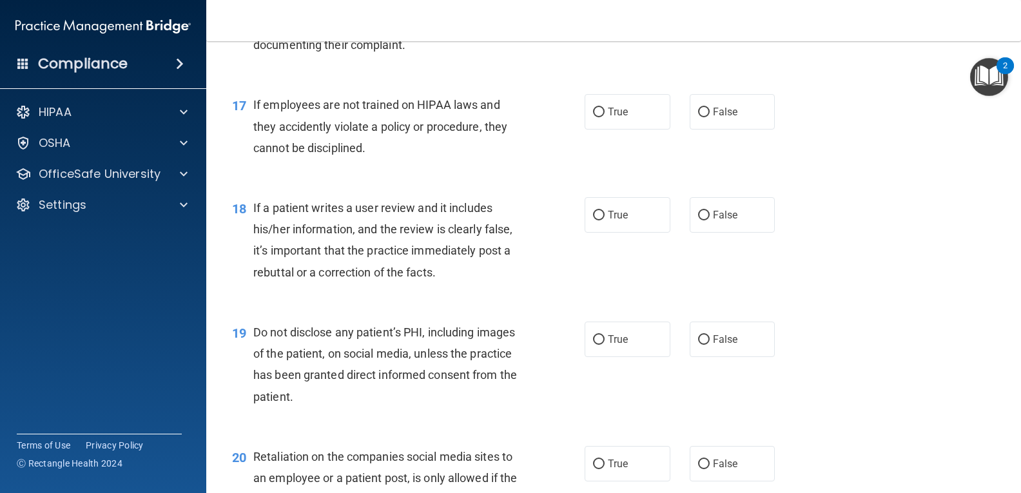
scroll to position [2013, 0]
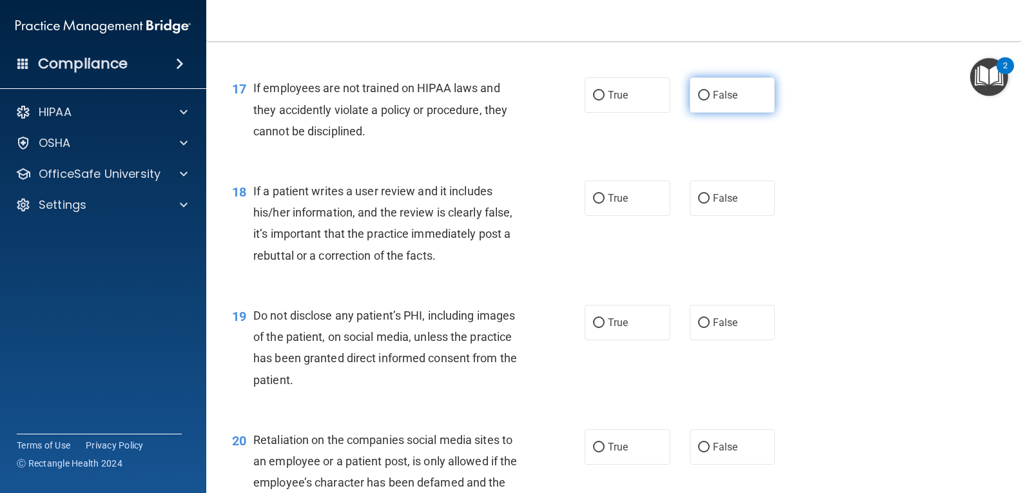
click at [699, 101] on input "False" at bounding box center [704, 96] width 12 height 10
radio input "true"
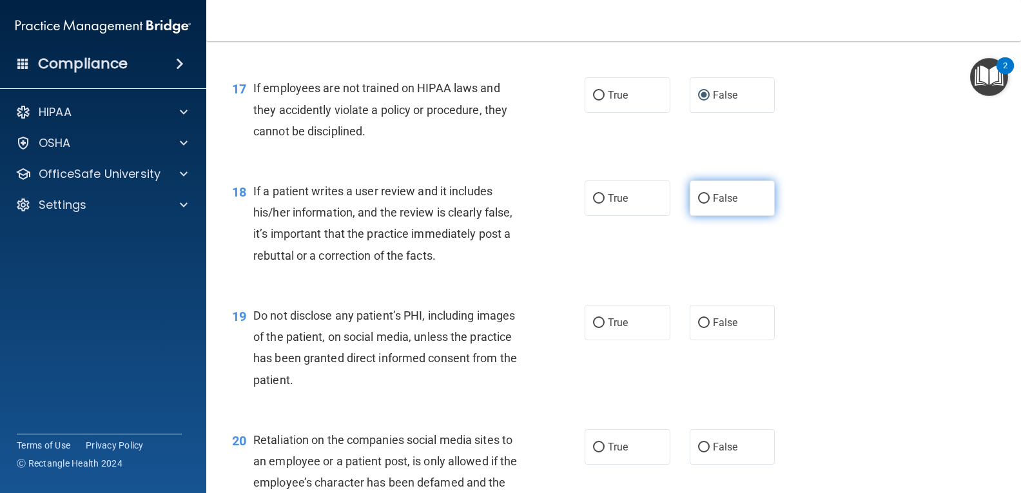
click at [699, 204] on input "False" at bounding box center [704, 199] width 12 height 10
radio input "true"
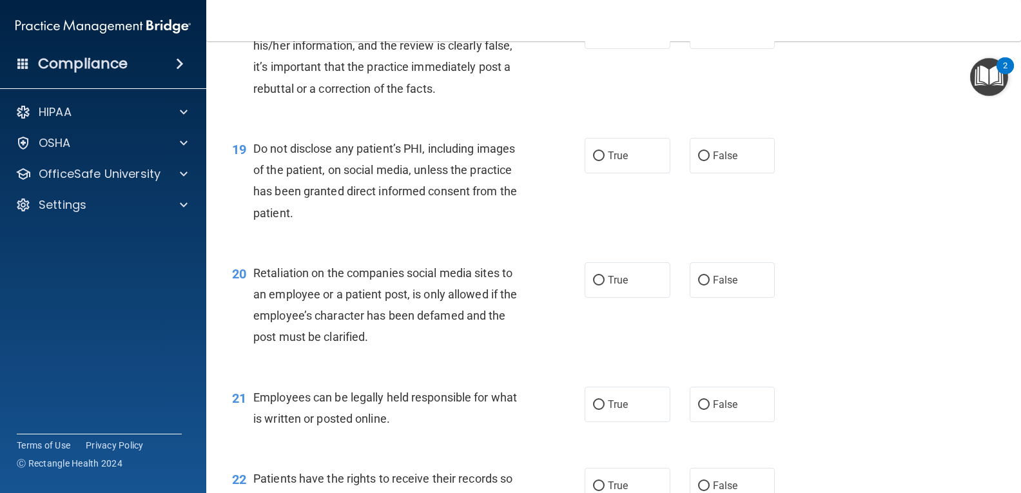
scroll to position [2186, 0]
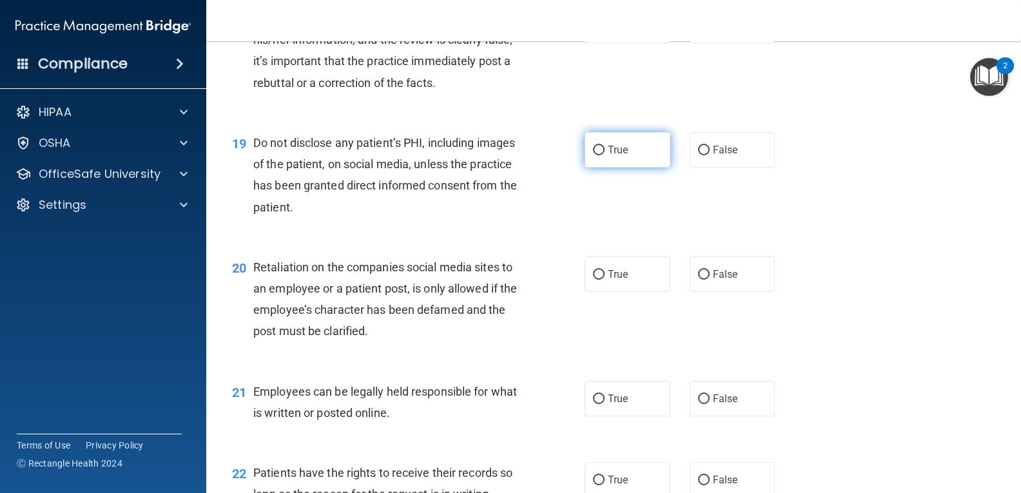
click at [595, 155] on input "True" at bounding box center [599, 151] width 12 height 10
radio input "true"
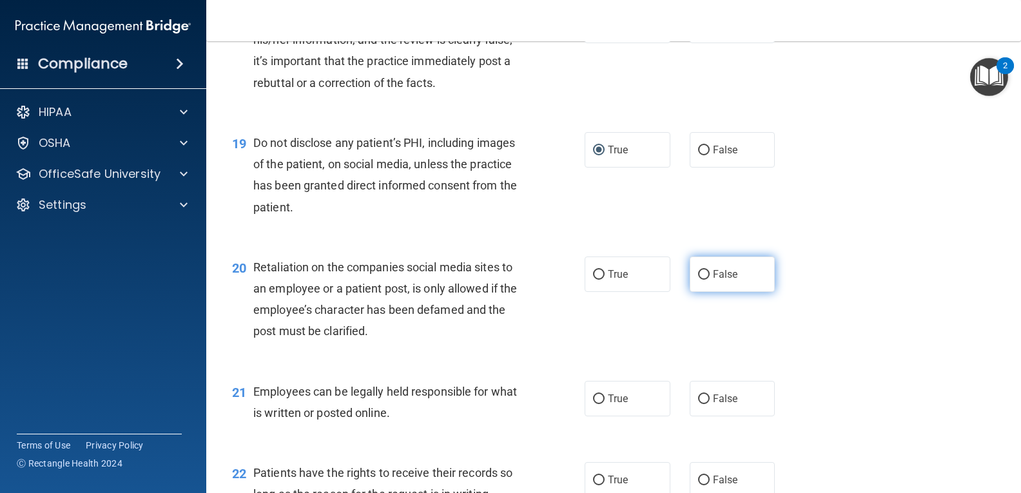
click at [698, 280] on input "False" at bounding box center [704, 275] width 12 height 10
radio input "true"
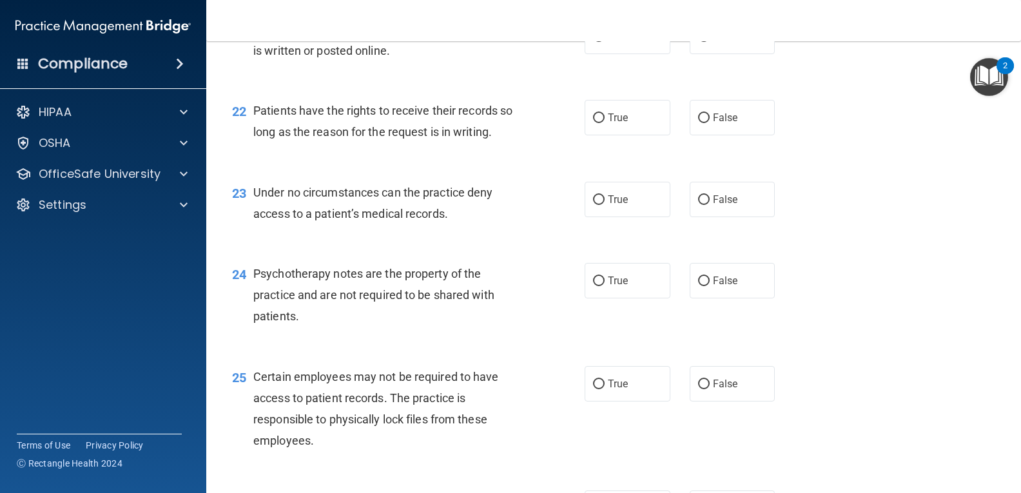
scroll to position [2526, 0]
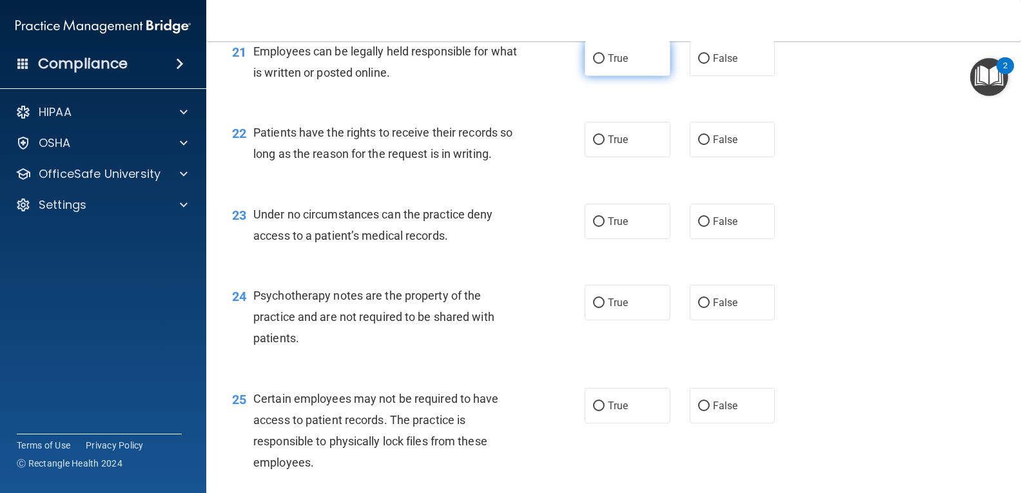
click at [593, 64] on input "True" at bounding box center [599, 59] width 12 height 10
radio input "true"
click at [698, 145] on input "False" at bounding box center [704, 140] width 12 height 10
radio input "true"
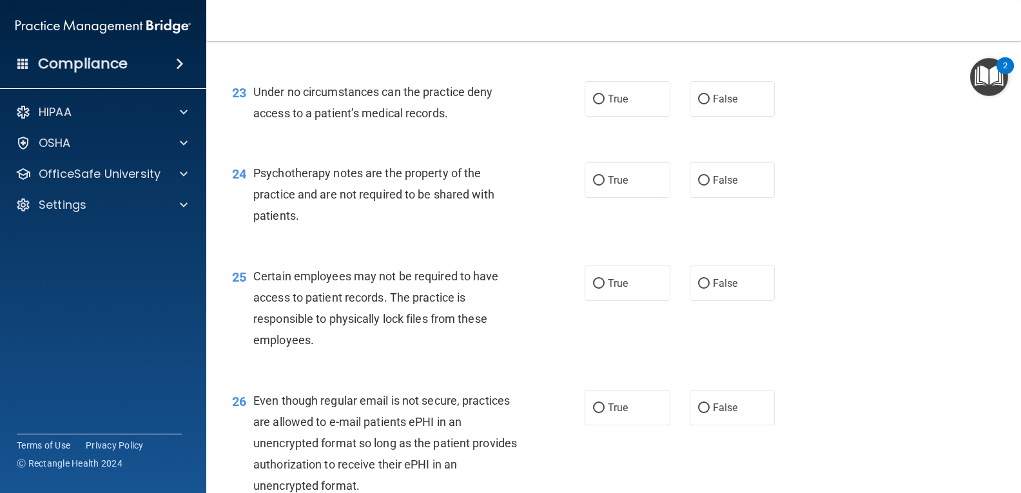
scroll to position [2670, 0]
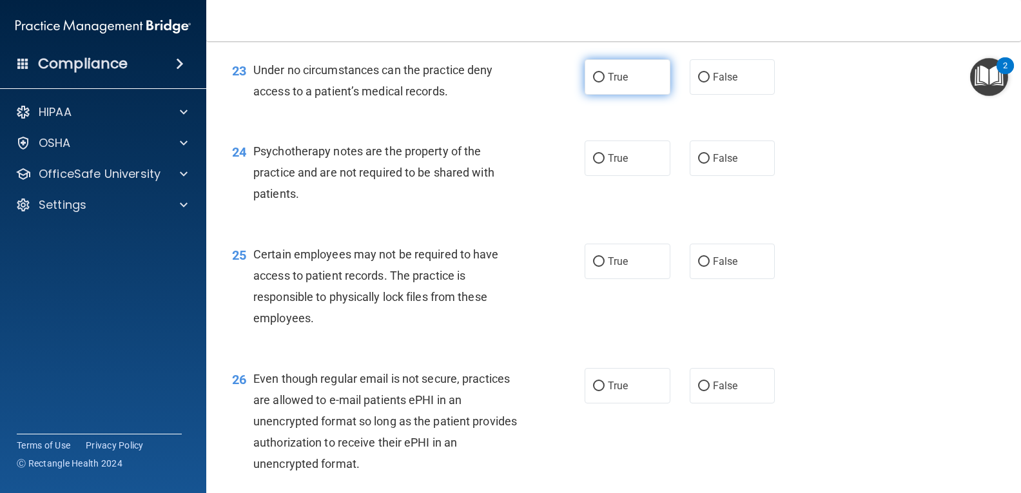
click at [593, 82] on input "True" at bounding box center [599, 78] width 12 height 10
radio input "true"
click at [593, 164] on input "True" at bounding box center [599, 159] width 12 height 10
radio input "true"
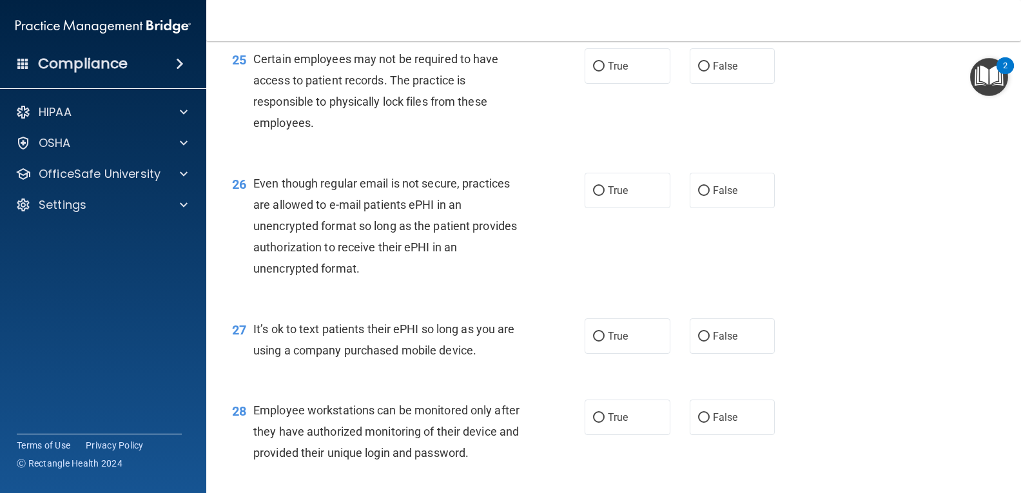
scroll to position [2877, 0]
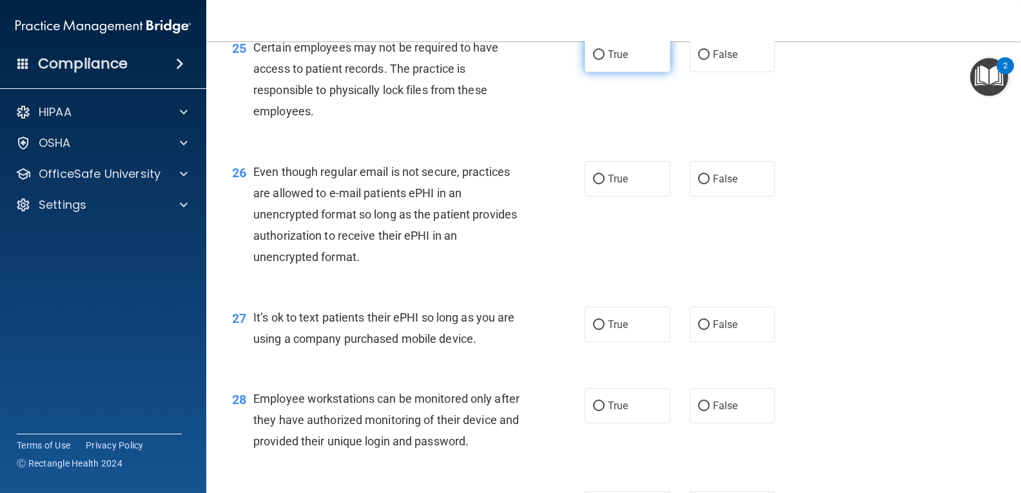
click at [593, 60] on input "True" at bounding box center [599, 55] width 12 height 10
radio input "true"
click at [698, 184] on input "False" at bounding box center [704, 180] width 12 height 10
radio input "true"
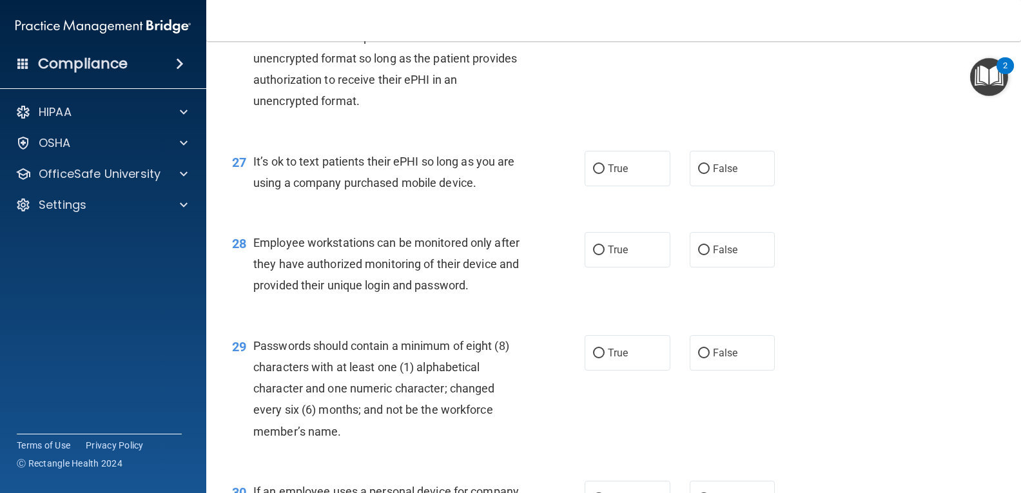
scroll to position [3039, 0]
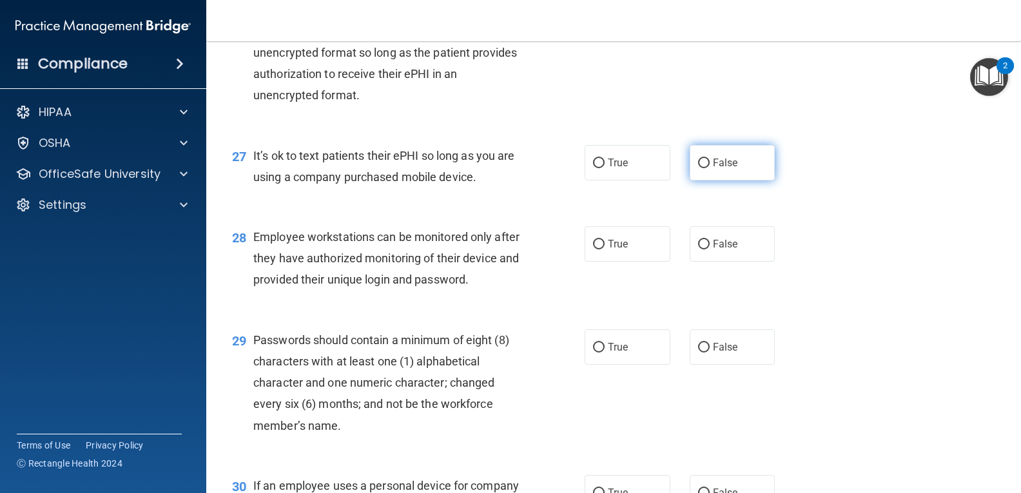
click at [698, 168] on input "False" at bounding box center [704, 164] width 12 height 10
radio input "true"
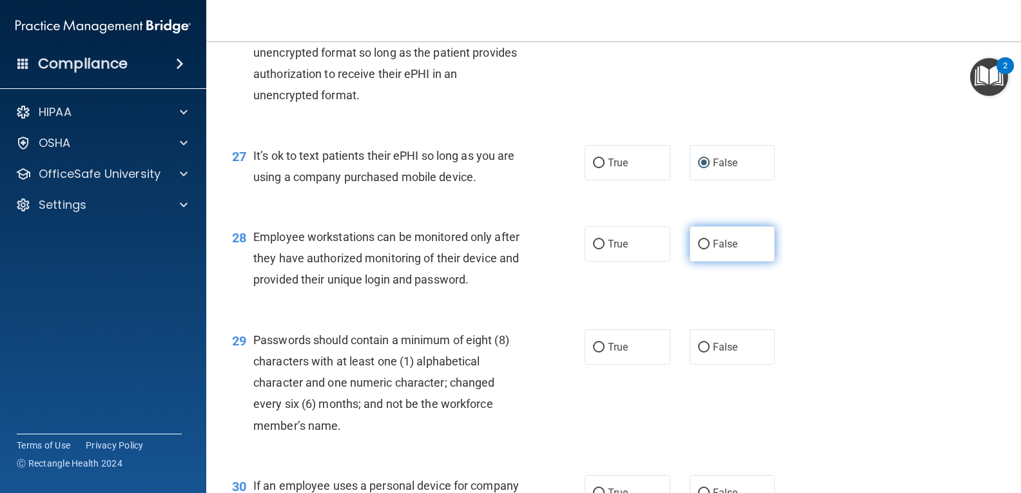
click at [698, 249] on input "False" at bounding box center [704, 245] width 12 height 10
radio input "true"
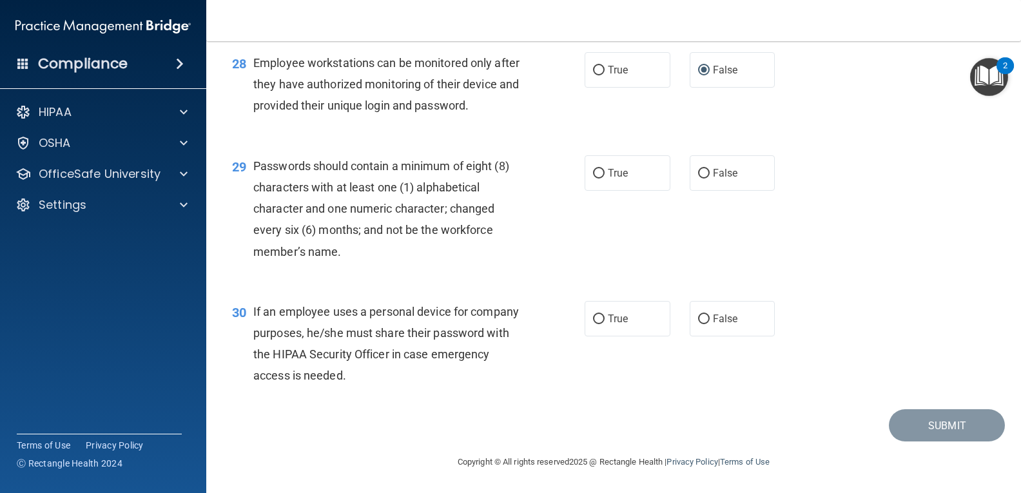
scroll to position [3256, 0]
click at [593, 171] on input "True" at bounding box center [599, 174] width 12 height 10
radio input "true"
click at [698, 316] on input "False" at bounding box center [704, 319] width 12 height 10
radio input "true"
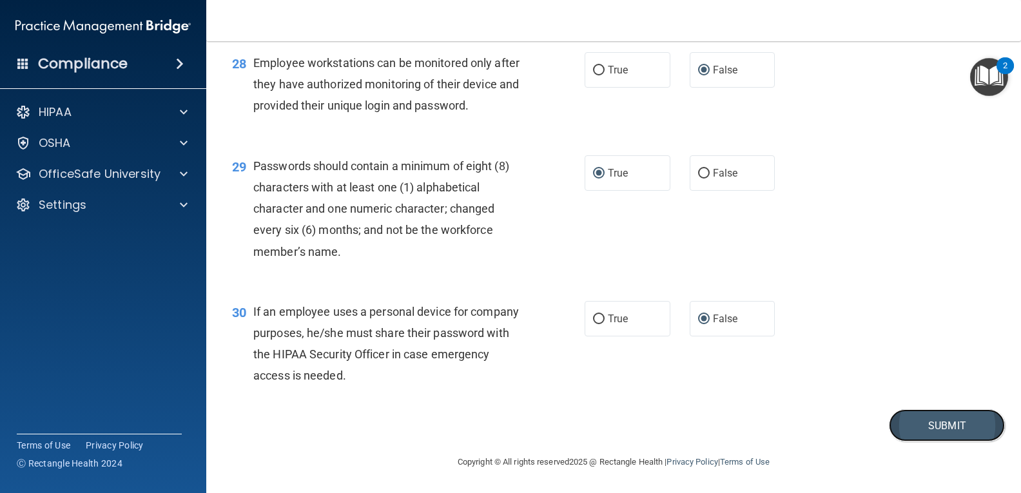
click at [936, 427] on button "Submit" at bounding box center [947, 425] width 116 height 33
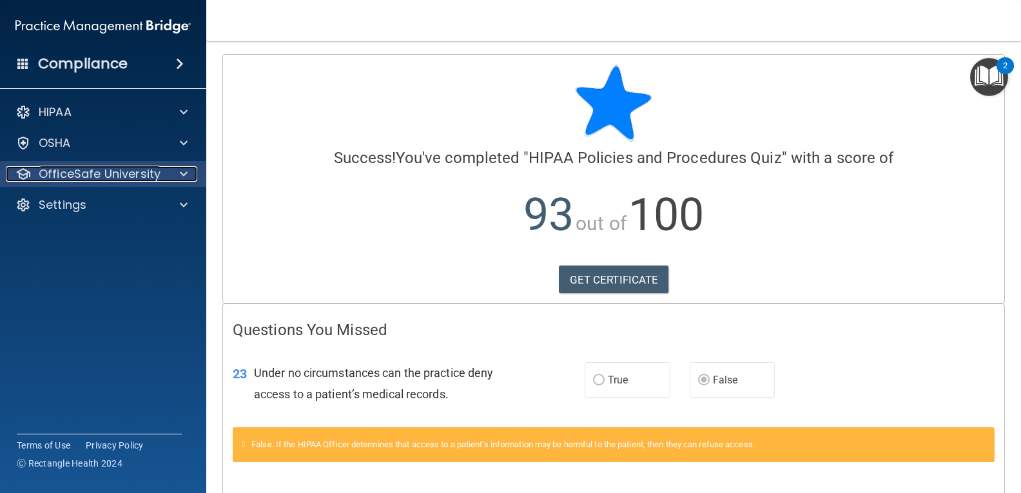
click at [177, 168] on div at bounding box center [182, 173] width 32 height 15
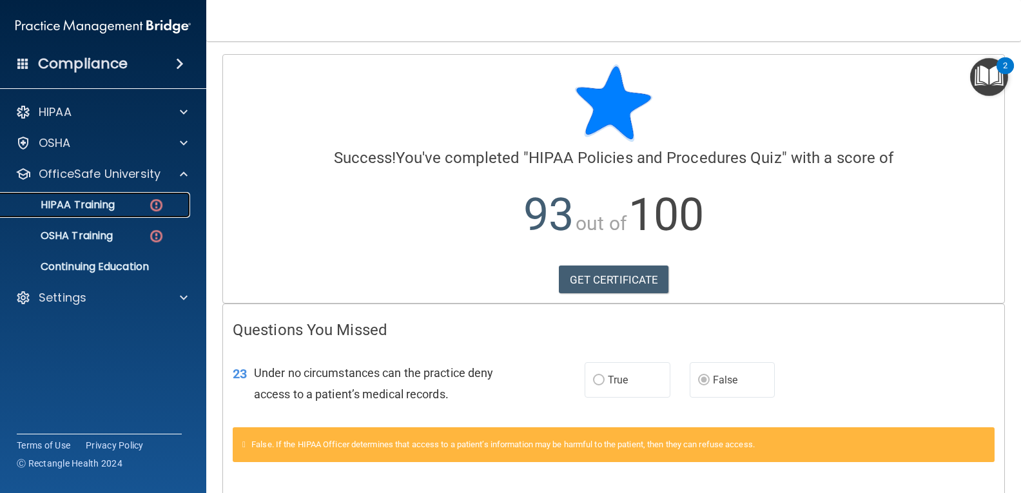
click at [122, 204] on div "HIPAA Training" at bounding box center [96, 204] width 176 height 13
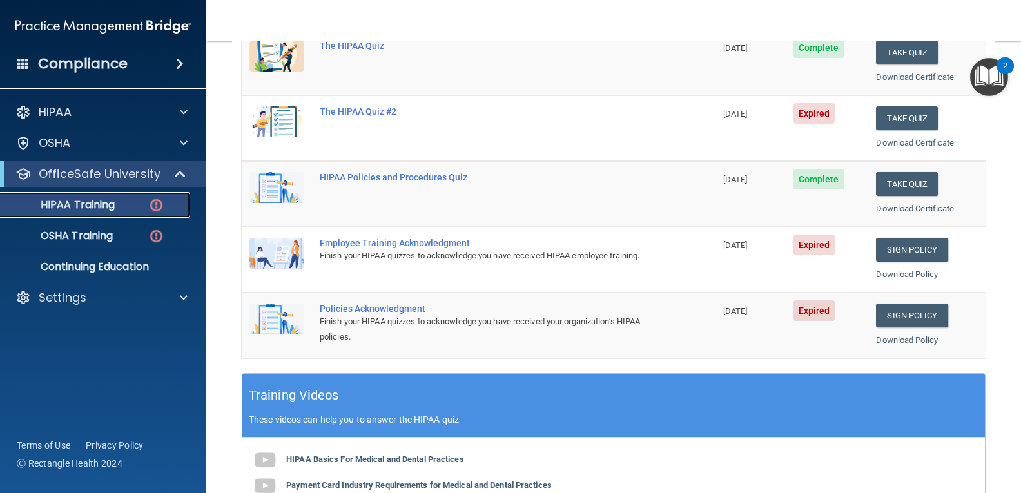
scroll to position [200, 0]
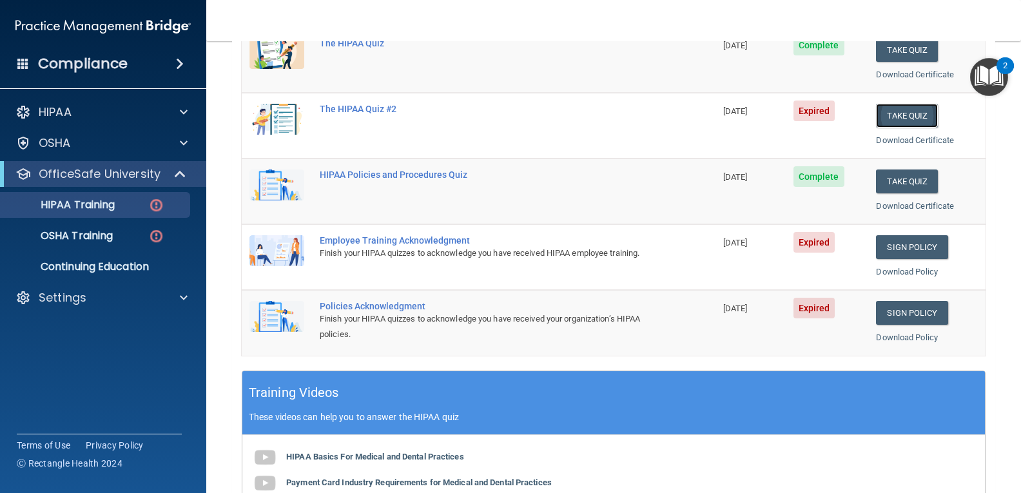
click at [897, 115] on button "Take Quiz" at bounding box center [907, 116] width 62 height 24
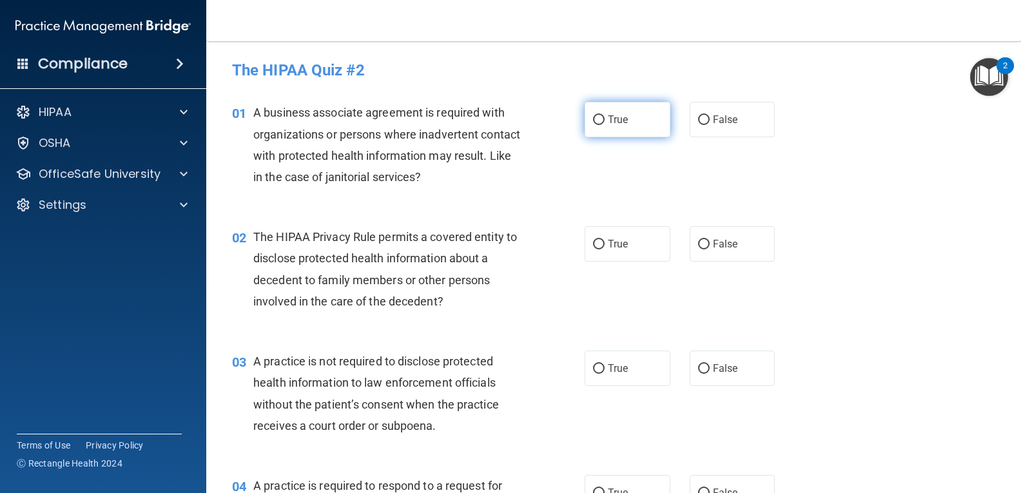
click at [596, 120] on input "True" at bounding box center [599, 120] width 12 height 10
radio input "true"
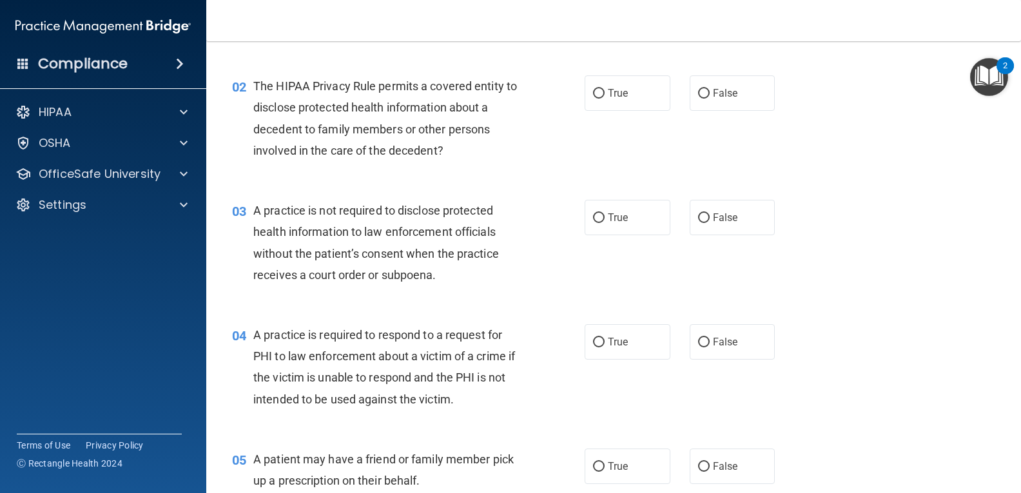
scroll to position [161, 0]
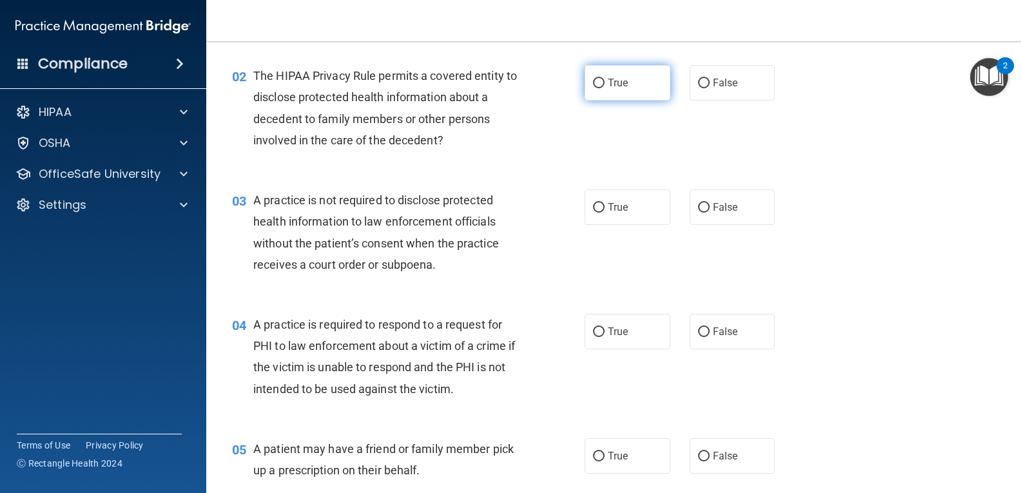
click at [595, 81] on input "True" at bounding box center [599, 84] width 12 height 10
radio input "true"
click at [698, 205] on input "False" at bounding box center [704, 208] width 12 height 10
radio input "true"
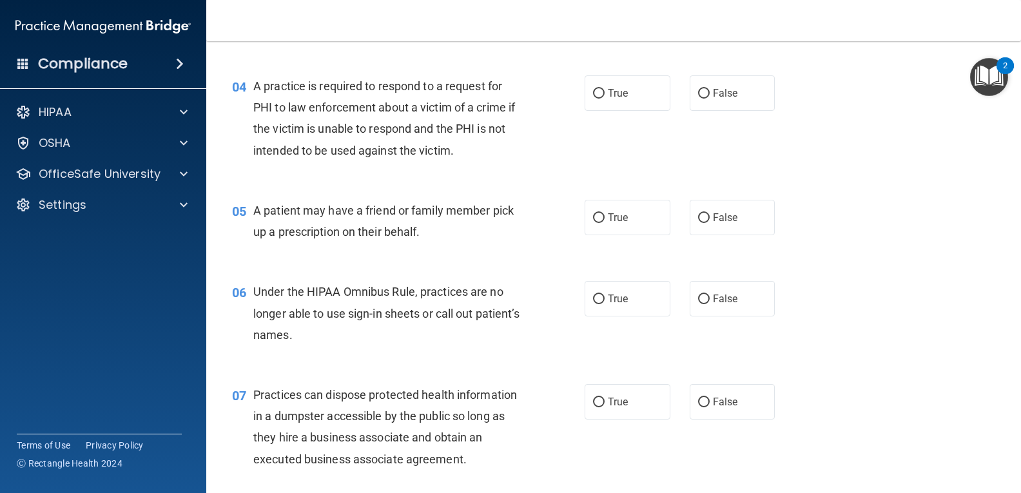
scroll to position [415, 0]
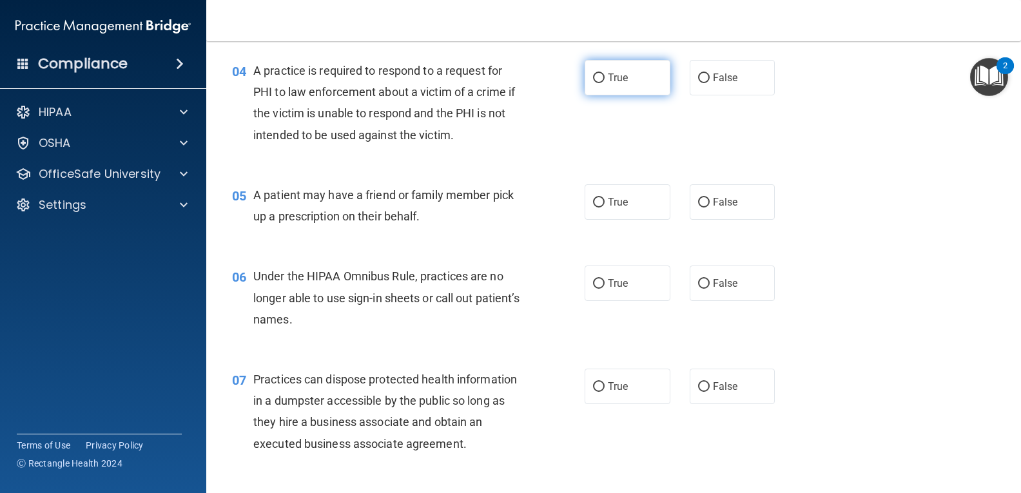
click at [597, 77] on input "True" at bounding box center [599, 78] width 12 height 10
radio input "true"
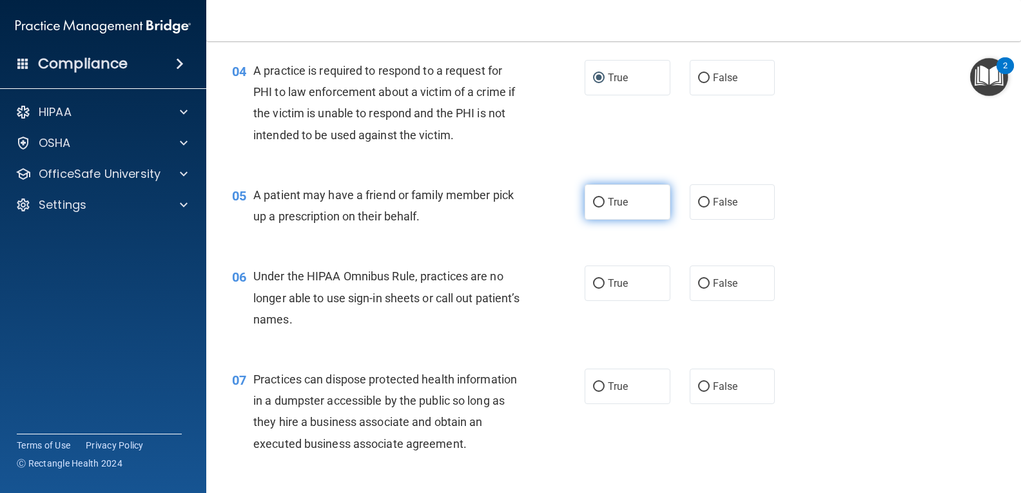
click at [596, 200] on input "True" at bounding box center [599, 203] width 12 height 10
radio input "true"
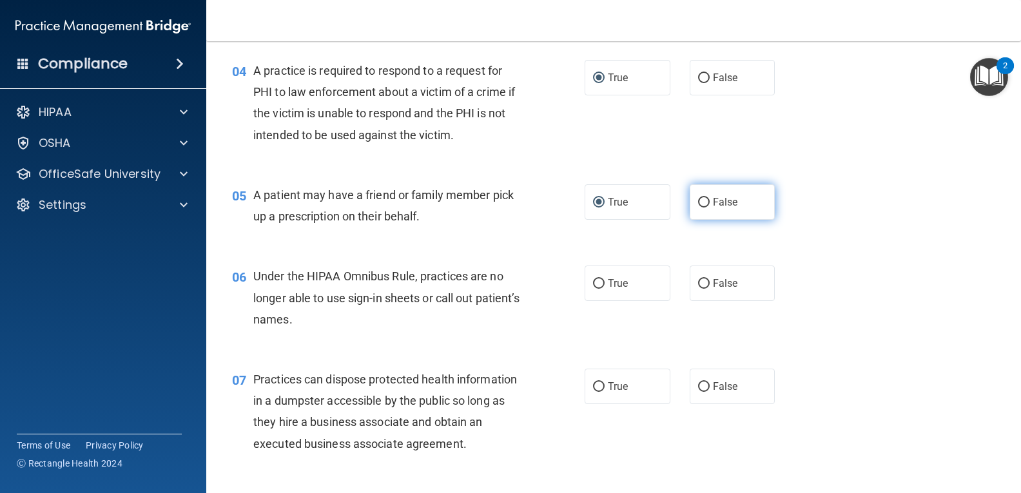
click at [698, 198] on input "False" at bounding box center [704, 203] width 12 height 10
radio input "true"
radio input "false"
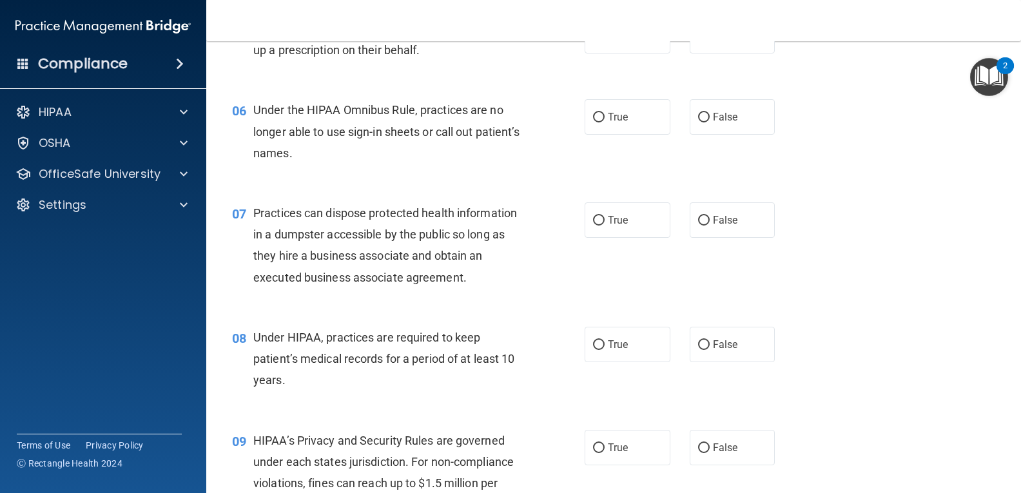
scroll to position [586, 0]
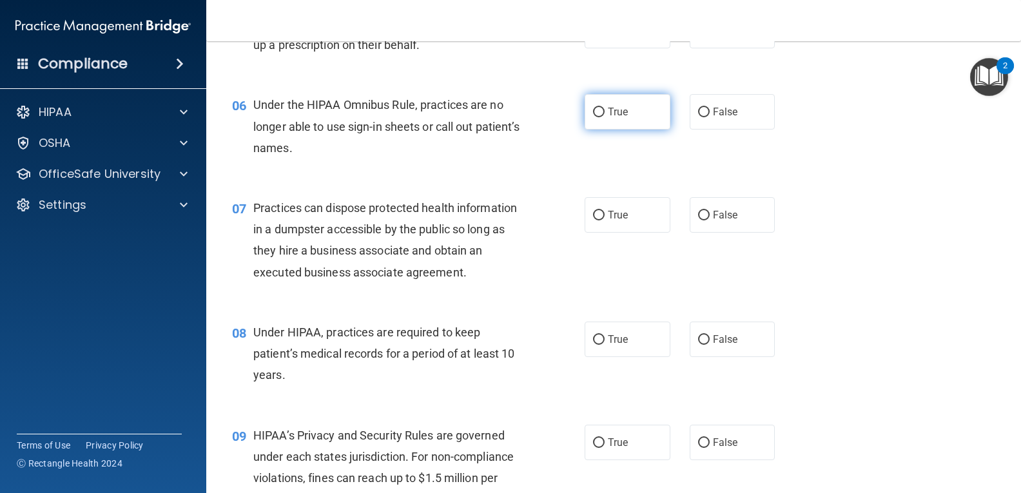
click at [593, 111] on input "True" at bounding box center [599, 113] width 12 height 10
radio input "true"
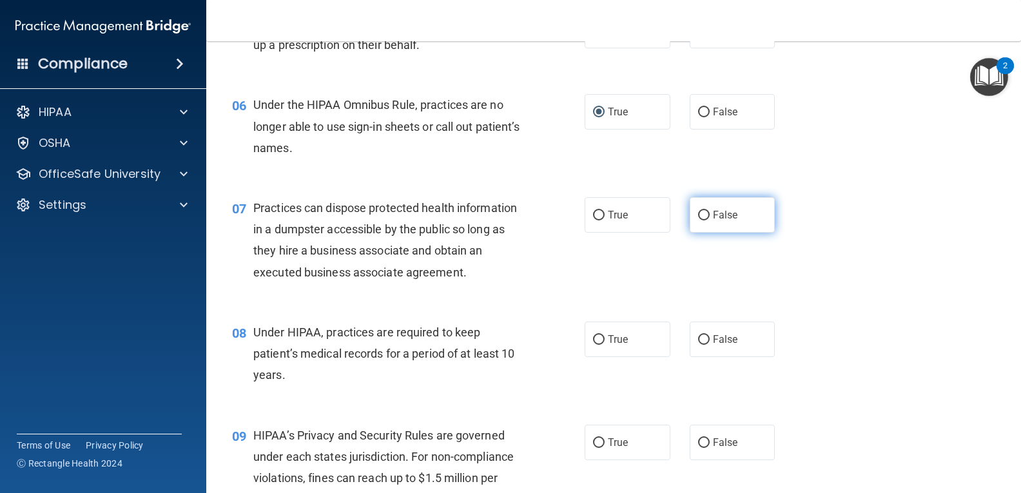
click at [698, 211] on input "False" at bounding box center [704, 216] width 12 height 10
radio input "true"
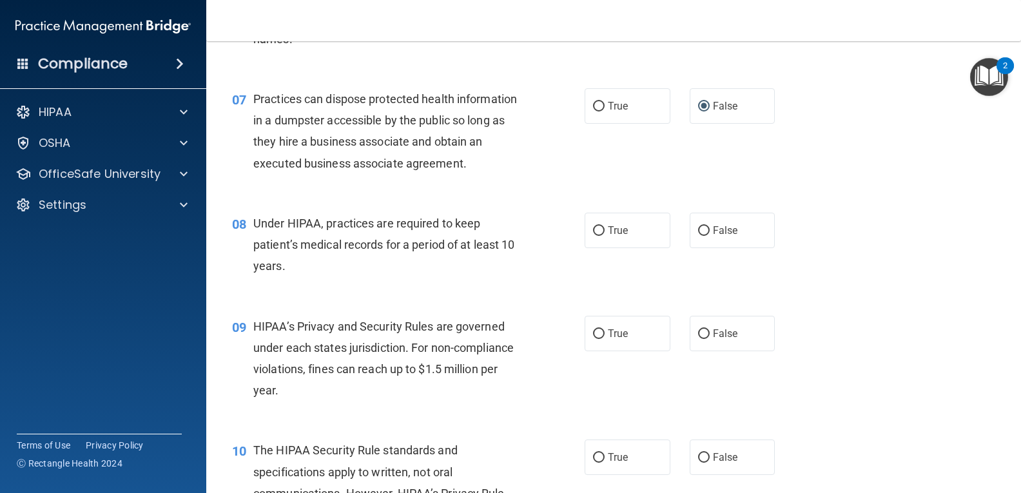
scroll to position [742, 0]
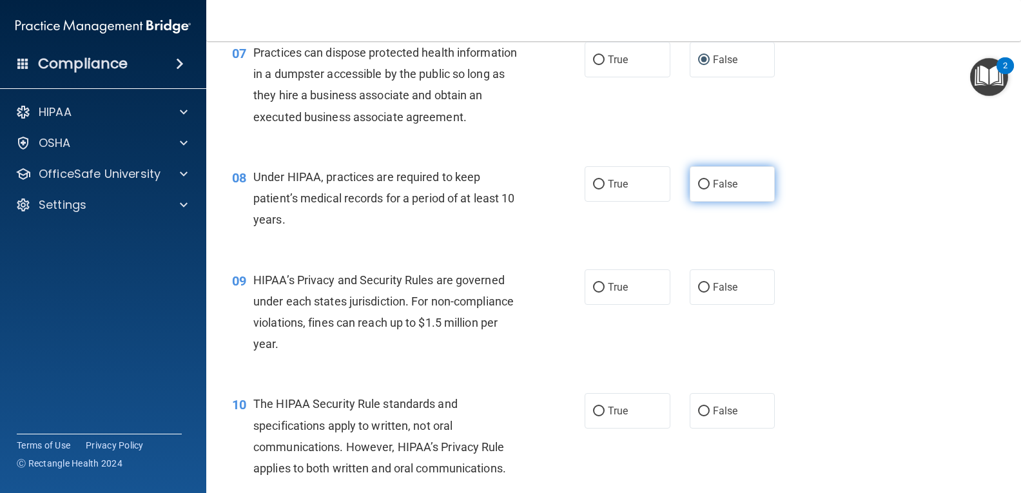
click at [698, 182] on input "False" at bounding box center [704, 185] width 12 height 10
radio input "true"
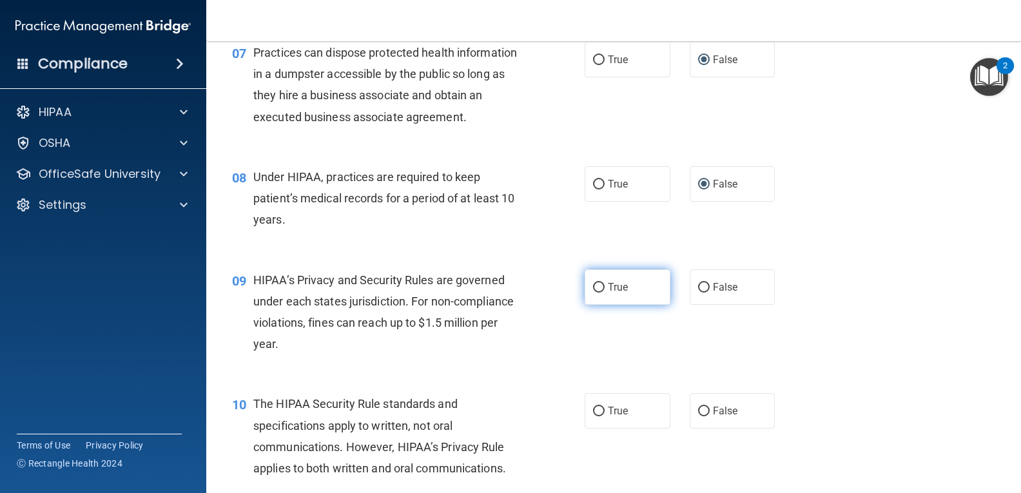
click at [593, 285] on input "True" at bounding box center [599, 288] width 12 height 10
radio input "true"
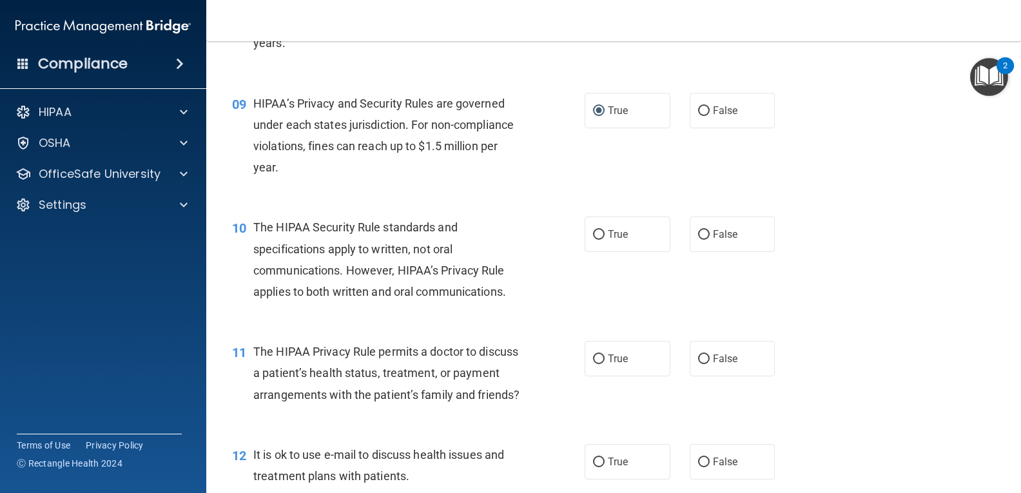
scroll to position [928, 0]
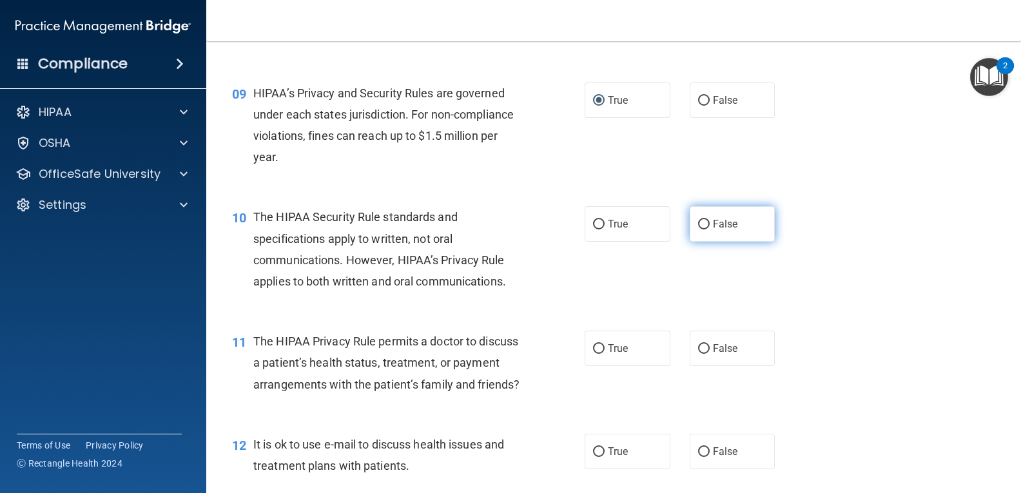
click at [700, 222] on input "False" at bounding box center [704, 225] width 12 height 10
radio input "true"
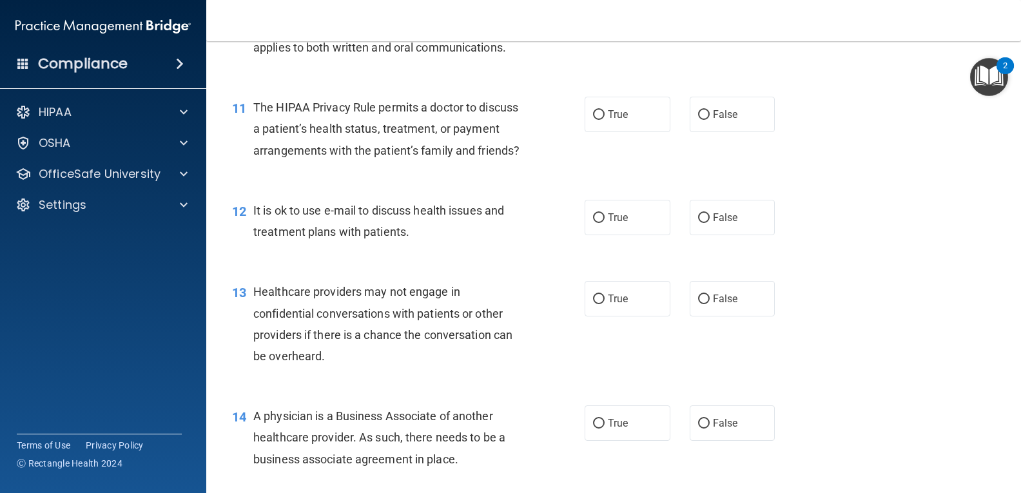
scroll to position [1173, 0]
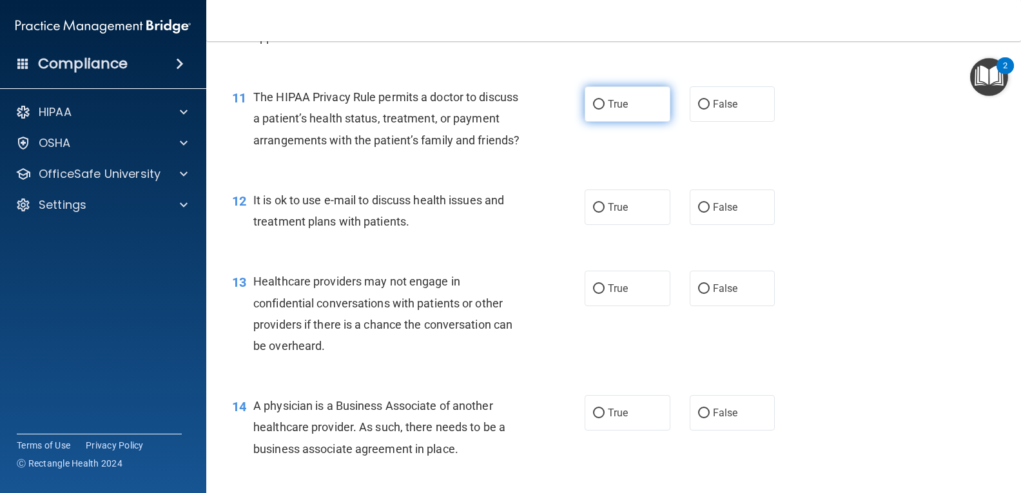
click at [593, 103] on input "True" at bounding box center [599, 105] width 12 height 10
radio input "true"
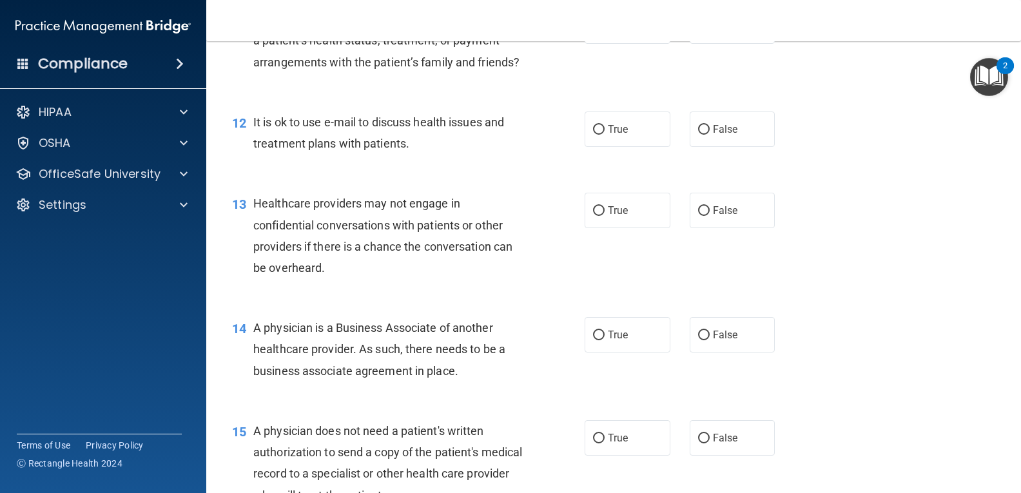
scroll to position [1276, 0]
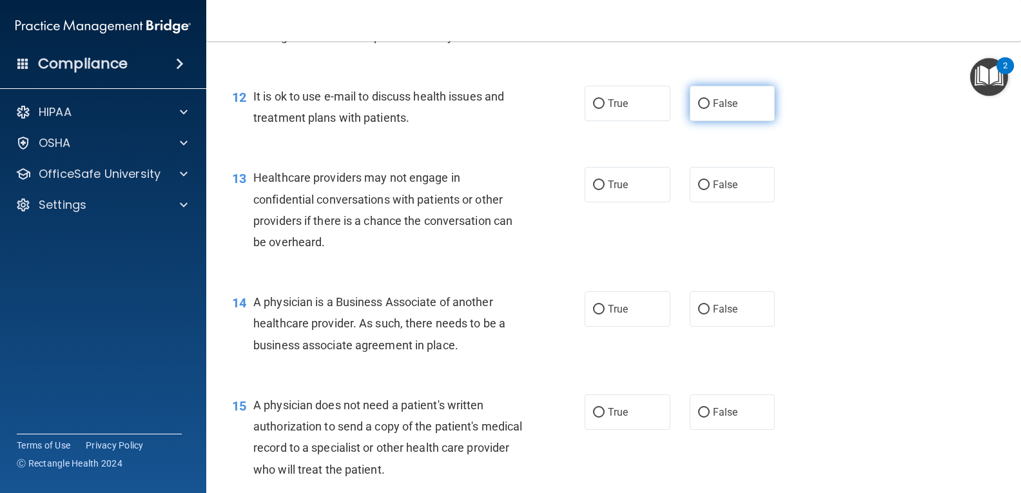
click at [698, 109] on input "False" at bounding box center [704, 104] width 12 height 10
radio input "true"
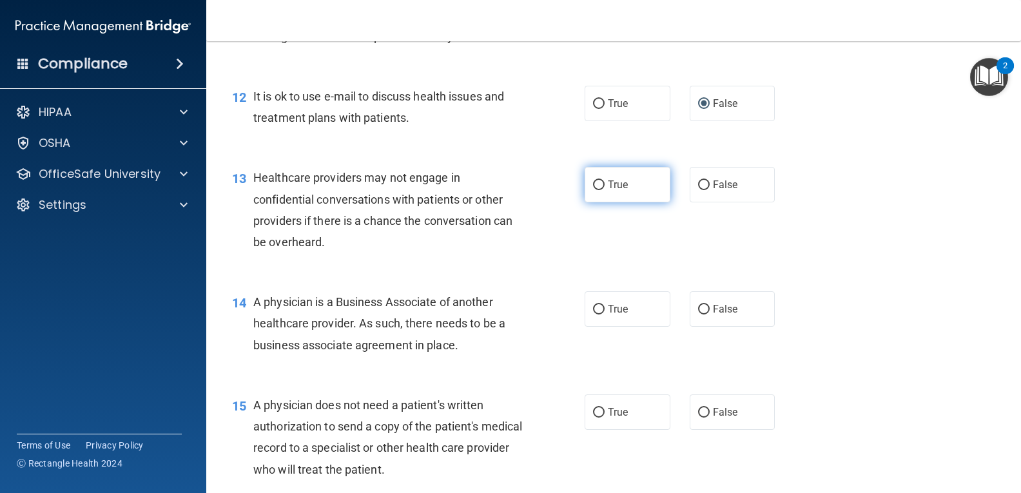
click at [593, 190] on input "True" at bounding box center [599, 185] width 12 height 10
radio input "true"
click at [593, 314] on input "True" at bounding box center [599, 310] width 12 height 10
radio input "true"
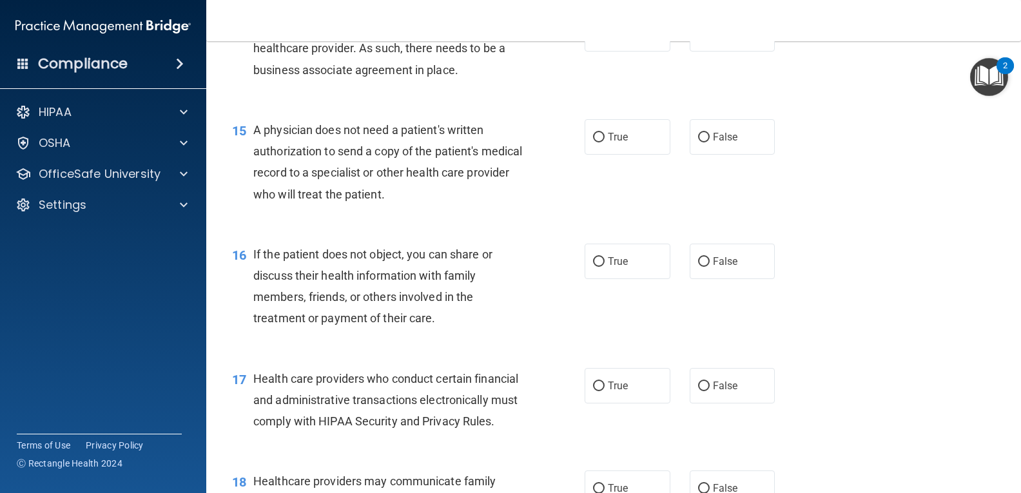
scroll to position [1598, 0]
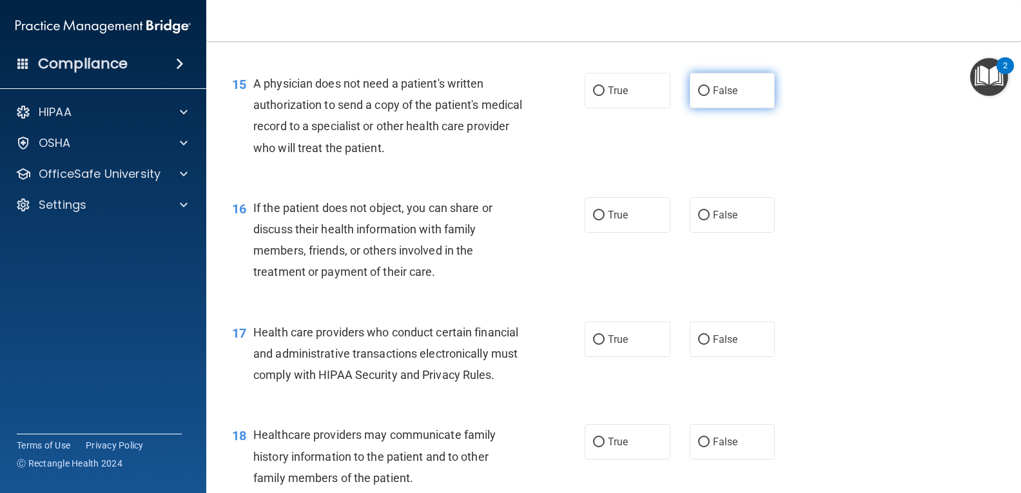
click at [700, 96] on input "False" at bounding box center [704, 91] width 12 height 10
radio input "true"
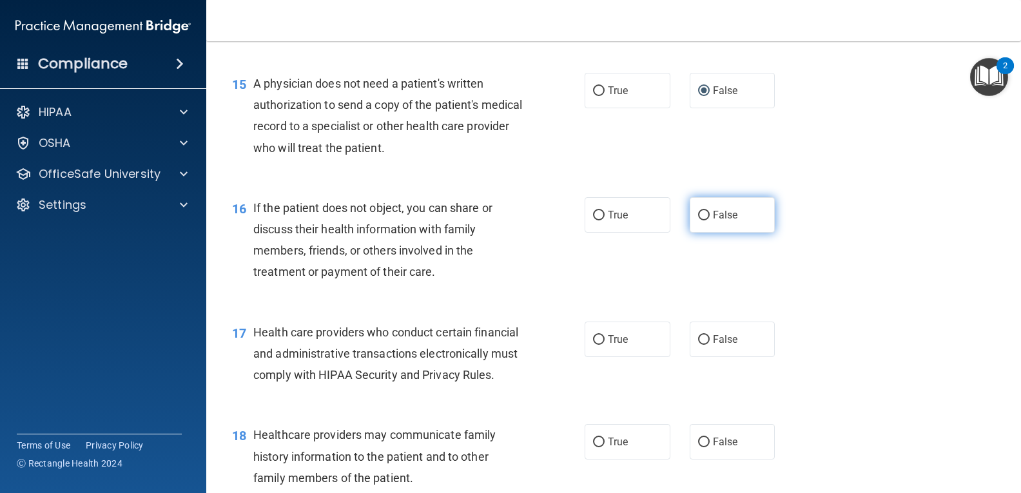
click at [698, 220] on input "False" at bounding box center [704, 216] width 12 height 10
radio input "true"
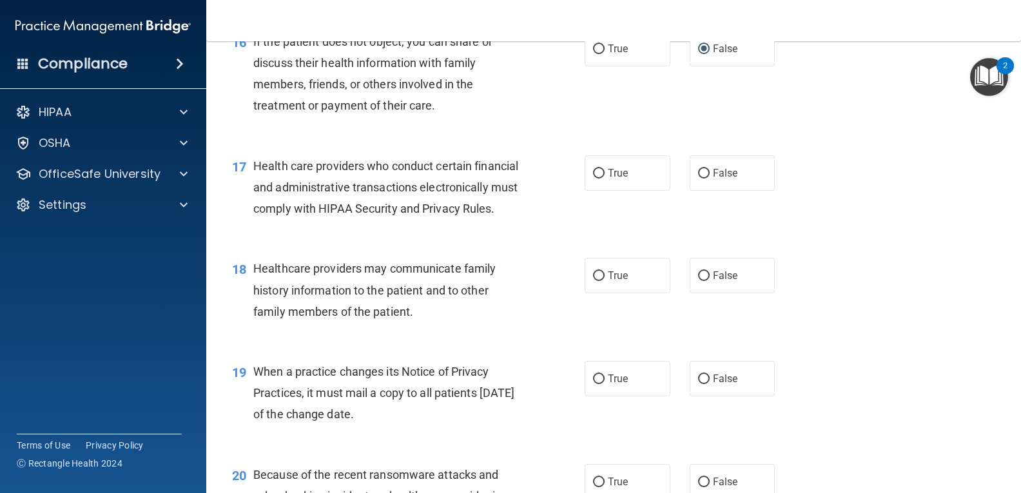
scroll to position [1826, 0]
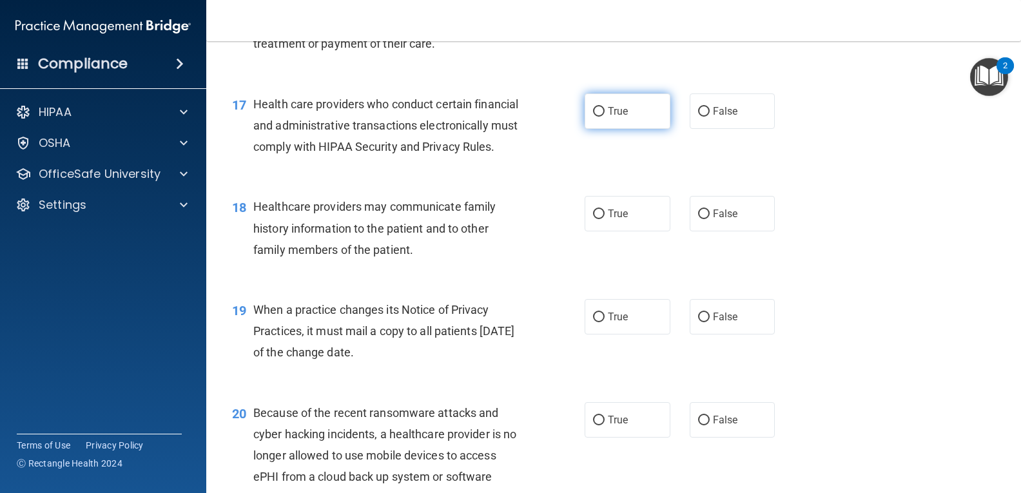
click at [595, 117] on input "True" at bounding box center [599, 112] width 12 height 10
radio input "true"
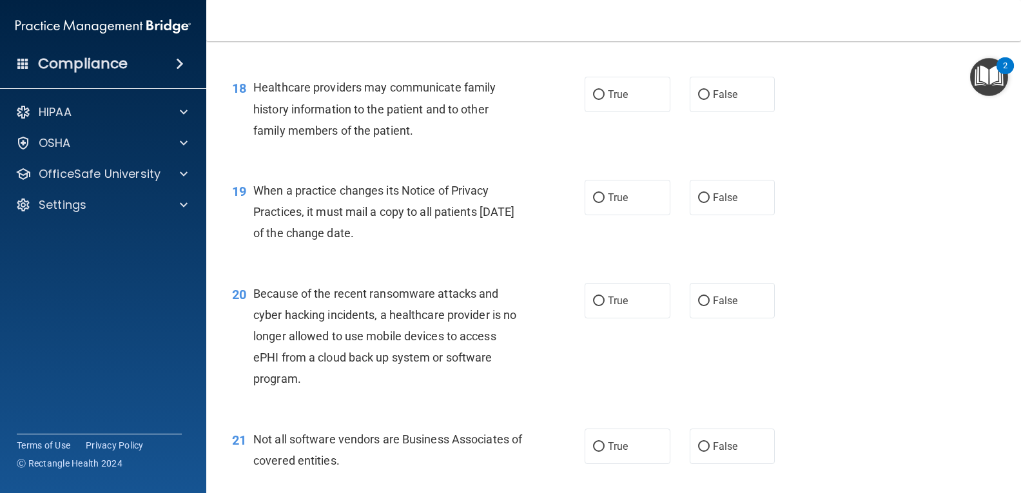
scroll to position [1940, 0]
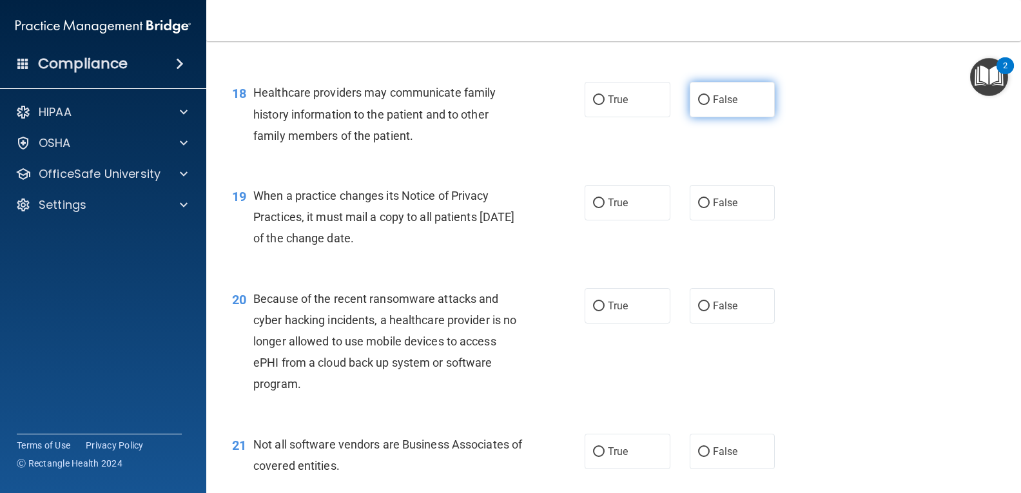
click at [699, 105] on input "False" at bounding box center [704, 100] width 12 height 10
radio input "true"
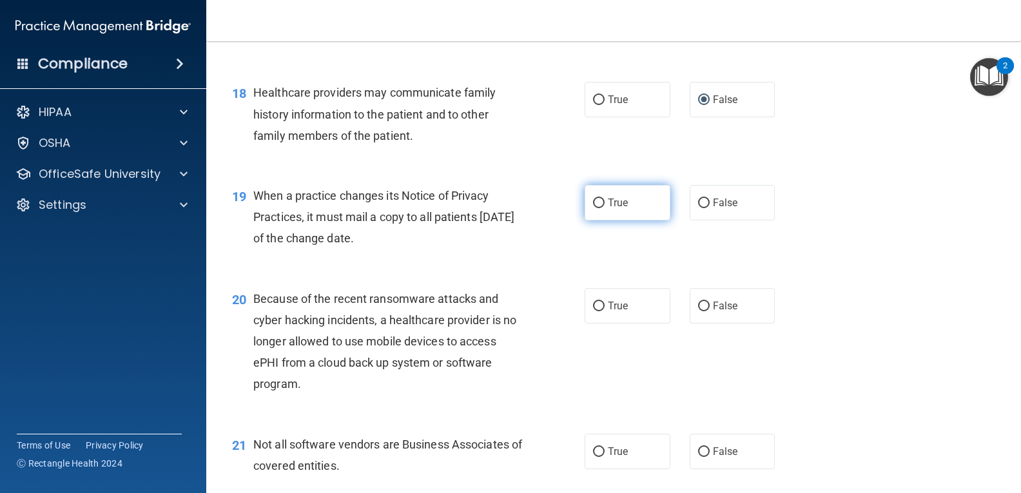
click at [593, 208] on input "True" at bounding box center [599, 203] width 12 height 10
radio input "true"
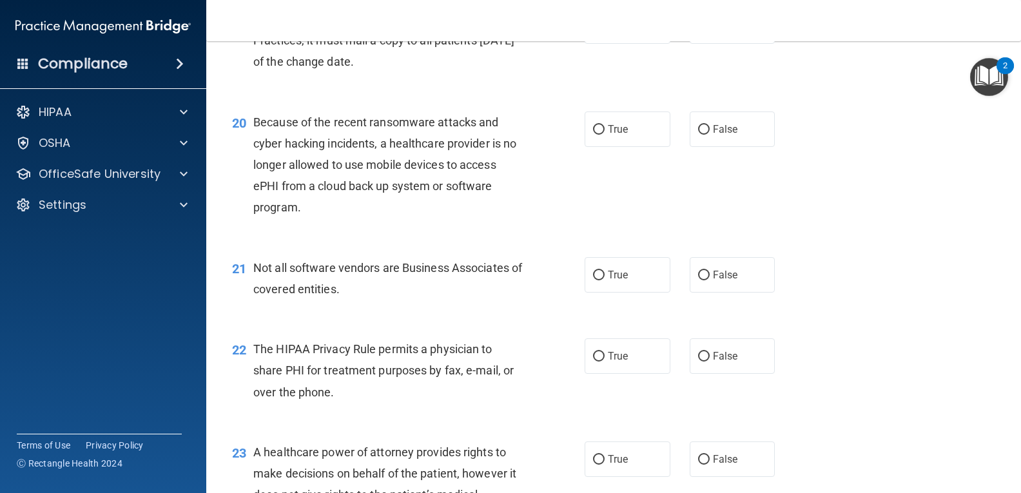
scroll to position [2122, 0]
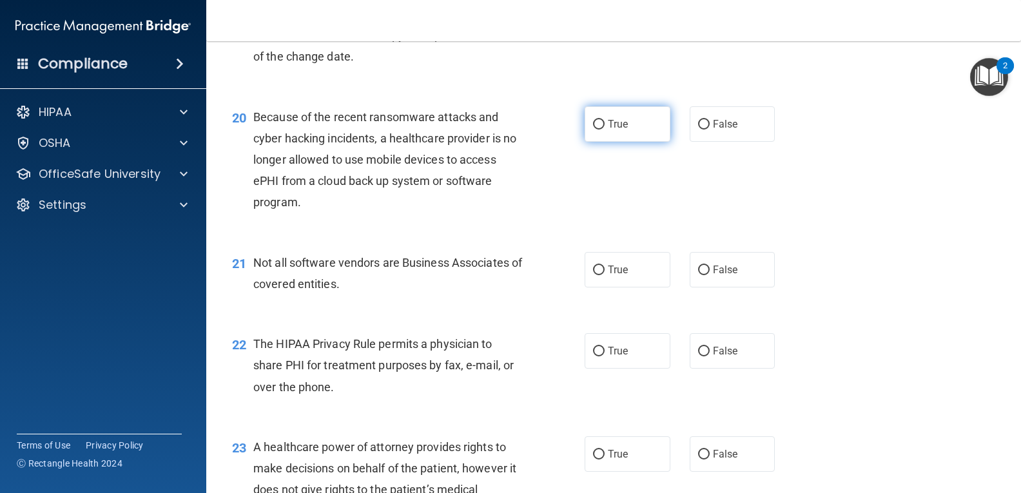
click at [593, 130] on input "True" at bounding box center [599, 125] width 12 height 10
radio input "true"
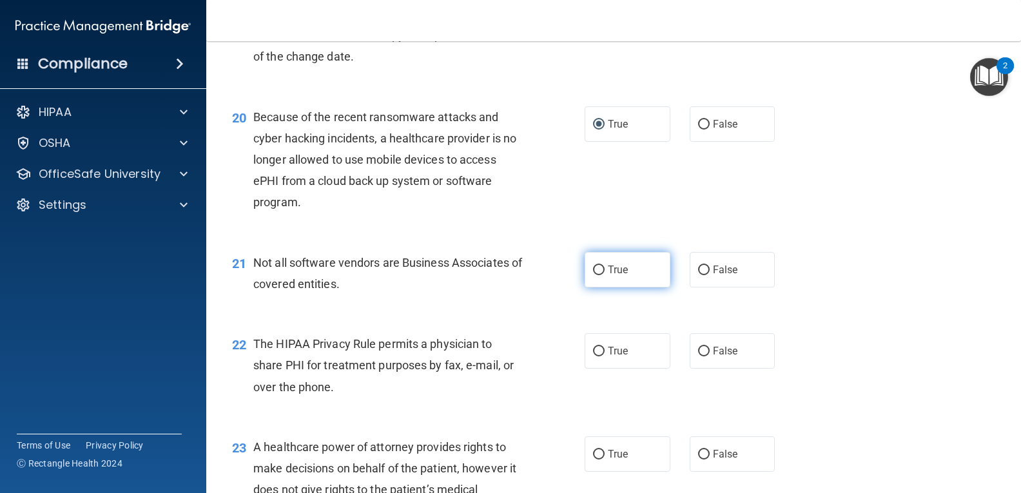
click at [593, 275] on input "True" at bounding box center [599, 270] width 12 height 10
radio input "true"
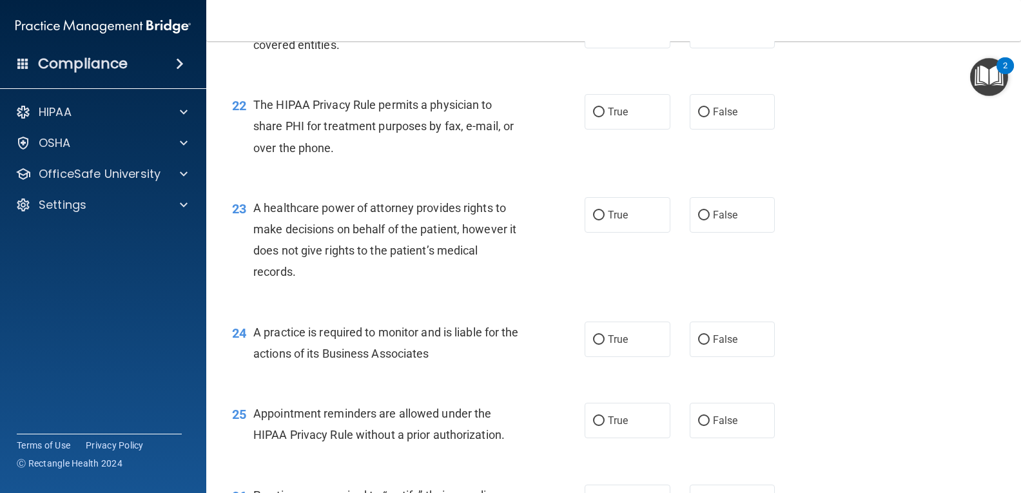
scroll to position [2397, 0]
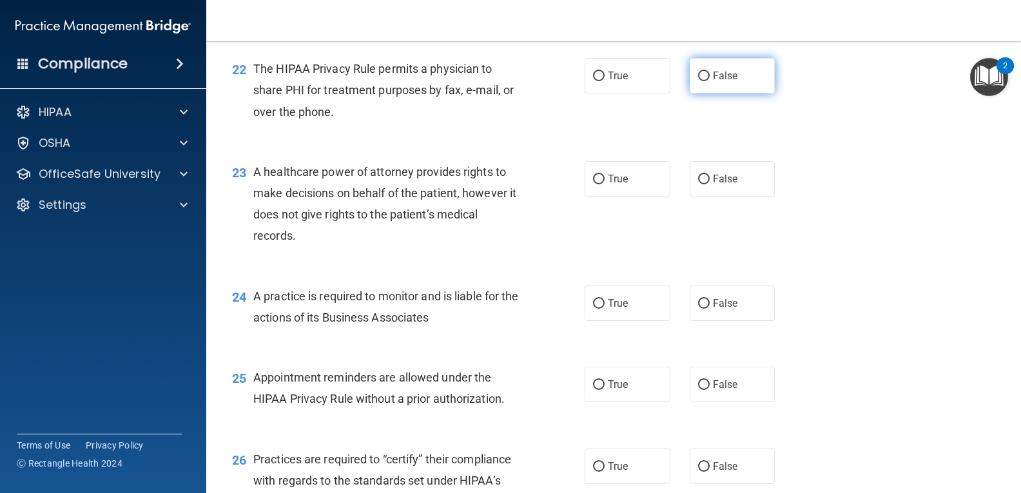
click at [698, 81] on input "False" at bounding box center [704, 77] width 12 height 10
radio input "true"
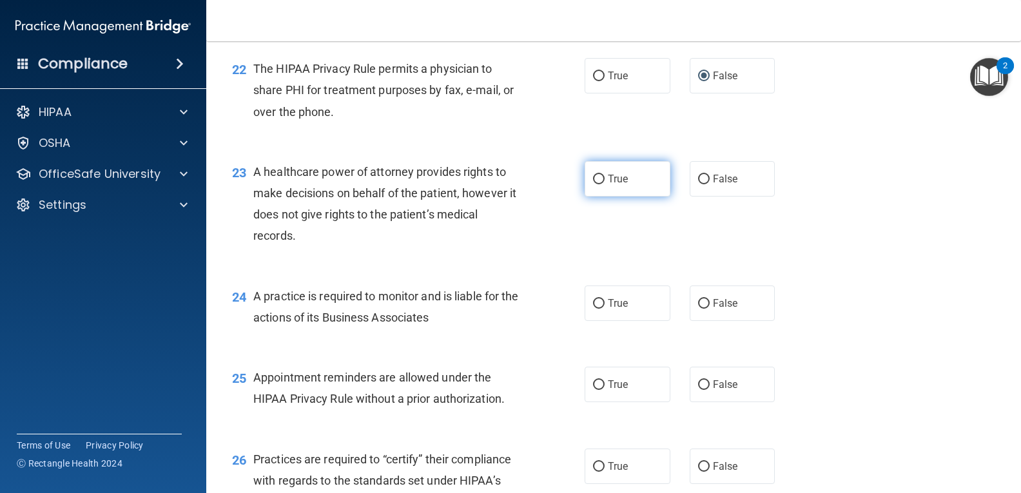
click at [594, 184] on input "True" at bounding box center [599, 180] width 12 height 10
radio input "true"
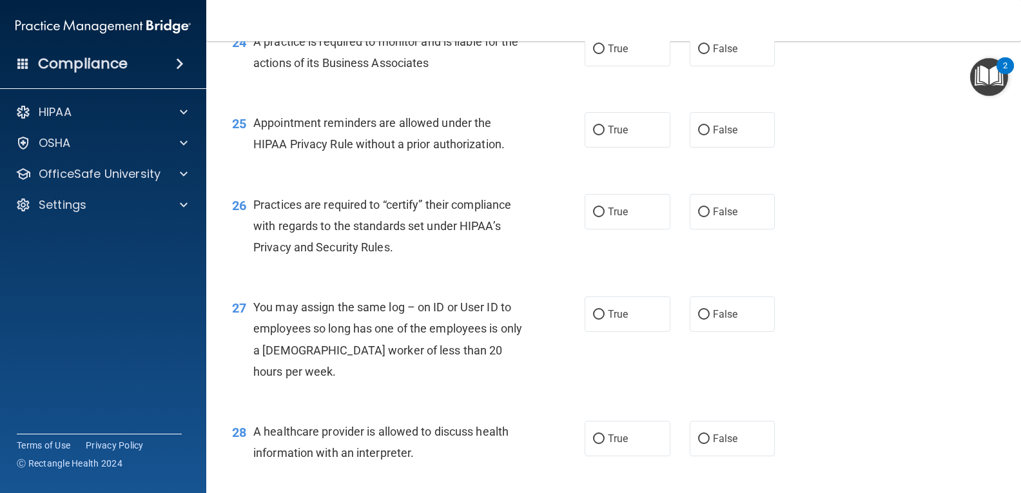
scroll to position [2662, 0]
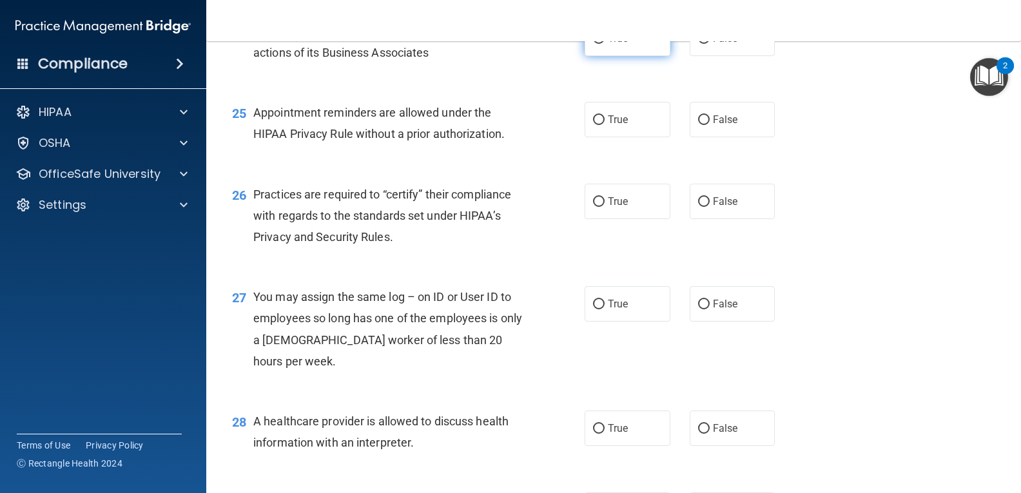
click at [596, 44] on input "True" at bounding box center [599, 39] width 12 height 10
radio input "true"
click at [701, 125] on input "False" at bounding box center [704, 120] width 12 height 10
radio input "true"
click at [594, 207] on input "True" at bounding box center [599, 202] width 12 height 10
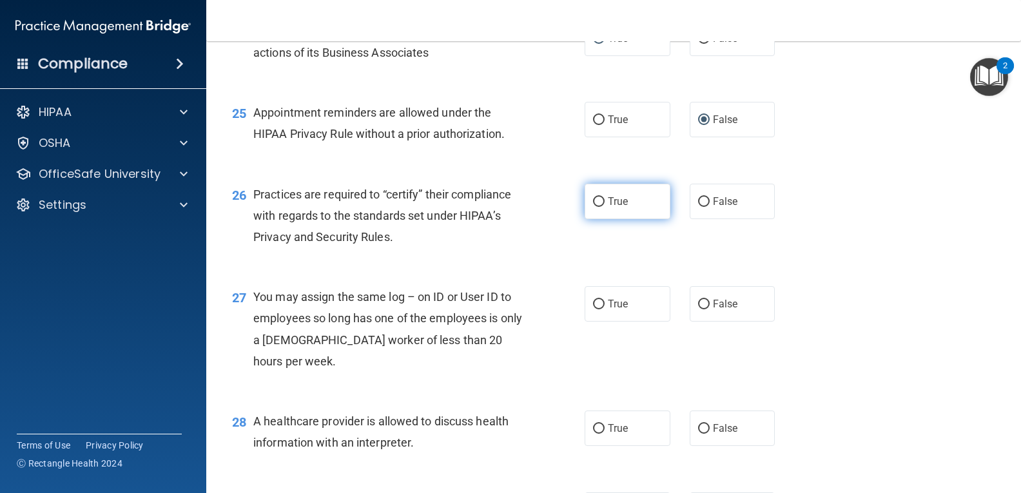
radio input "true"
click at [698, 309] on input "False" at bounding box center [704, 305] width 12 height 10
radio input "true"
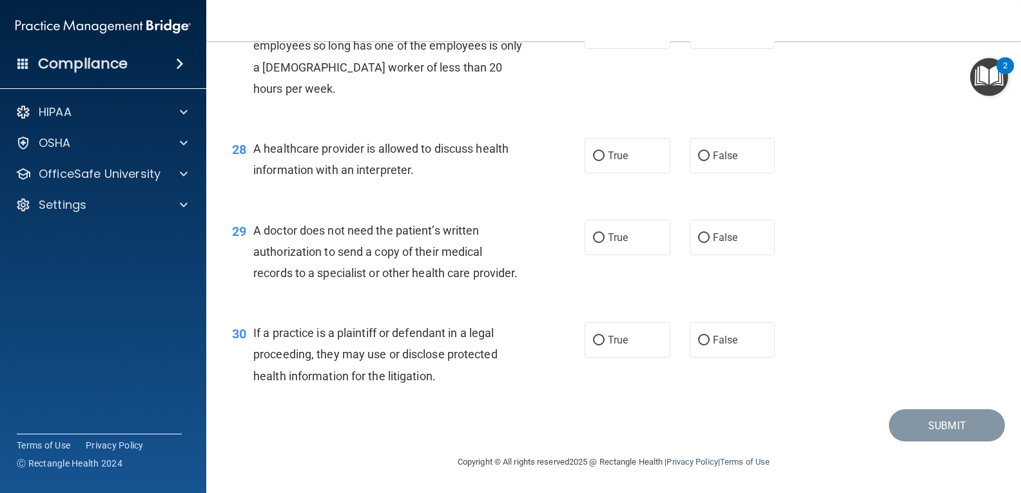
scroll to position [2999, 0]
click at [698, 151] on input "False" at bounding box center [704, 156] width 12 height 10
radio input "true"
click at [698, 233] on input "False" at bounding box center [704, 238] width 12 height 10
radio input "true"
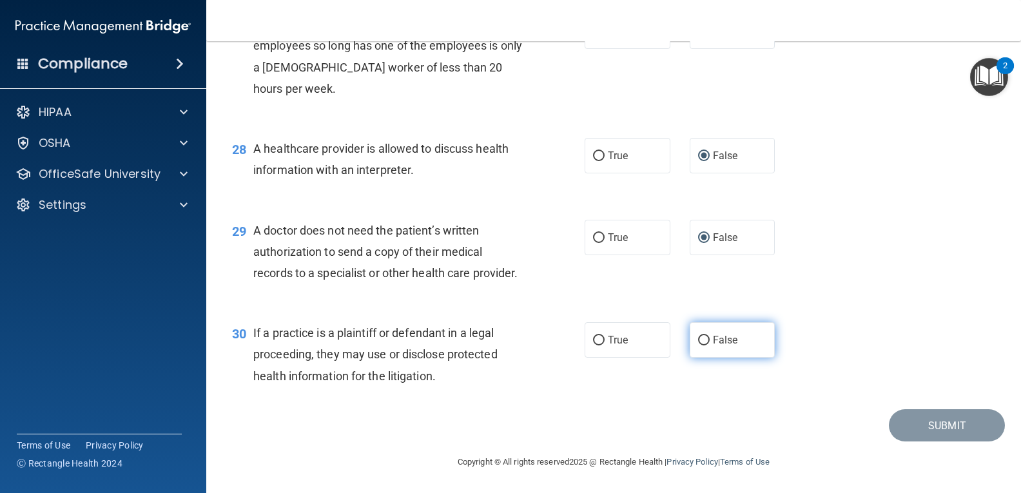
click at [698, 338] on input "False" at bounding box center [704, 341] width 12 height 10
radio input "true"
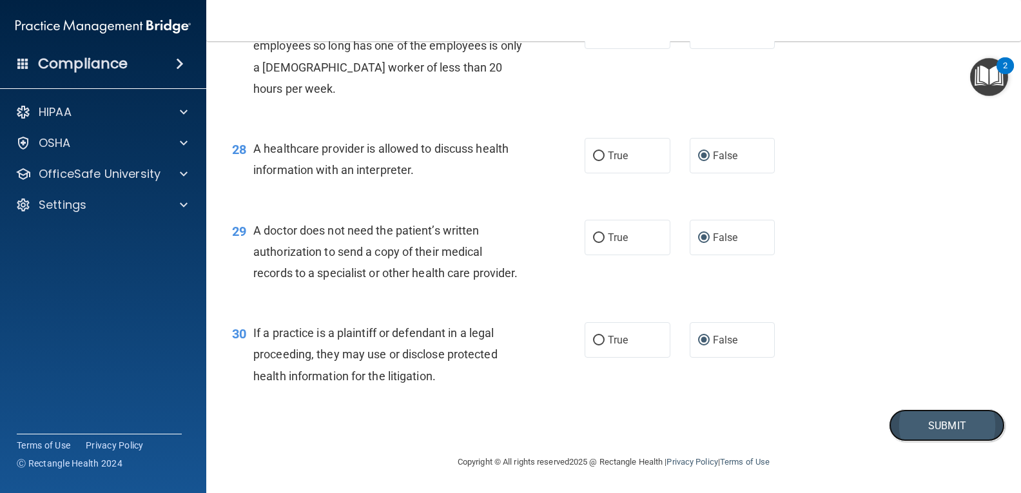
click at [918, 422] on button "Submit" at bounding box center [947, 425] width 116 height 33
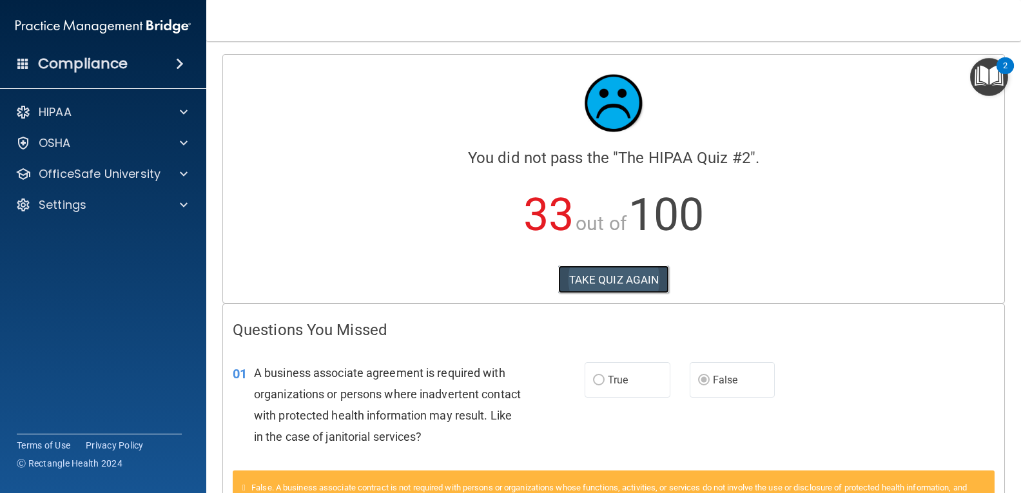
click at [613, 275] on button "TAKE QUIZ AGAIN" at bounding box center [613, 279] width 111 height 28
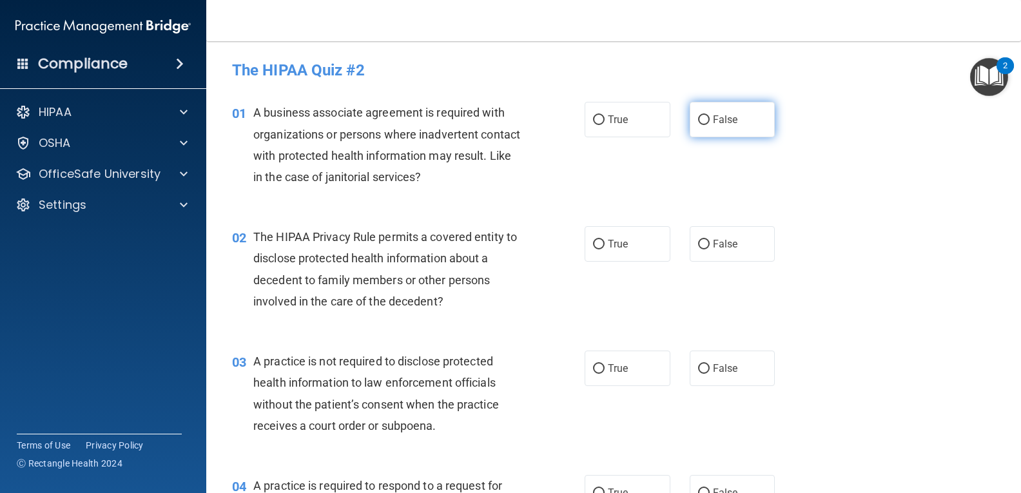
click at [698, 117] on input "False" at bounding box center [704, 120] width 12 height 10
radio input "true"
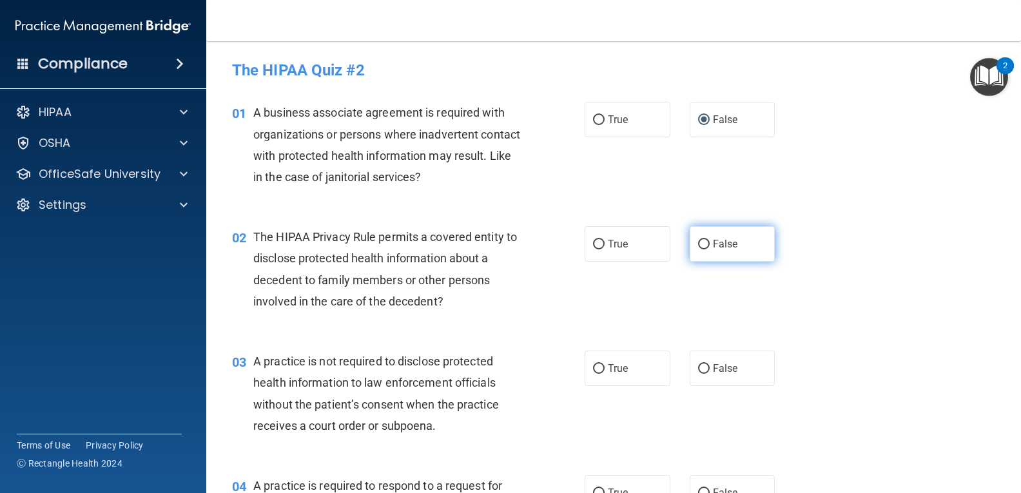
click at [698, 242] on input "False" at bounding box center [704, 245] width 12 height 10
radio input "true"
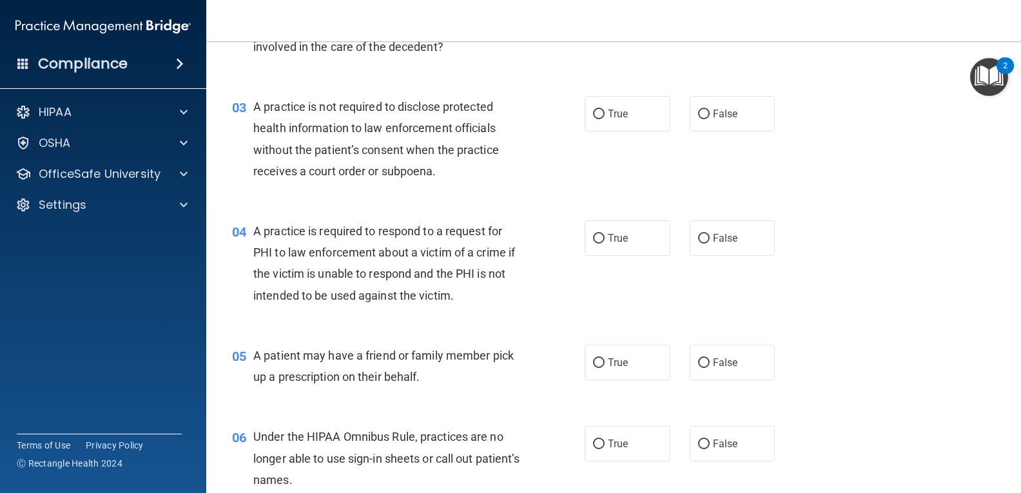
scroll to position [265, 0]
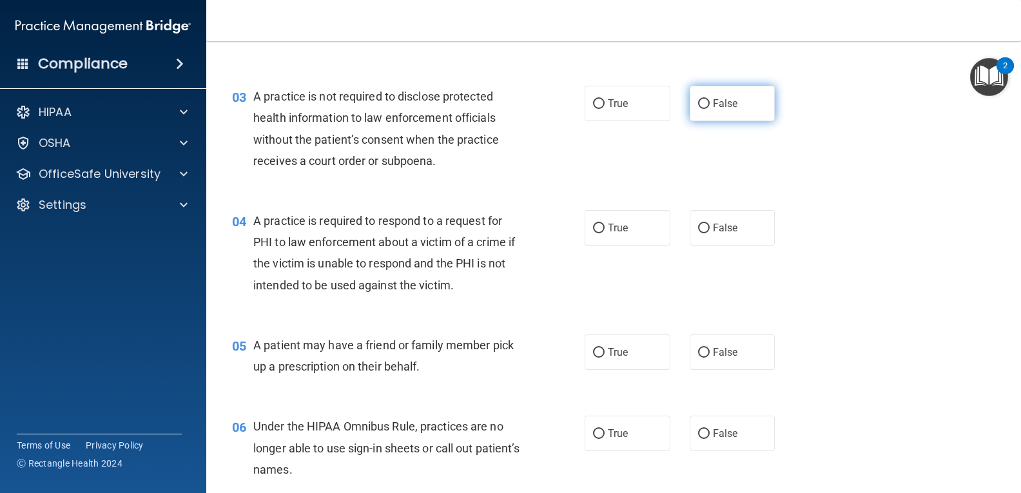
click at [699, 104] on input "False" at bounding box center [704, 104] width 12 height 10
radio input "true"
click at [595, 226] on input "True" at bounding box center [599, 229] width 12 height 10
radio input "true"
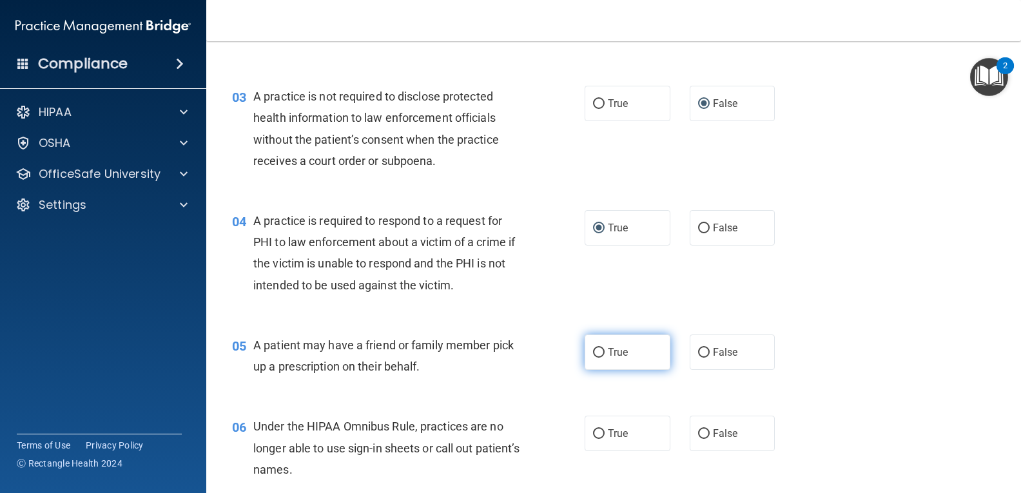
click at [594, 352] on input "True" at bounding box center [599, 353] width 12 height 10
radio input "true"
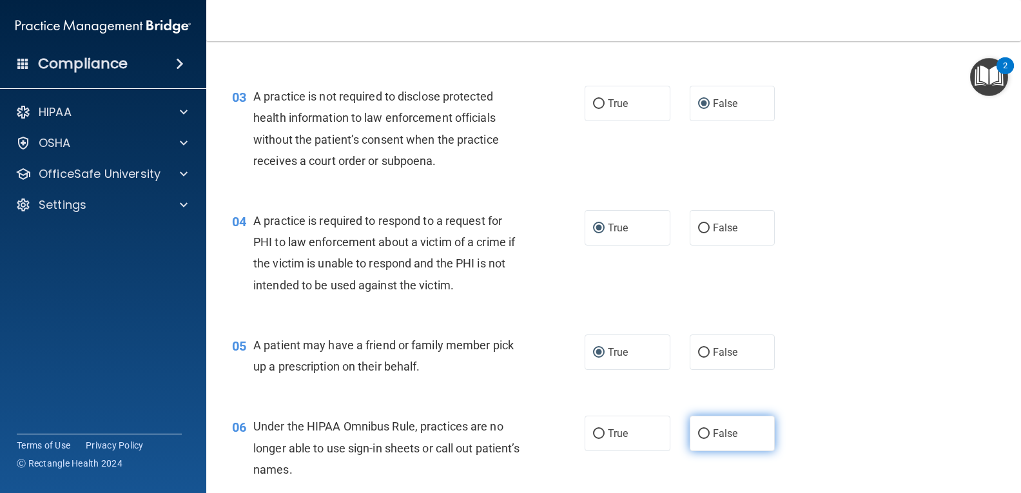
click at [698, 434] on input "False" at bounding box center [704, 434] width 12 height 10
radio input "true"
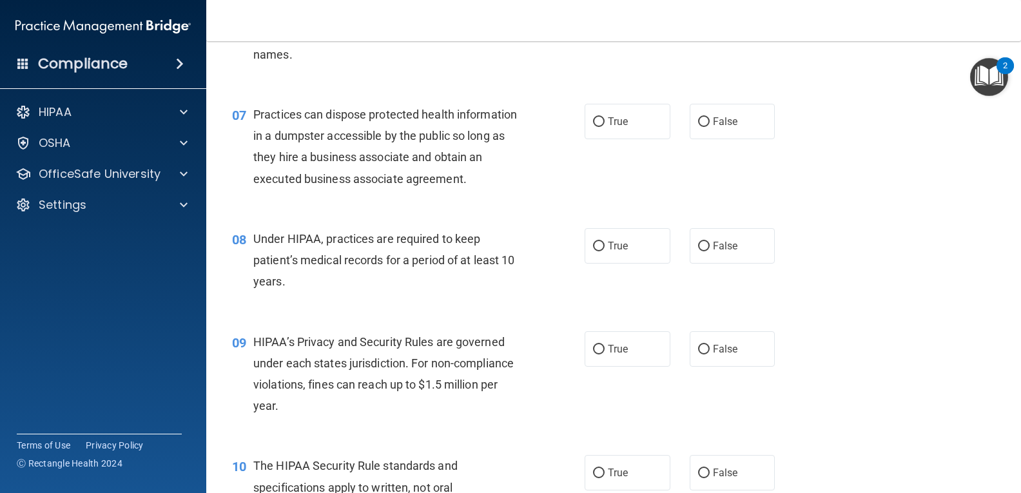
scroll to position [685, 0]
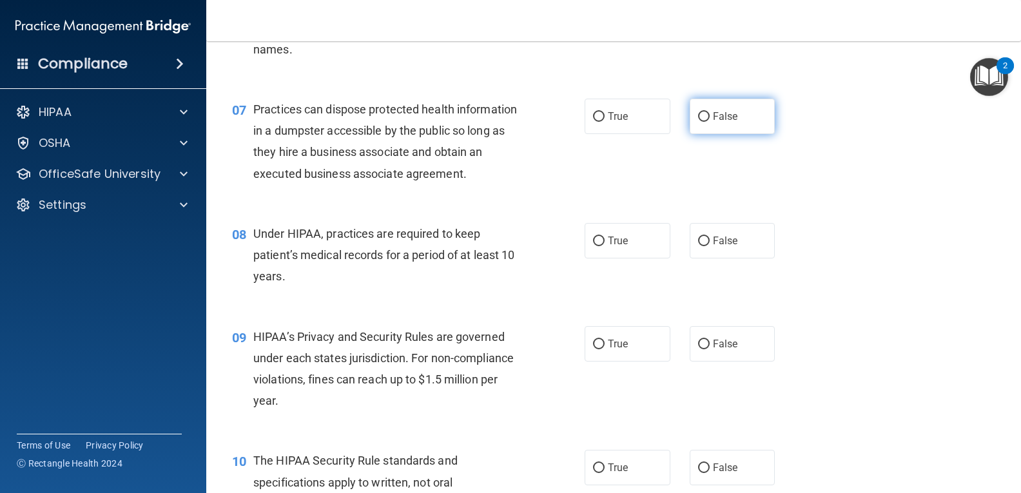
click at [698, 112] on input "False" at bounding box center [704, 117] width 12 height 10
radio input "true"
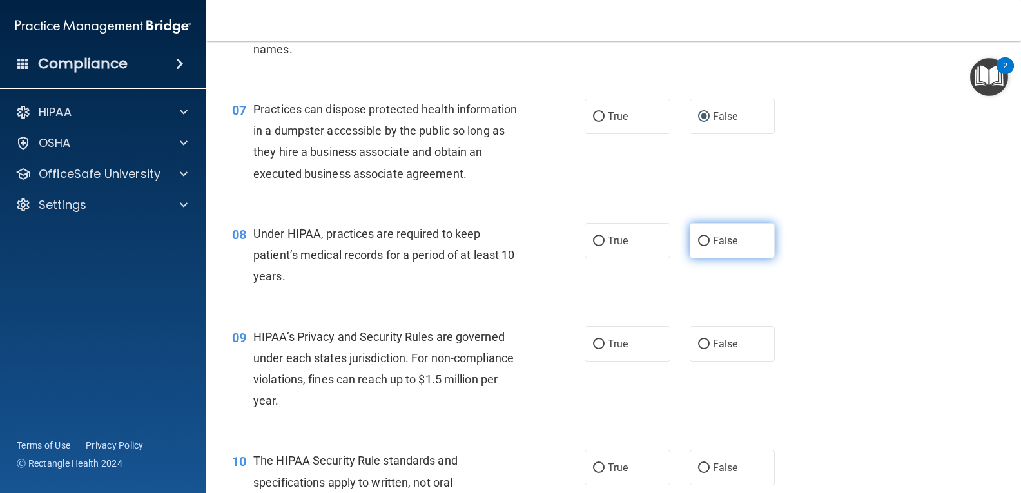
click at [699, 238] on input "False" at bounding box center [704, 241] width 12 height 10
radio input "true"
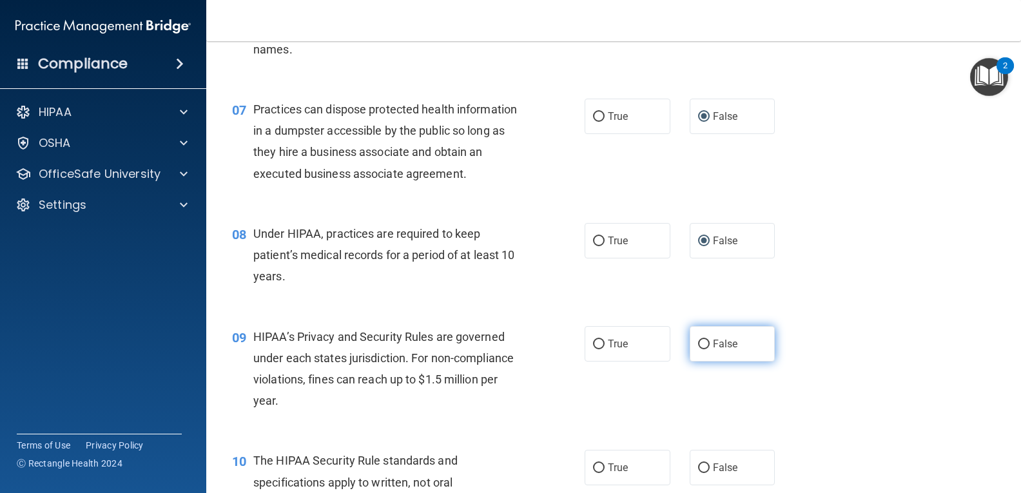
click at [698, 341] on input "False" at bounding box center [704, 345] width 12 height 10
radio input "true"
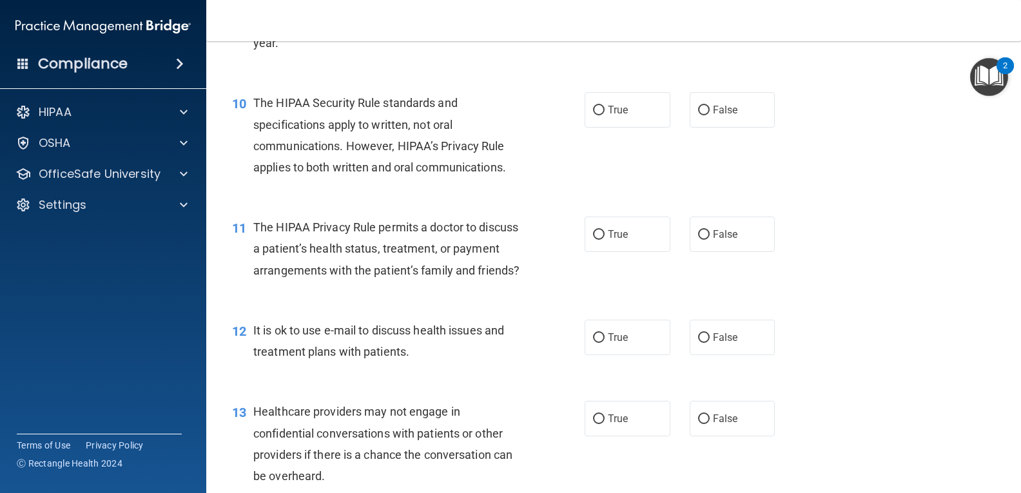
scroll to position [1048, 0]
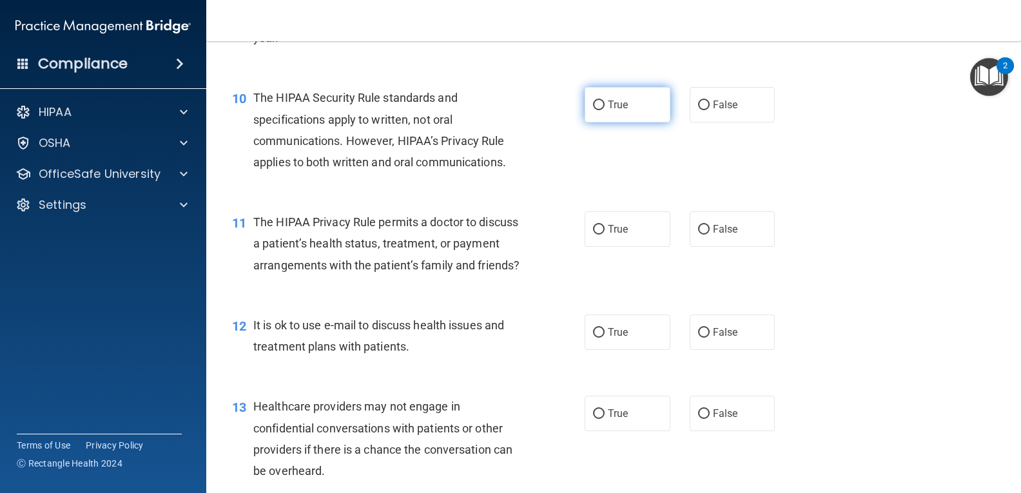
click at [595, 103] on input "True" at bounding box center [599, 106] width 12 height 10
radio input "true"
click at [699, 226] on input "False" at bounding box center [704, 230] width 12 height 10
radio input "true"
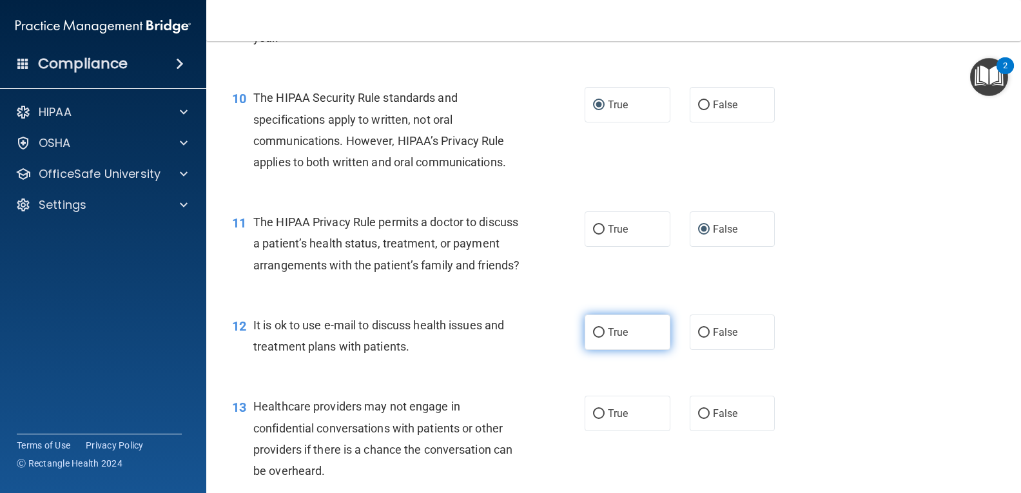
click at [597, 338] on input "True" at bounding box center [599, 333] width 12 height 10
radio input "true"
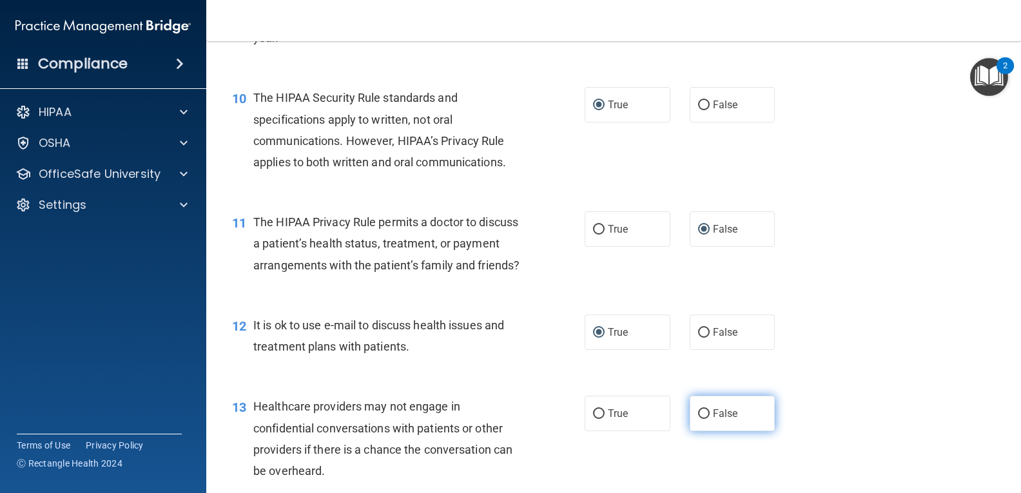
click at [698, 419] on input "False" at bounding box center [704, 414] width 12 height 10
radio input "true"
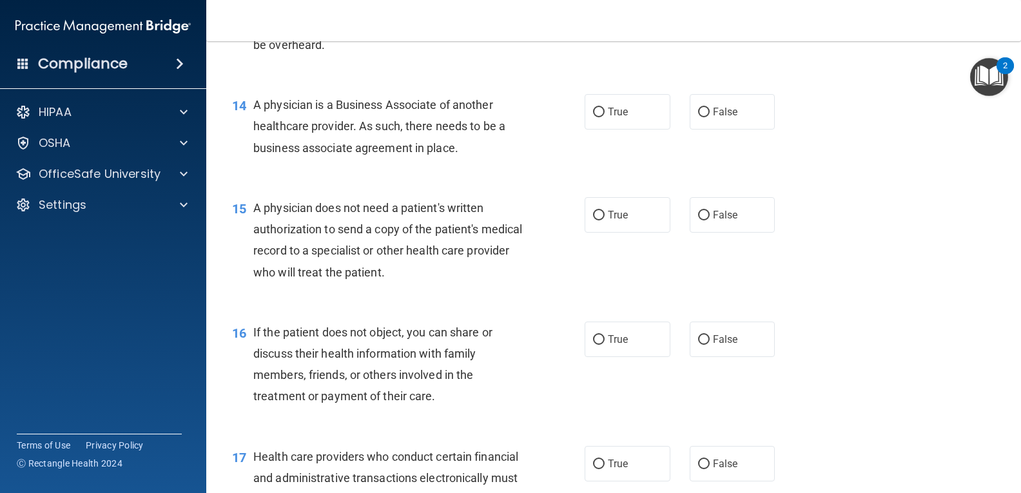
scroll to position [1499, 0]
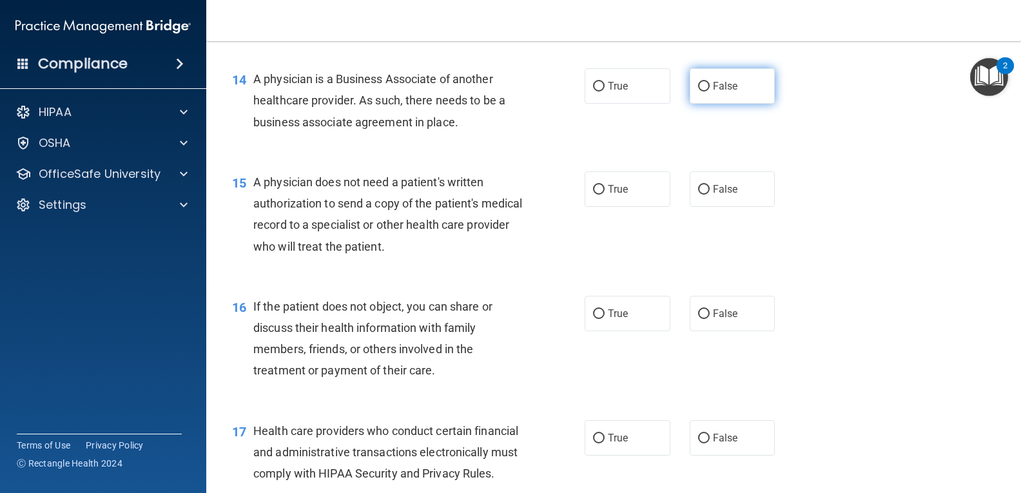
click at [698, 91] on input "False" at bounding box center [704, 87] width 12 height 10
radio input "true"
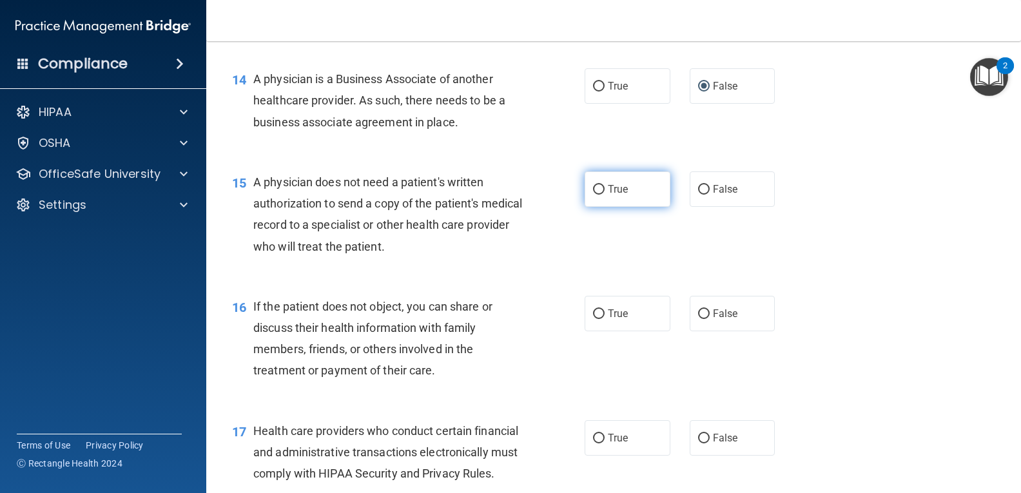
click at [595, 195] on input "True" at bounding box center [599, 190] width 12 height 10
radio input "true"
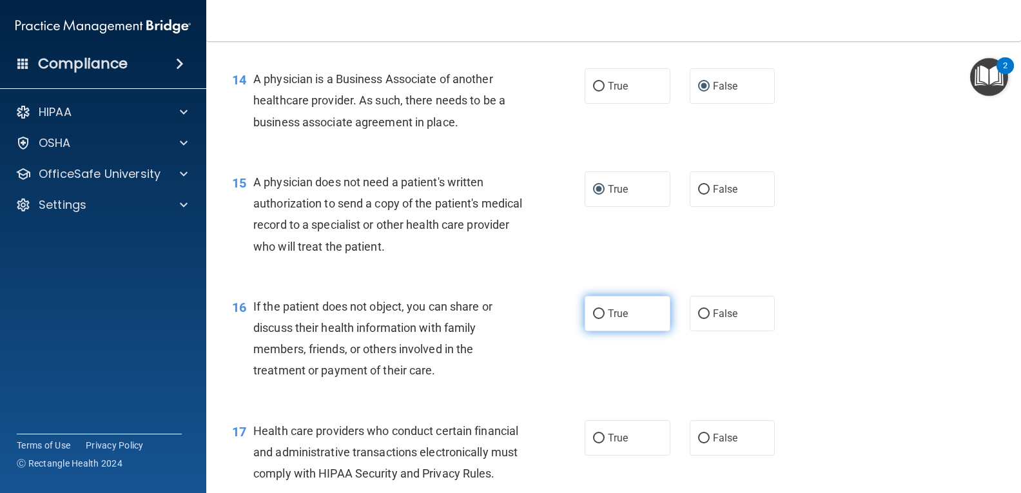
click at [593, 319] on input "True" at bounding box center [599, 314] width 12 height 10
radio input "true"
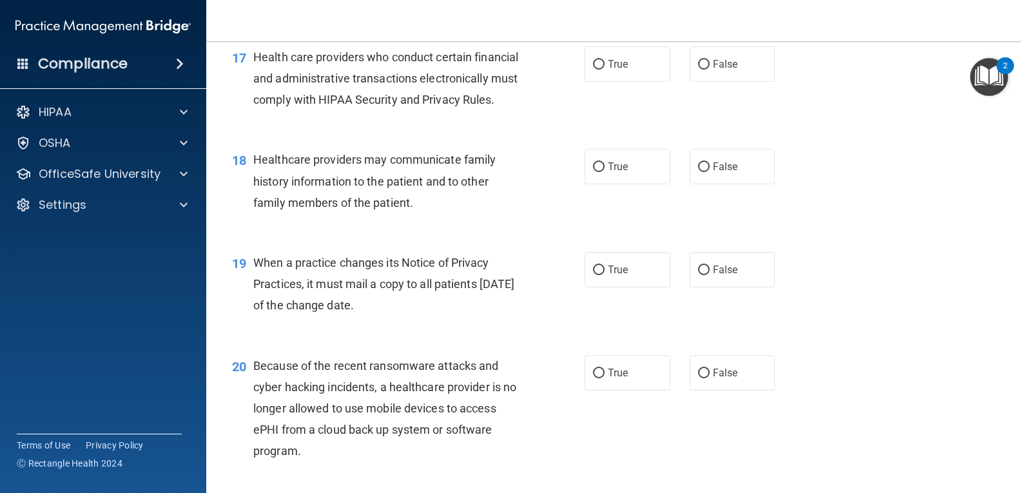
scroll to position [1868, 0]
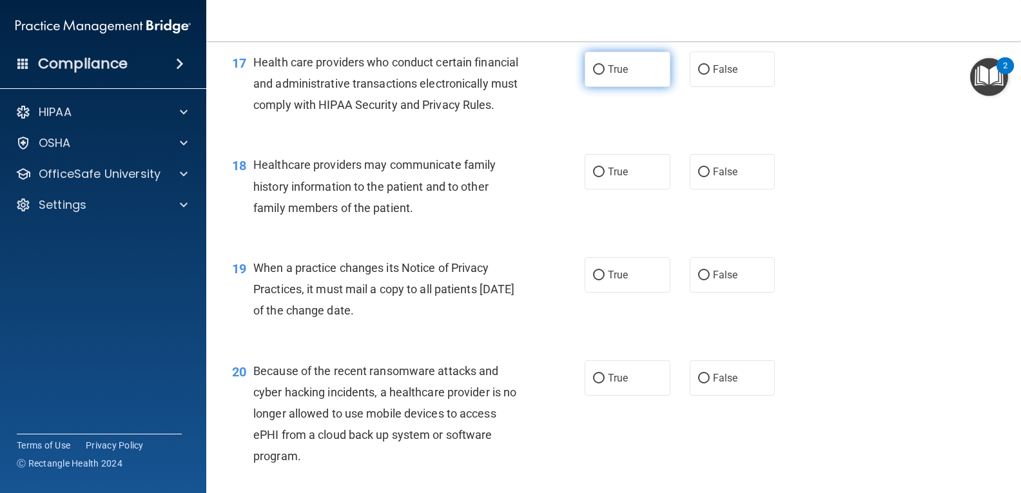
click at [597, 75] on input "True" at bounding box center [599, 70] width 12 height 10
radio input "true"
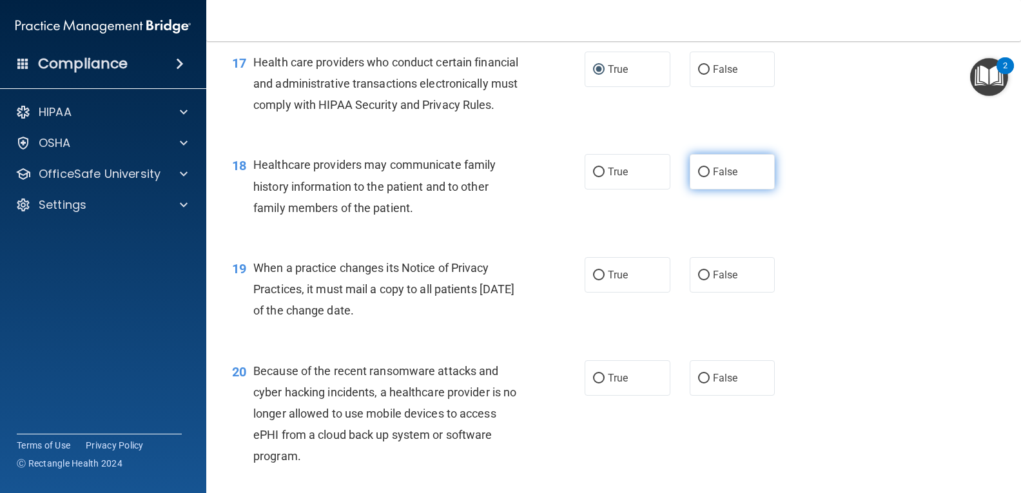
click at [698, 177] on input "False" at bounding box center [704, 173] width 12 height 10
radio input "true"
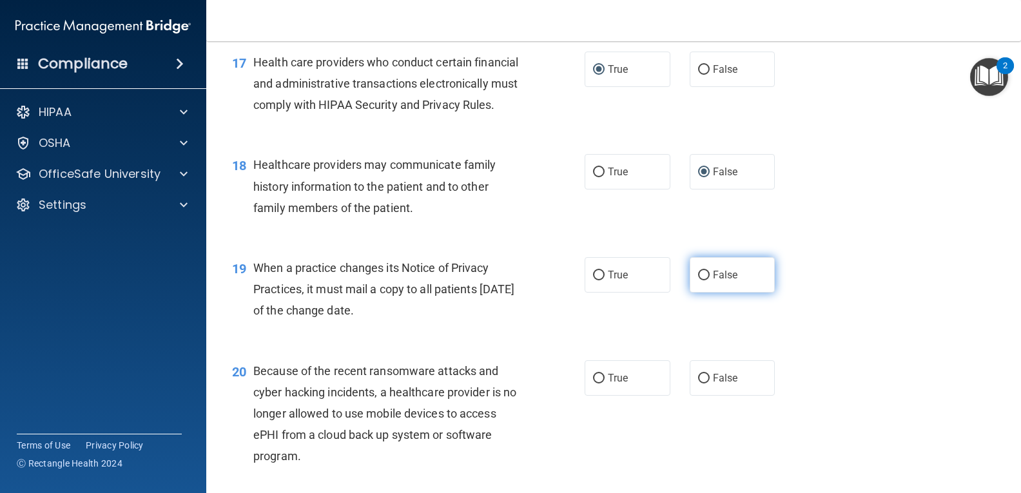
click at [700, 280] on input "False" at bounding box center [704, 276] width 12 height 10
radio input "true"
click at [698, 383] on input "False" at bounding box center [704, 379] width 12 height 10
radio input "true"
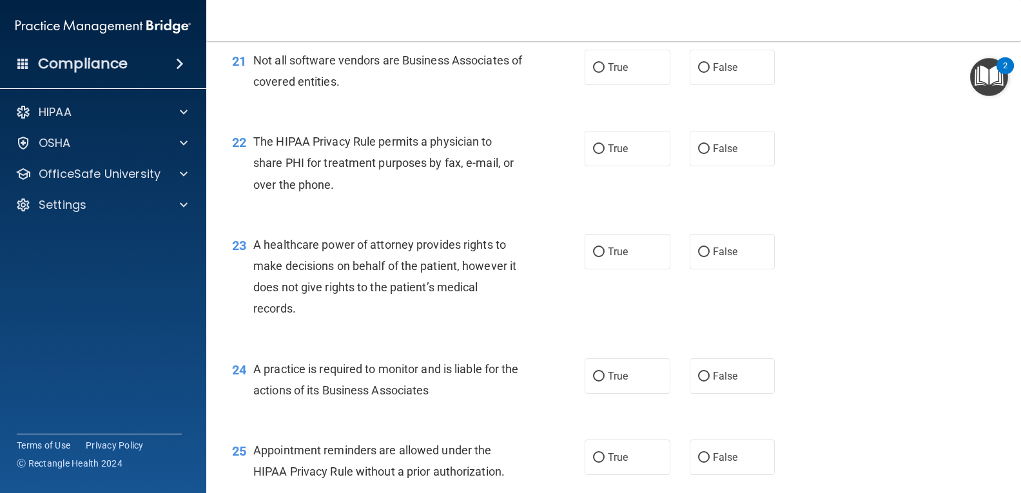
scroll to position [2329, 0]
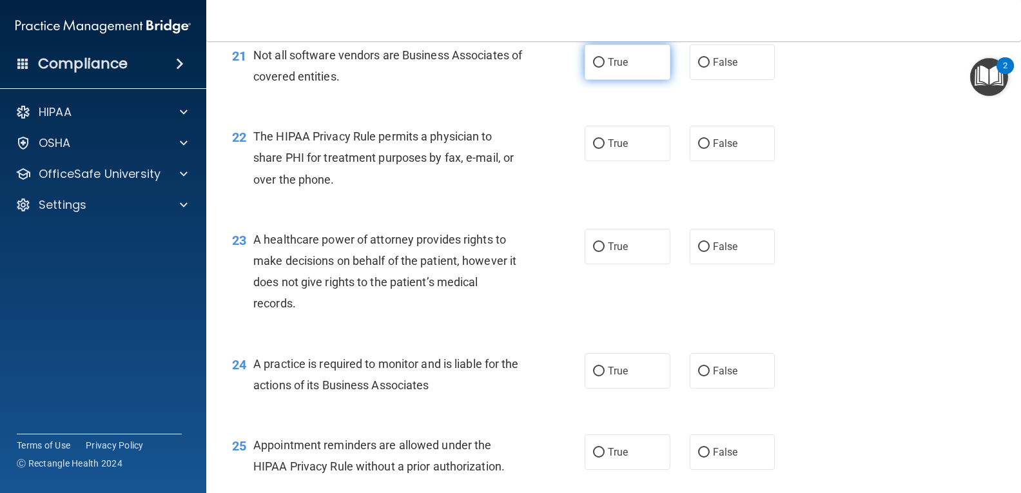
click at [595, 68] on input "True" at bounding box center [599, 63] width 12 height 10
radio input "true"
click at [597, 149] on input "True" at bounding box center [599, 144] width 12 height 10
radio input "true"
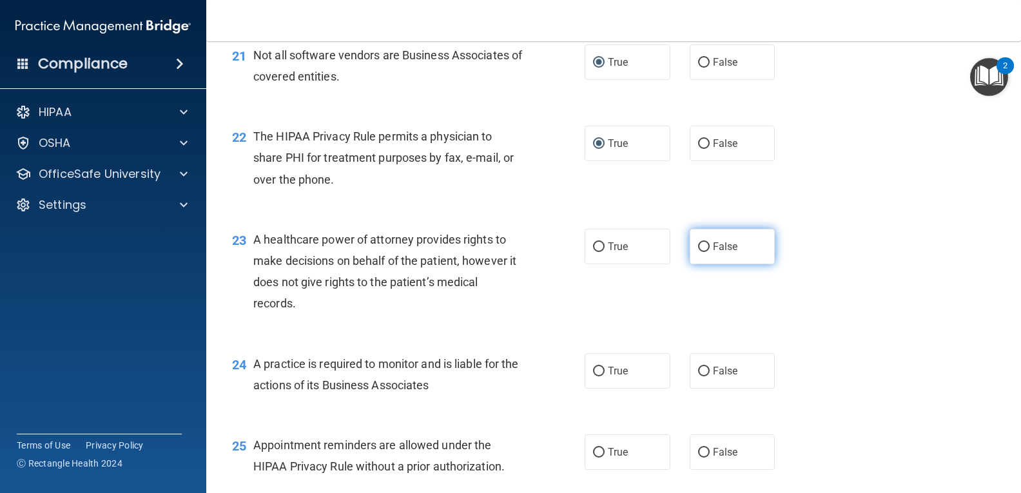
click at [698, 252] on input "False" at bounding box center [704, 247] width 12 height 10
radio input "true"
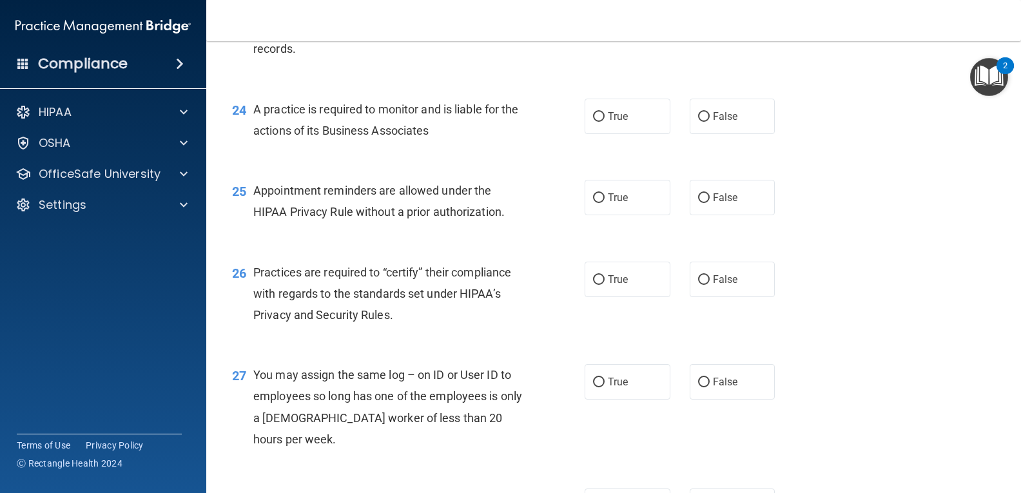
scroll to position [2615, 0]
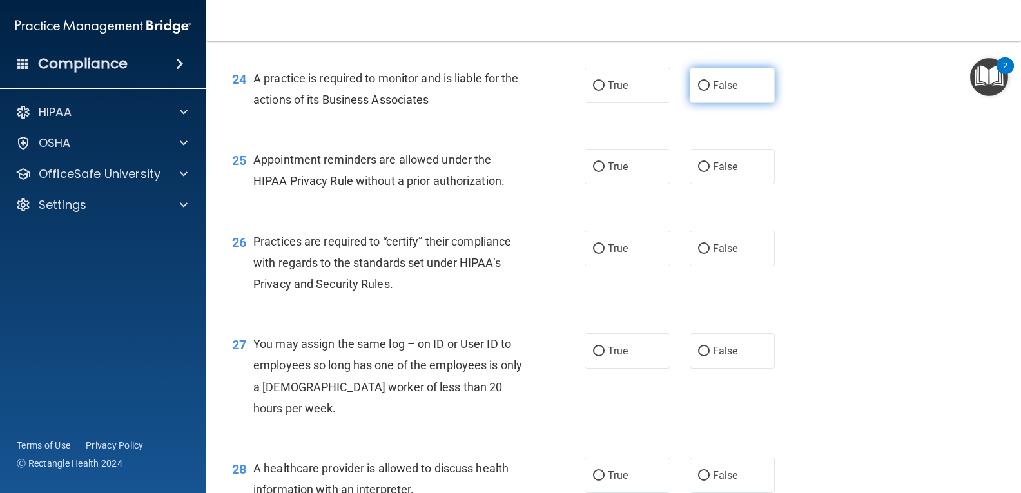
click at [702, 91] on input "False" at bounding box center [704, 86] width 12 height 10
radio input "true"
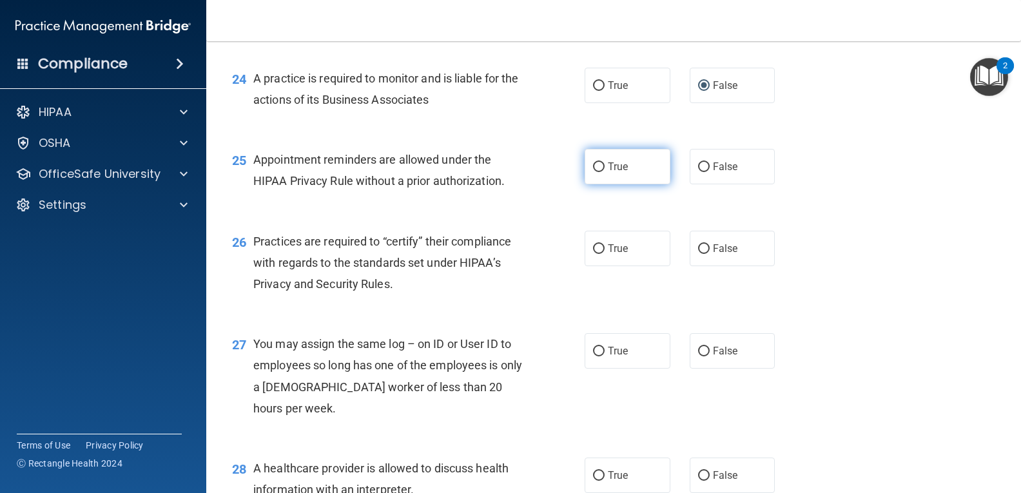
click at [595, 172] on input "True" at bounding box center [599, 167] width 12 height 10
radio input "true"
click at [698, 254] on input "False" at bounding box center [704, 249] width 12 height 10
radio input "true"
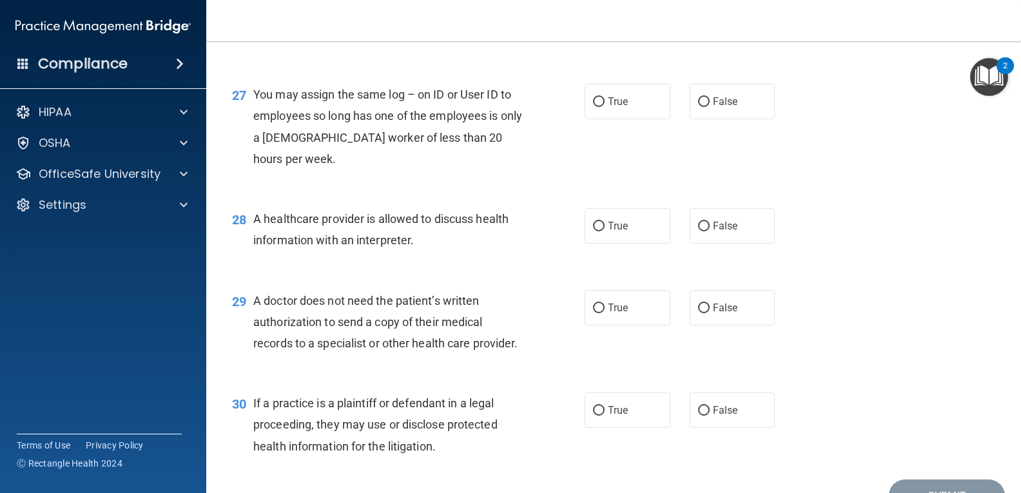
scroll to position [2869, 0]
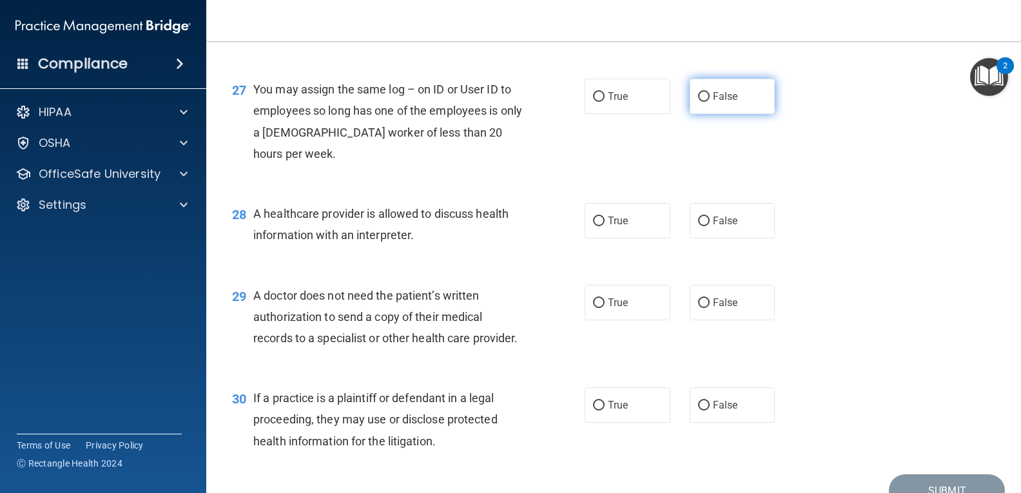
click at [698, 102] on input "False" at bounding box center [704, 97] width 12 height 10
radio input "true"
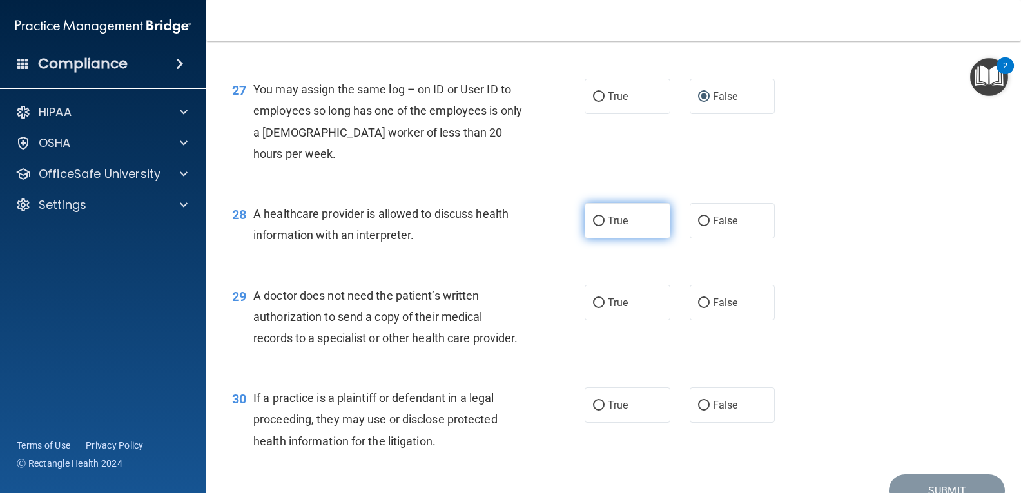
click at [595, 226] on input "True" at bounding box center [599, 221] width 12 height 10
radio input "true"
click at [597, 308] on input "True" at bounding box center [599, 303] width 12 height 10
radio input "true"
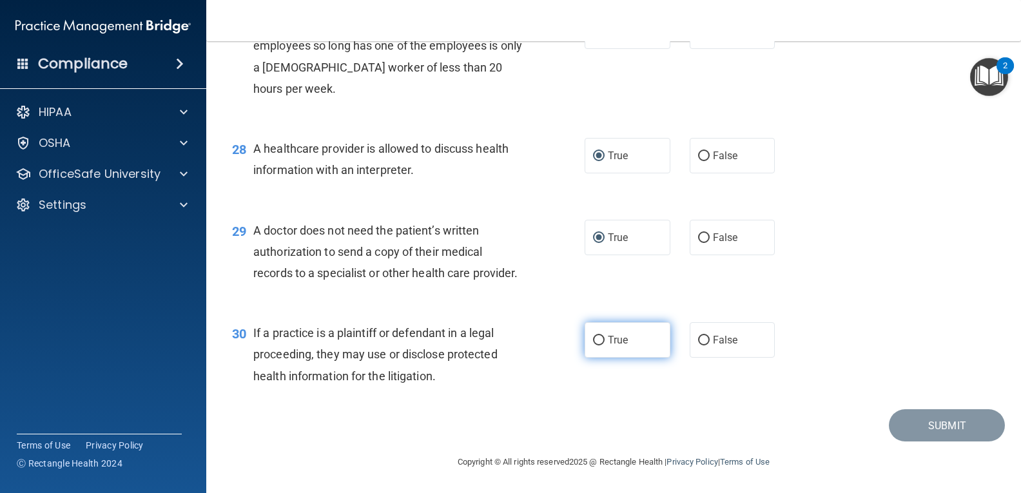
click at [593, 338] on input "True" at bounding box center [599, 341] width 12 height 10
radio input "true"
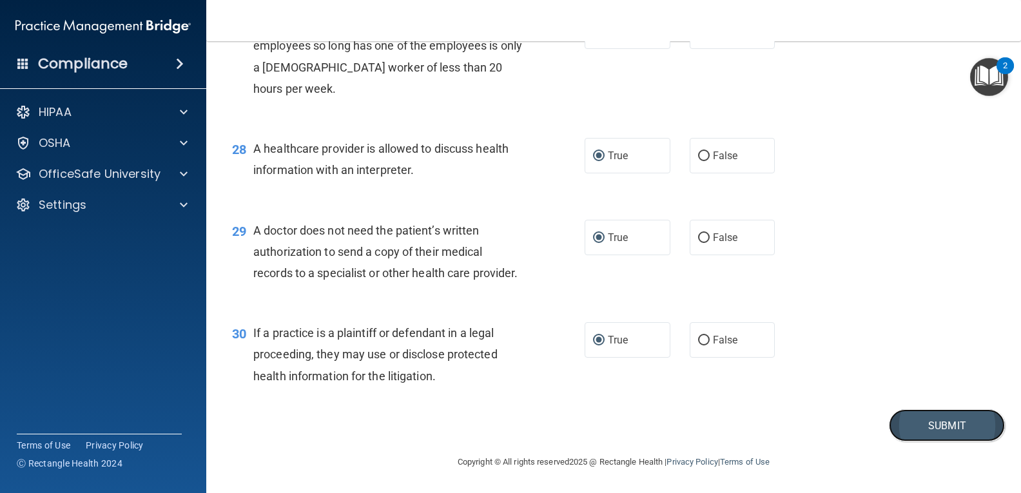
click at [928, 418] on button "Submit" at bounding box center [947, 425] width 116 height 33
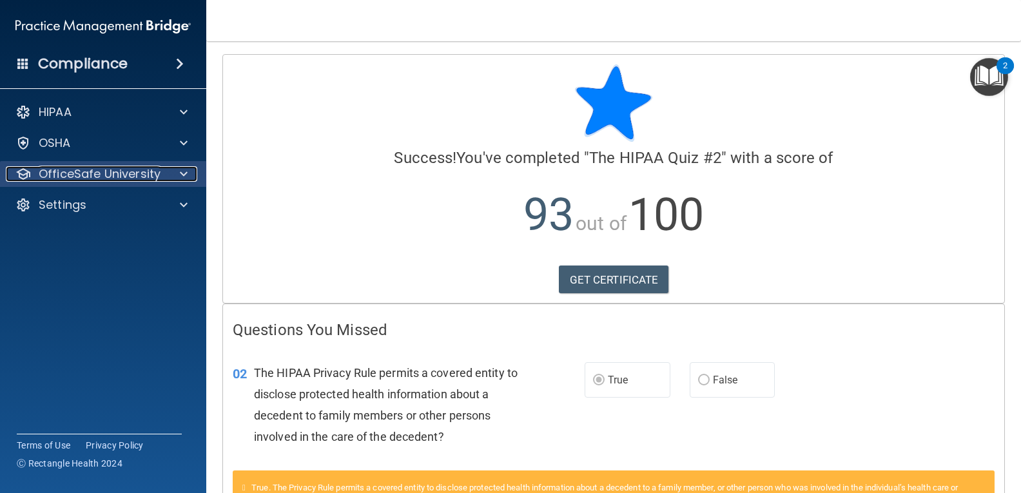
click at [180, 174] on span at bounding box center [184, 173] width 8 height 15
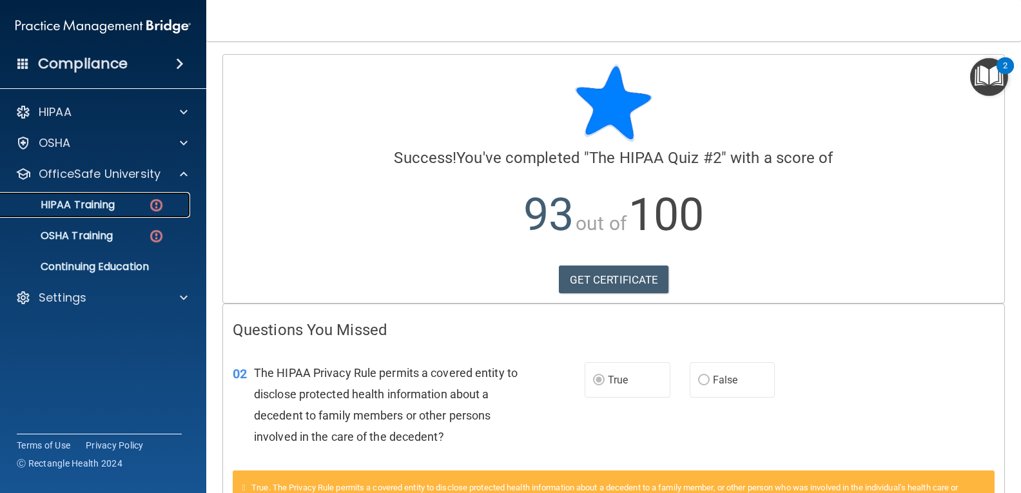
click at [128, 204] on div "HIPAA Training" at bounding box center [96, 204] width 176 height 13
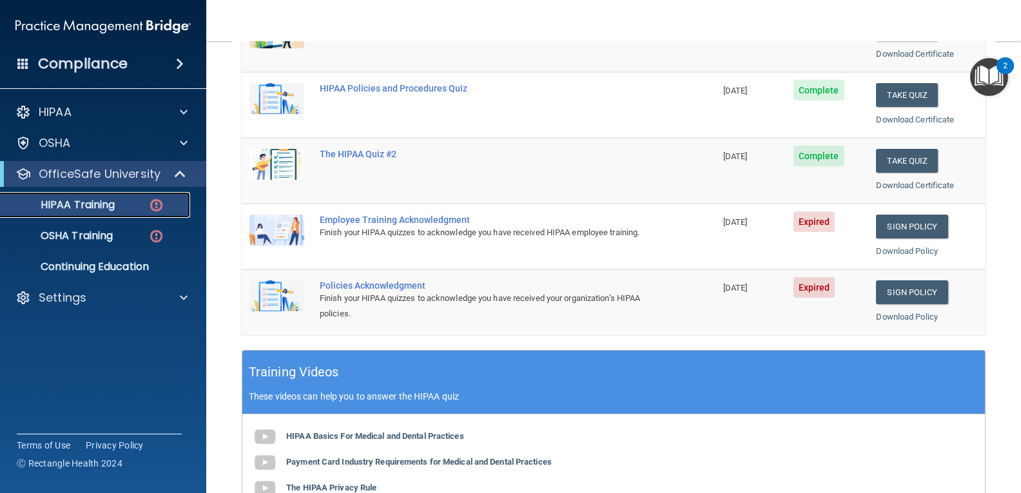
scroll to position [225, 0]
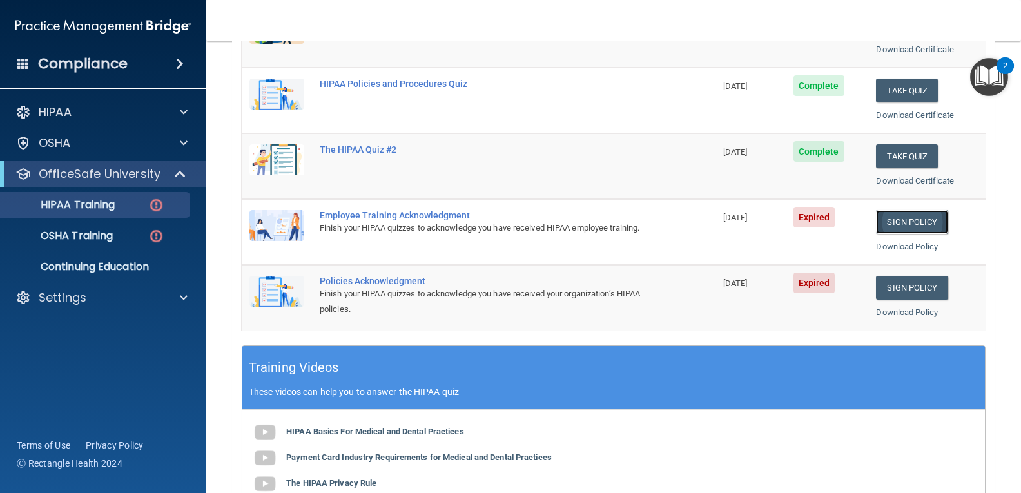
click at [894, 219] on link "Sign Policy" at bounding box center [912, 222] width 72 height 24
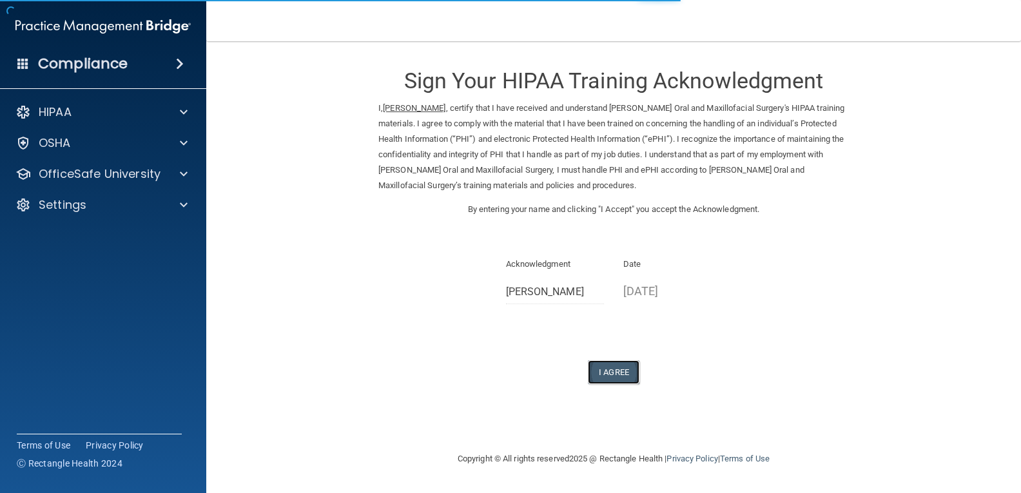
click at [608, 369] on button "I Agree" at bounding box center [614, 372] width 52 height 24
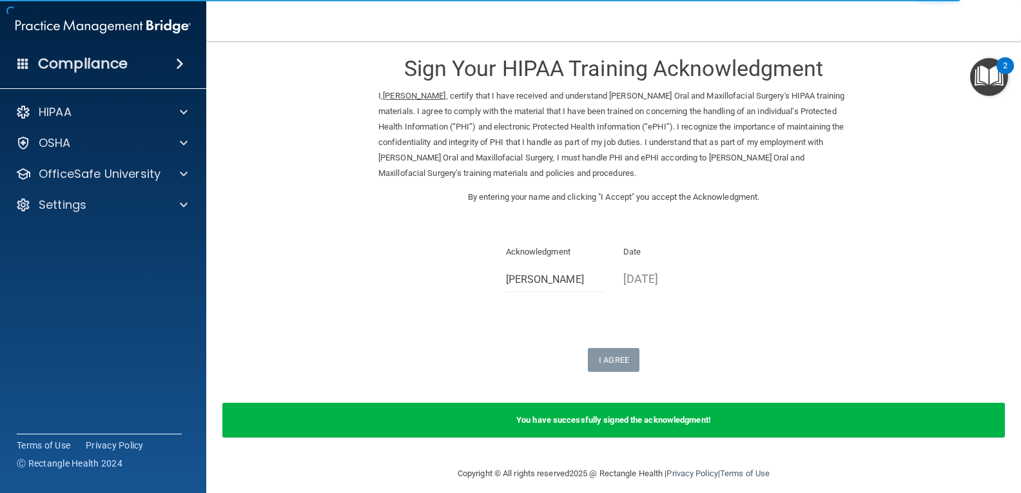
scroll to position [24, 0]
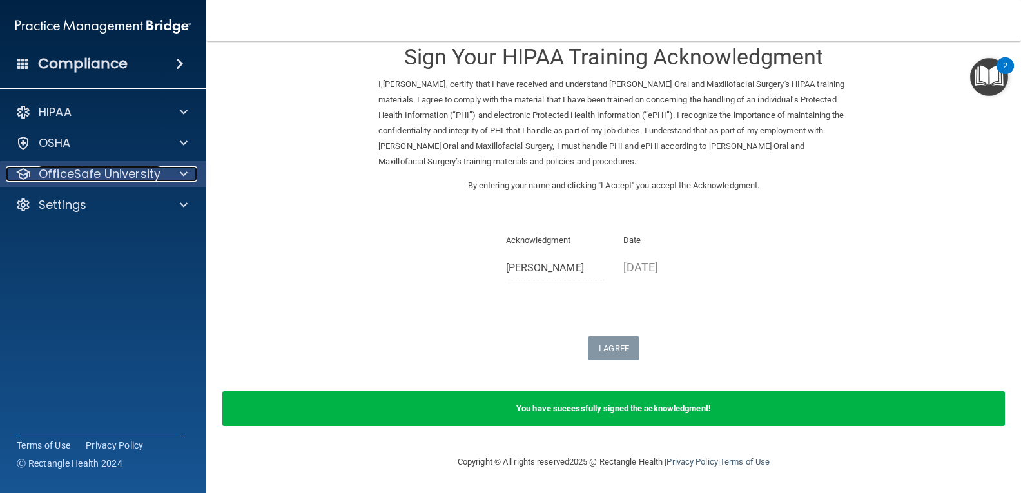
click at [182, 173] on span at bounding box center [184, 173] width 8 height 15
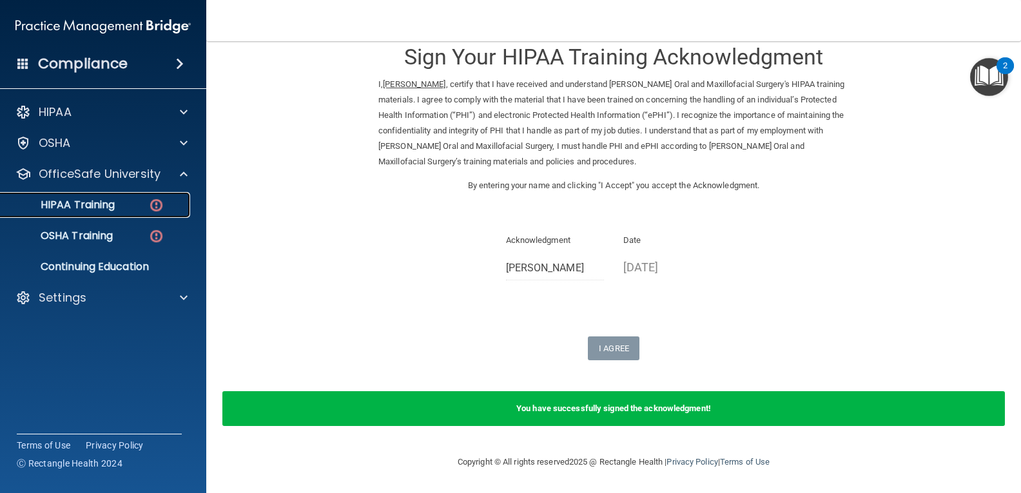
click at [152, 204] on img at bounding box center [156, 205] width 16 height 16
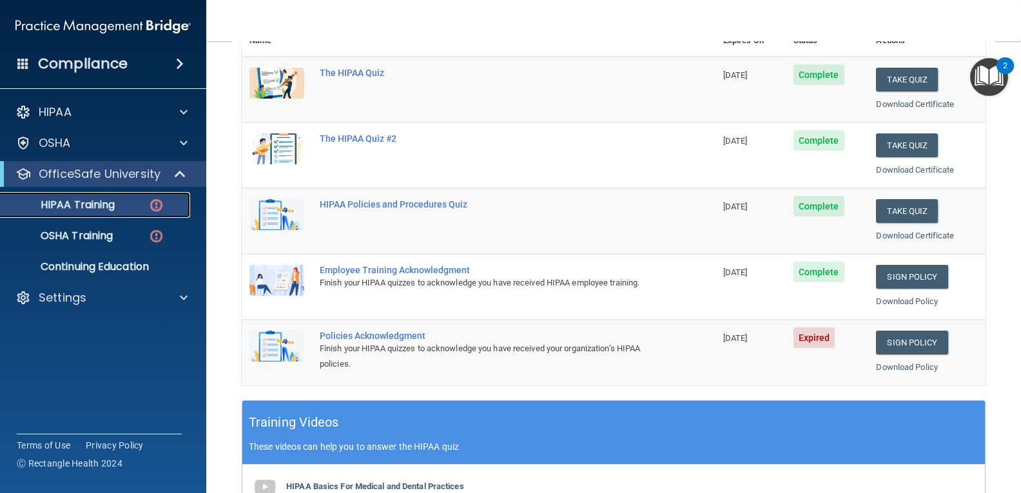
scroll to position [135, 0]
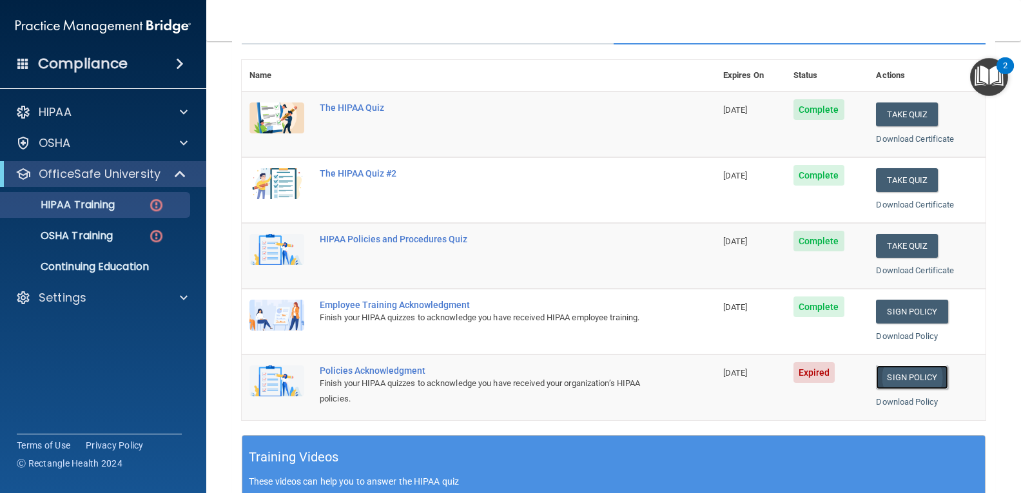
click at [903, 370] on link "Sign Policy" at bounding box center [912, 377] width 72 height 24
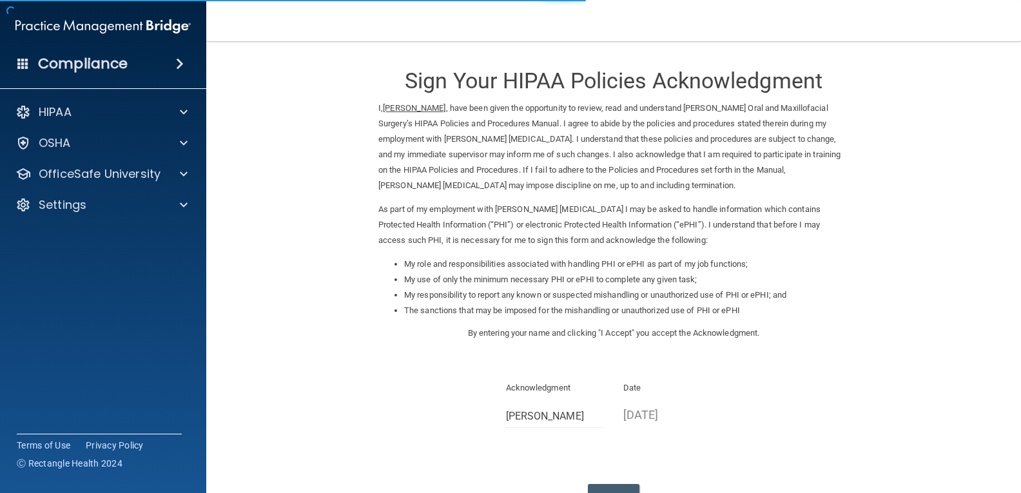
scroll to position [54, 0]
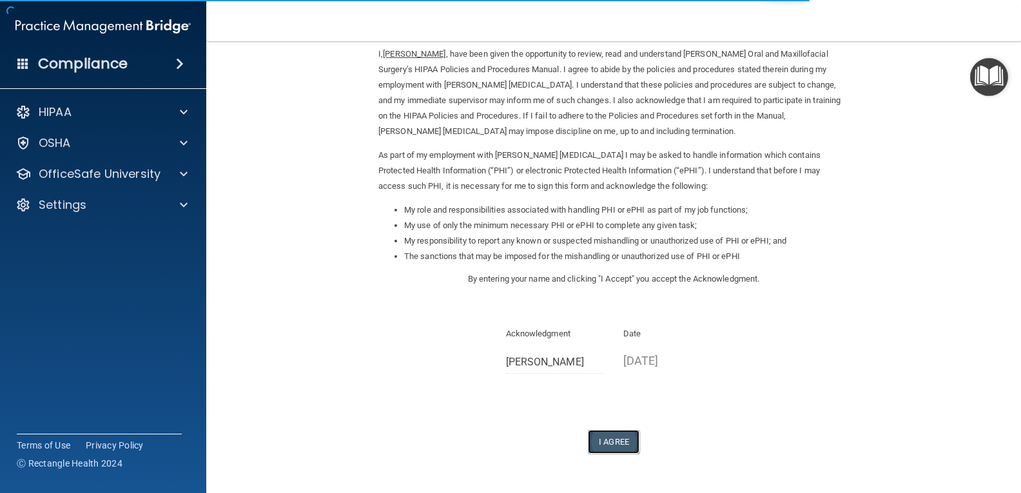
click at [605, 447] on button "I Agree" at bounding box center [614, 442] width 52 height 24
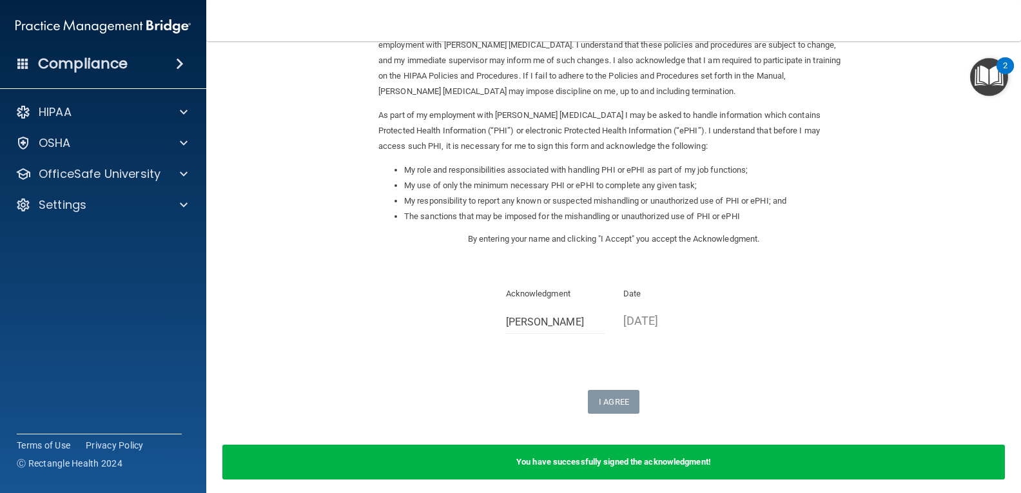
scroll to position [99, 0]
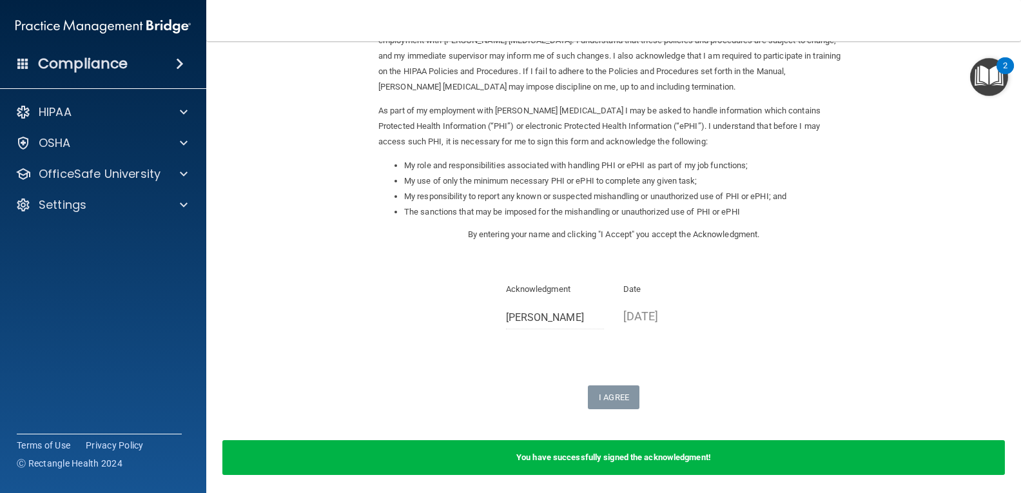
click at [541, 305] on div "Acknowledgment [PERSON_NAME]" at bounding box center [555, 306] width 99 height 48
click at [603, 461] on b "You have successfully signed the acknowledgment!" at bounding box center [613, 457] width 195 height 10
click at [175, 172] on div at bounding box center [182, 173] width 32 height 15
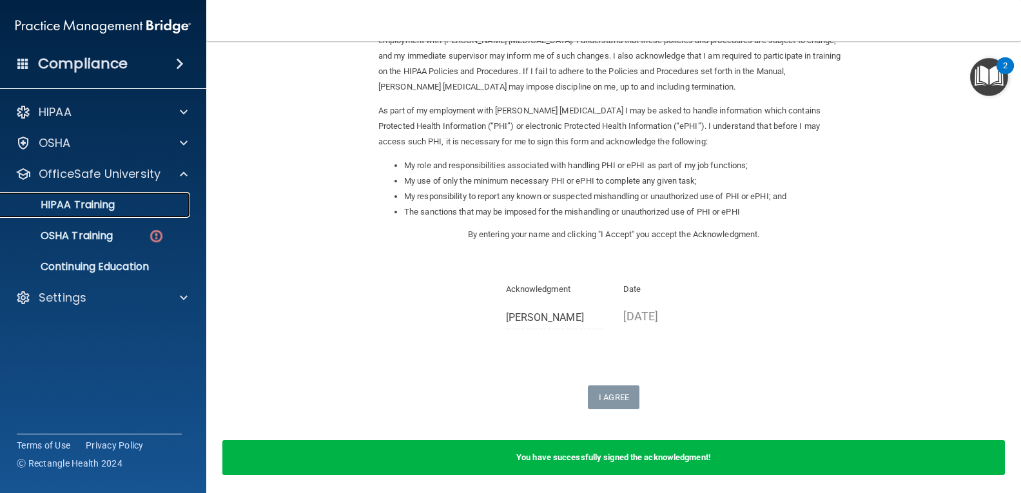
click at [167, 212] on link "HIPAA Training" at bounding box center [88, 205] width 203 height 26
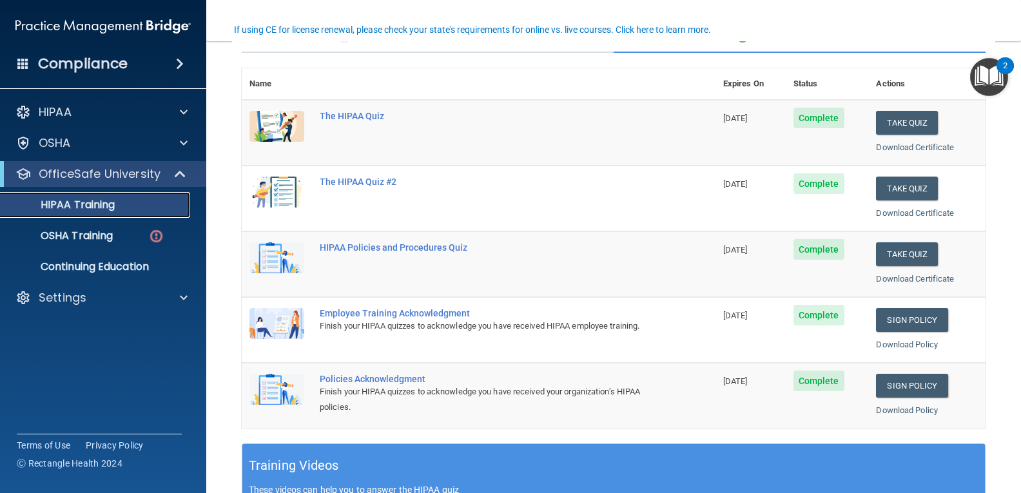
scroll to position [99, 0]
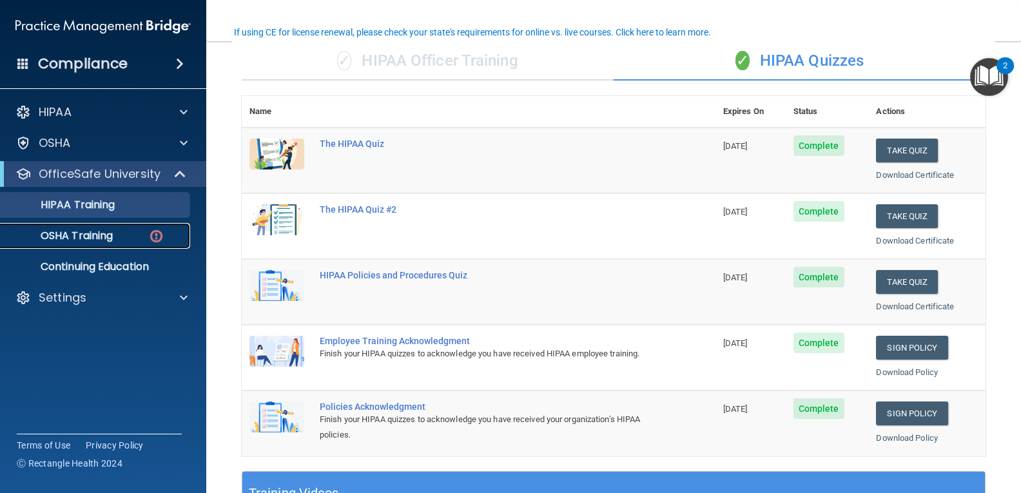
click at [144, 235] on div "OSHA Training" at bounding box center [96, 235] width 176 height 13
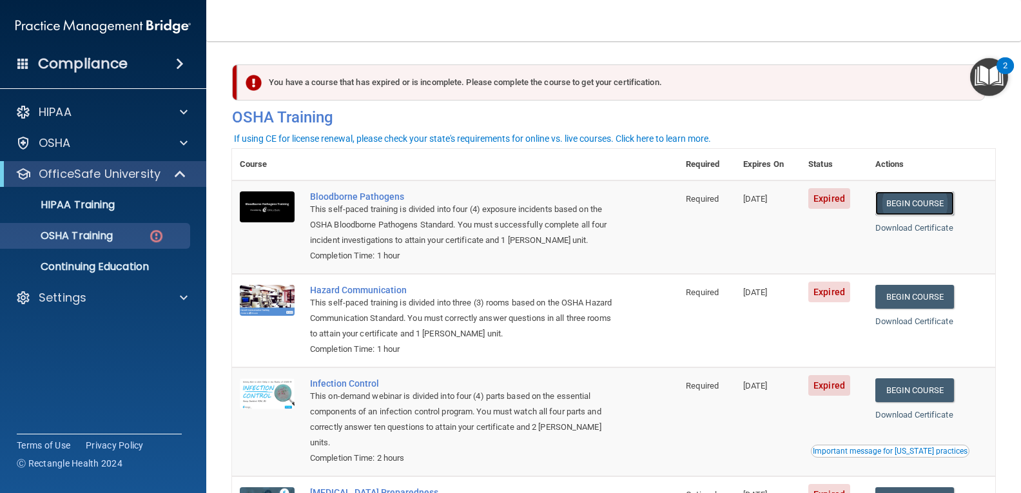
click at [923, 204] on link "Begin Course" at bounding box center [914, 203] width 79 height 24
